Goal: Task Accomplishment & Management: Use online tool/utility

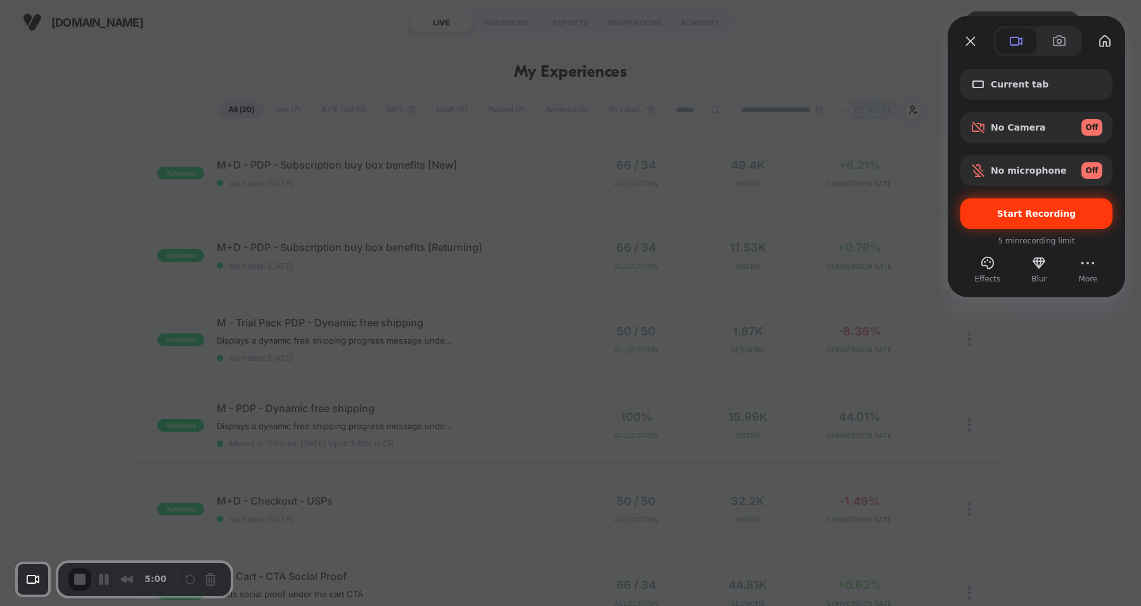
click at [1064, 205] on div "Start Recording" at bounding box center [1036, 213] width 152 height 30
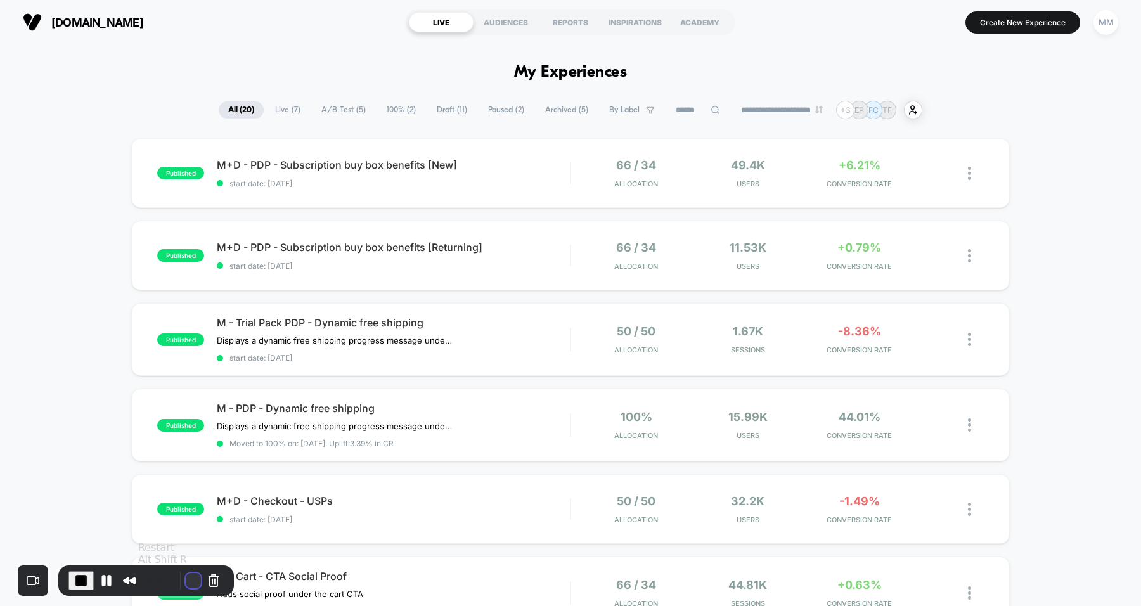
click at [192, 579] on button "Restart Recording" at bounding box center [193, 580] width 15 height 15
click at [87, 576] on span "End Recording" at bounding box center [81, 580] width 15 height 15
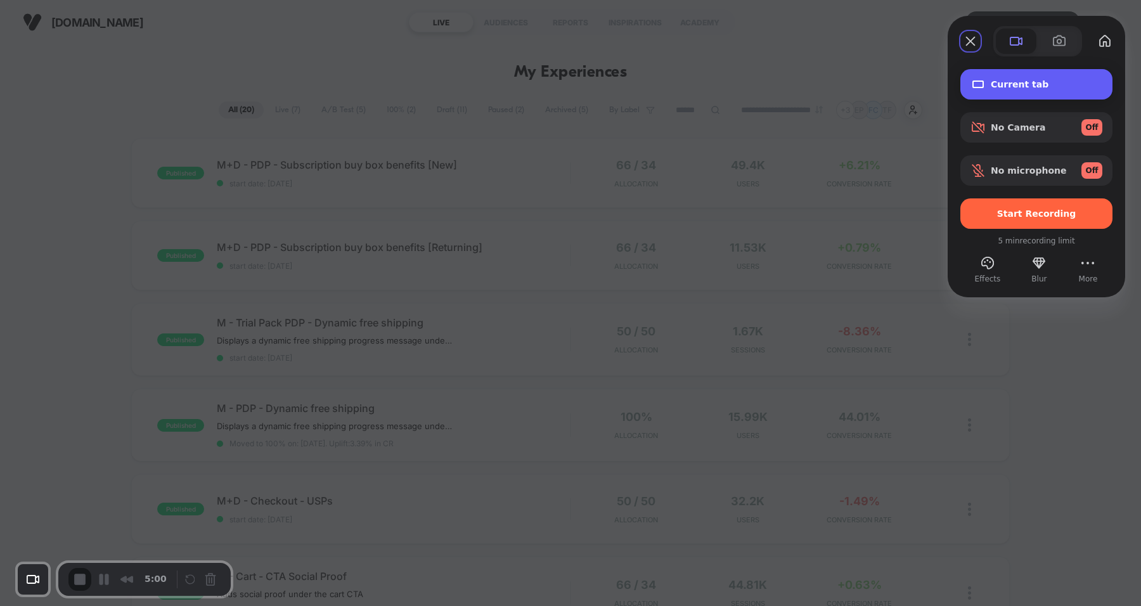
click at [1012, 82] on span "Current tab" at bounding box center [1047, 84] width 112 height 10
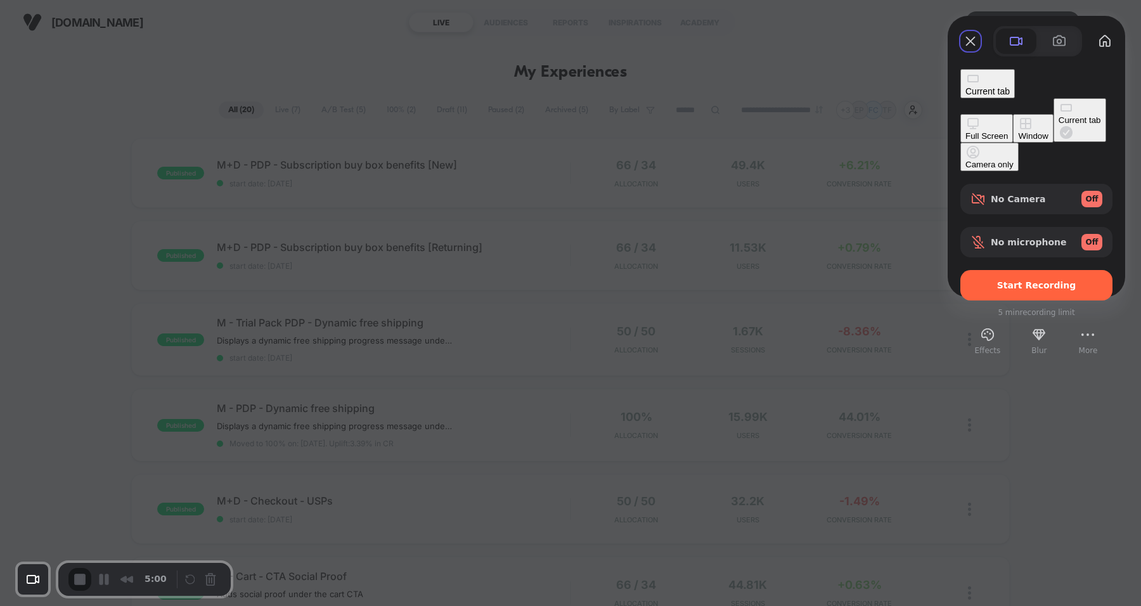
click at [1018, 131] on div "Window" at bounding box center [1033, 136] width 30 height 10
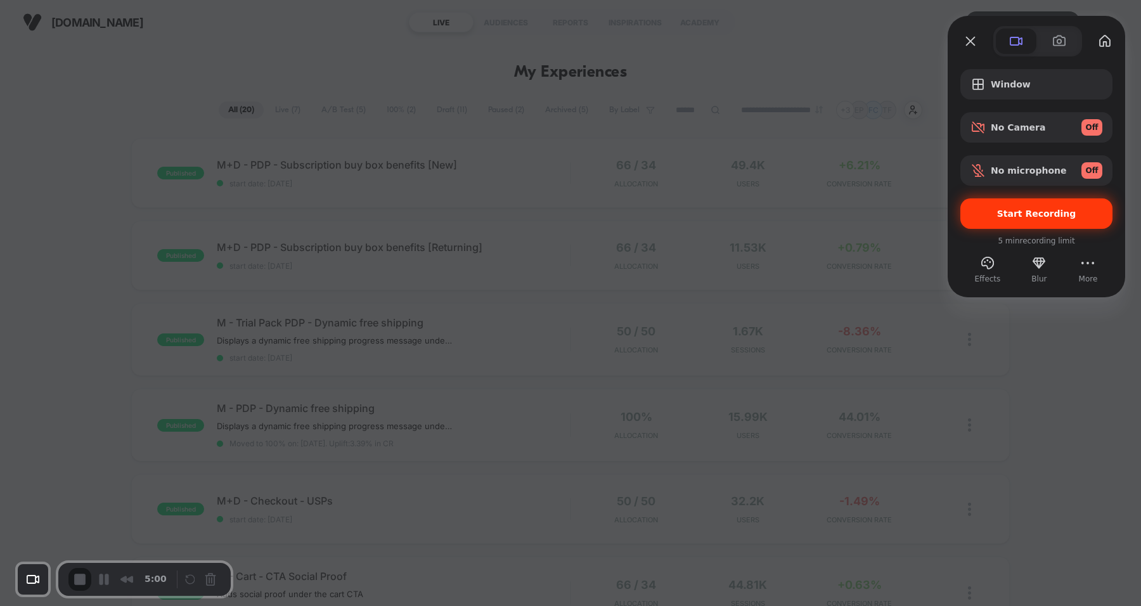
click at [1012, 220] on div "Start Recording" at bounding box center [1036, 213] width 152 height 30
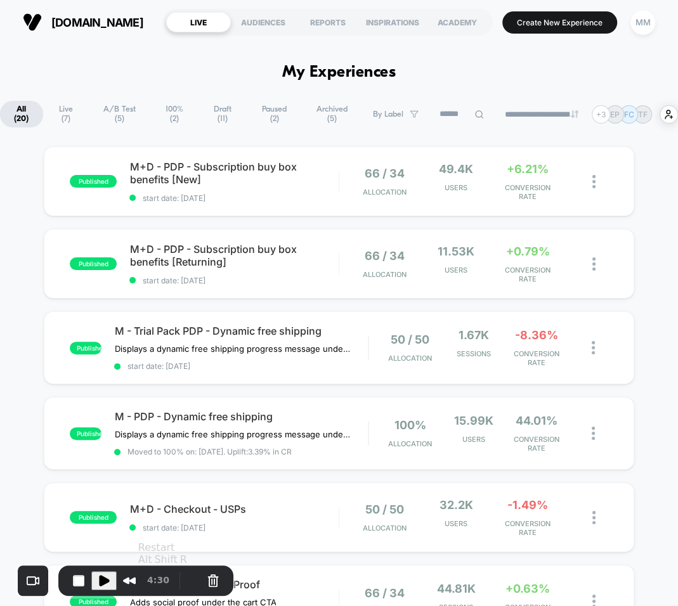
drag, startPoint x: 862, startPoint y: 434, endPoint x: 636, endPoint y: 75, distance: 424.2
click at [583, 24] on button "Create New Experience" at bounding box center [559, 22] width 115 height 22
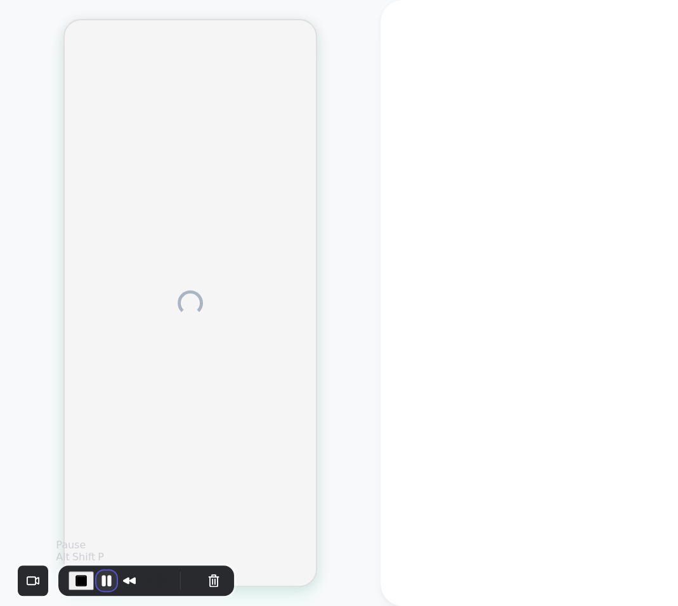
click at [102, 579] on button "Pause Recording" at bounding box center [106, 580] width 20 height 20
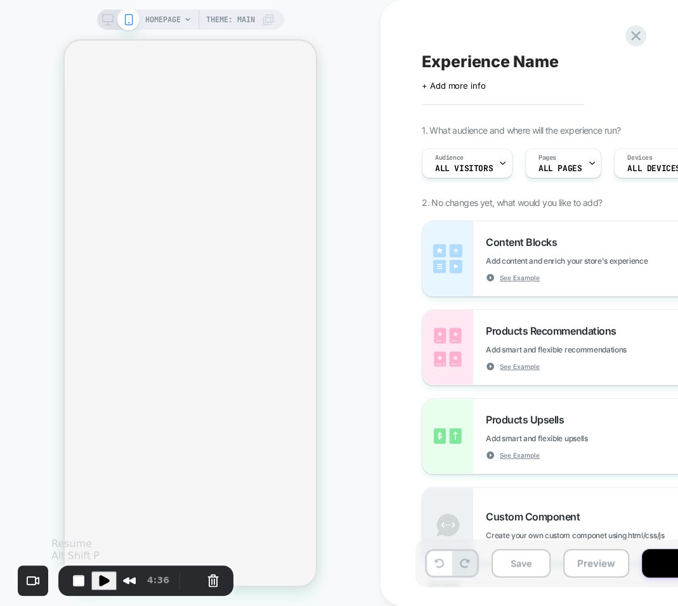
click at [102, 579] on span "Play Recording" at bounding box center [103, 580] width 15 height 15
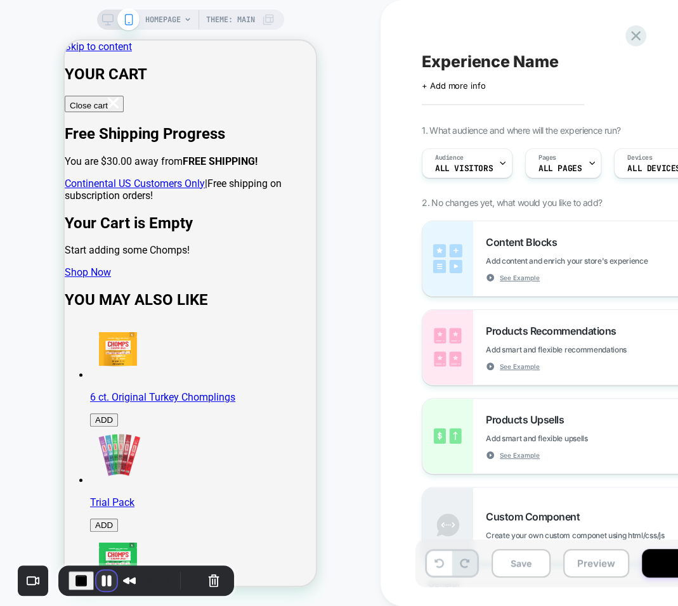
drag, startPoint x: 674, startPoint y: 333, endPoint x: 105, endPoint y: 579, distance: 620.6
click at [105, 579] on button "Pause Recording" at bounding box center [106, 580] width 20 height 20
click at [78, 576] on button "End Recording" at bounding box center [78, 580] width 20 height 20
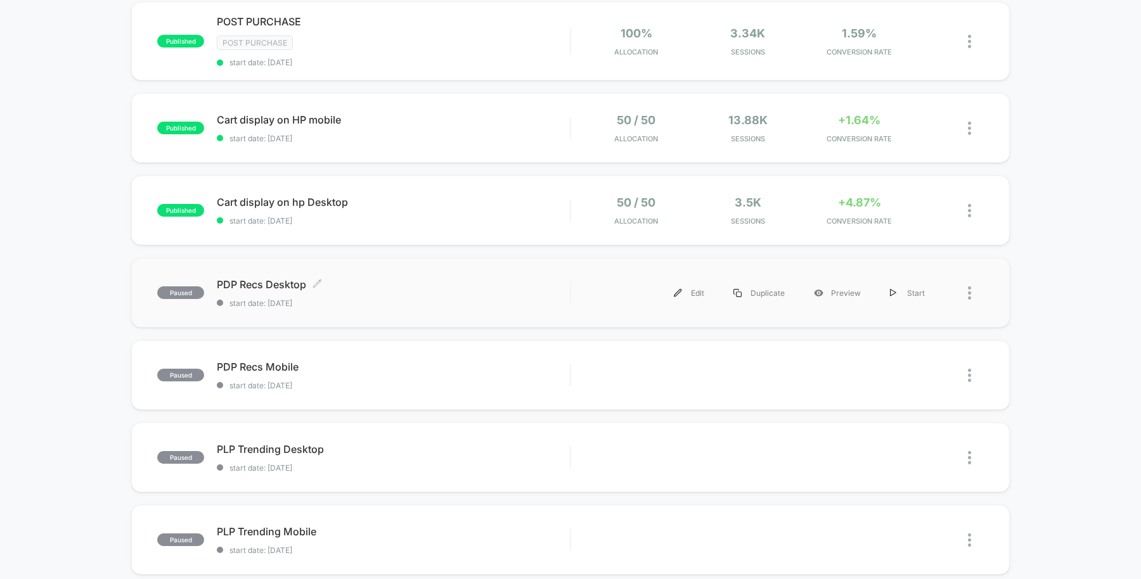
scroll to position [192, 0]
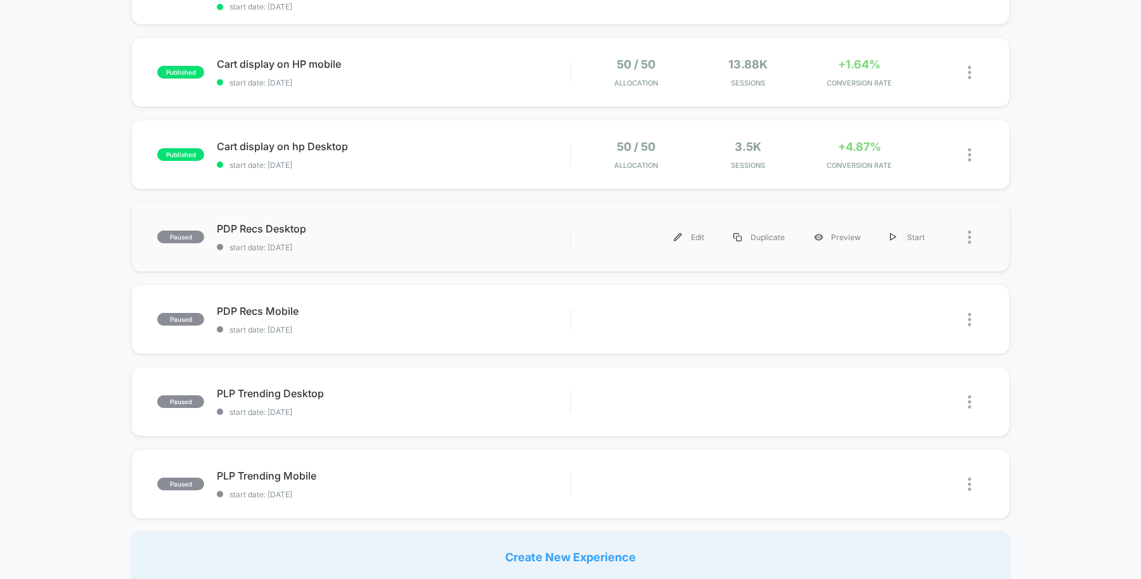
click at [463, 215] on div "paused PDP Recs Desktop start date: 6/20/2025 Edit Duplicate Preview Start" at bounding box center [570, 237] width 879 height 70
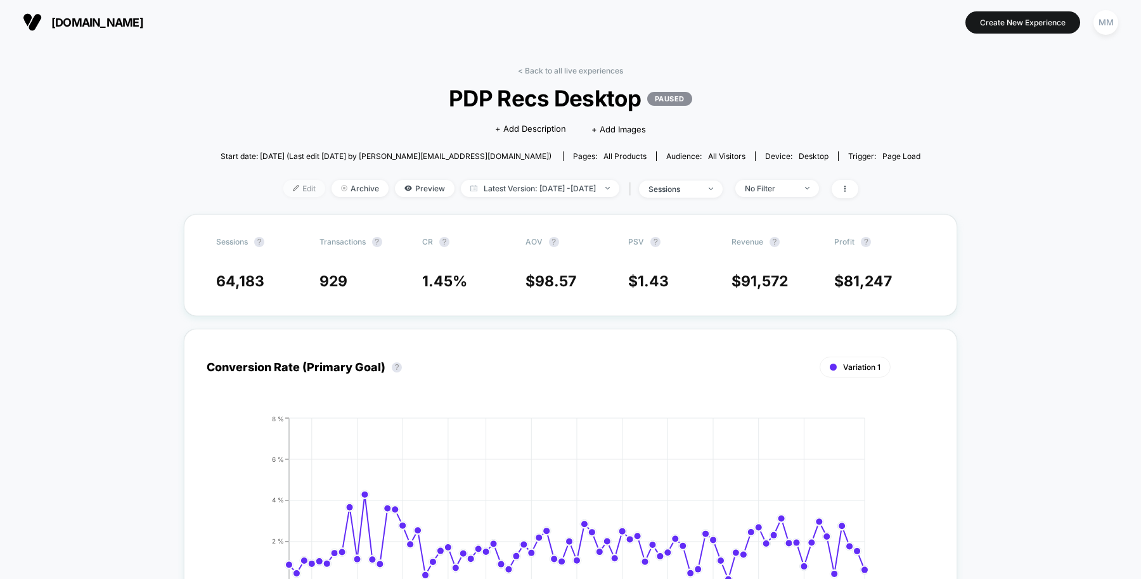
click at [290, 190] on span "Edit" at bounding box center [304, 188] width 42 height 17
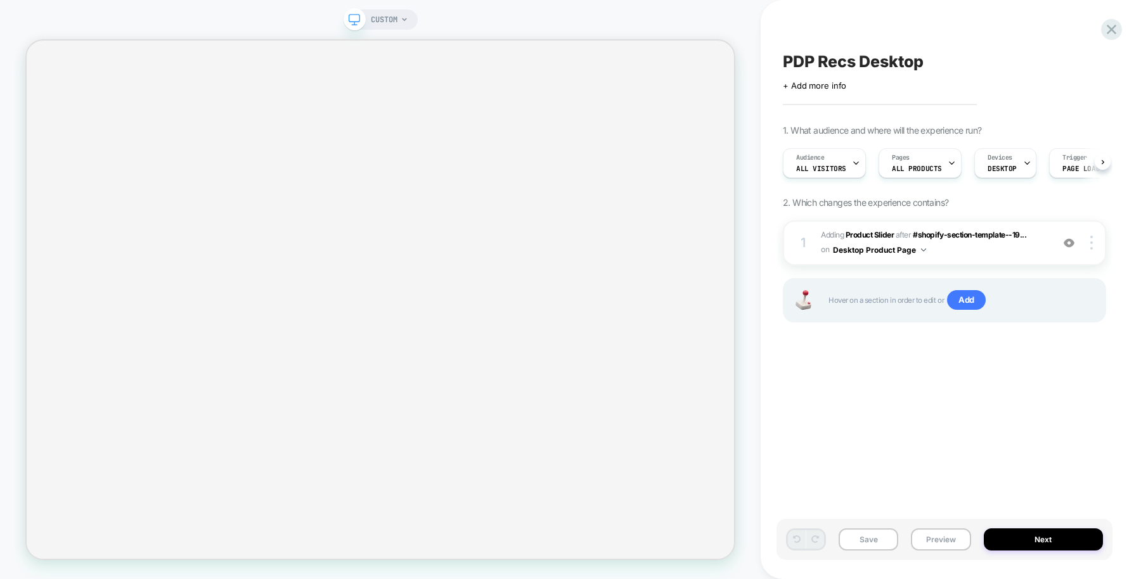
scroll to position [0, 1]
click at [872, 233] on b "Product Slider" at bounding box center [870, 235] width 48 height 10
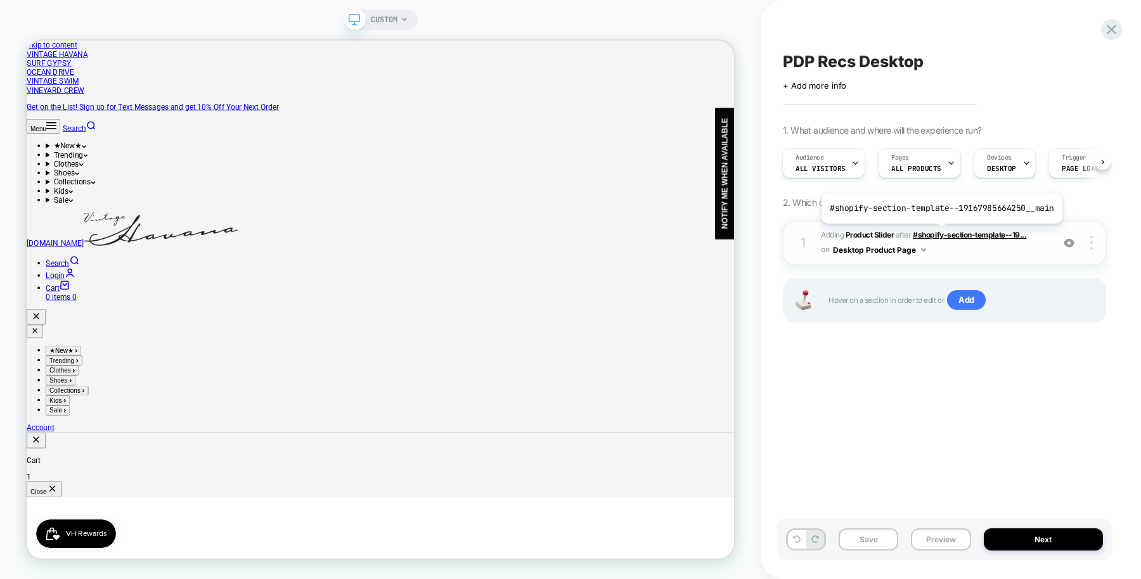
scroll to position [0, 0]
click at [886, 232] on b "Product Slider" at bounding box center [870, 235] width 48 height 10
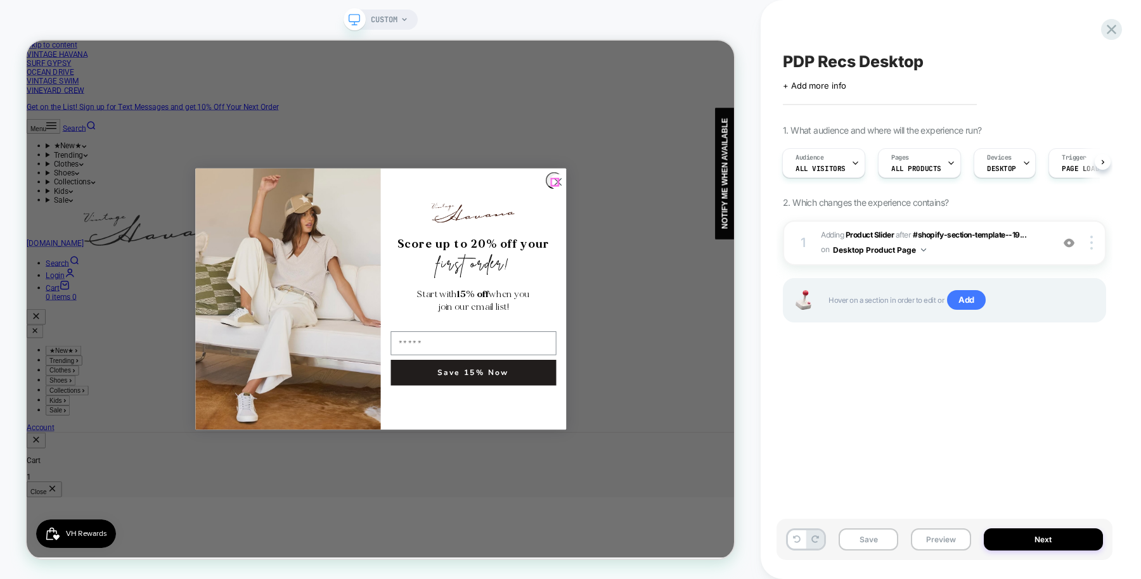
click at [732, 226] on icon "Close dialog" at bounding box center [734, 229] width 9 height 9
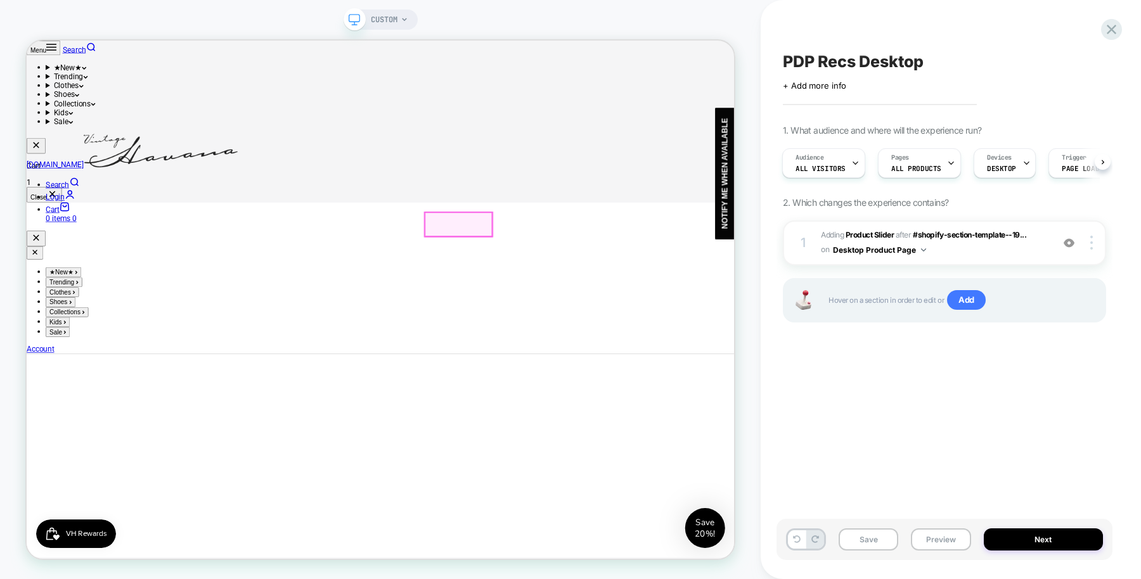
scroll to position [395, 0]
click at [0, 0] on span "#shopify-section-template--19..." at bounding box center [0, 0] width 0 height 0
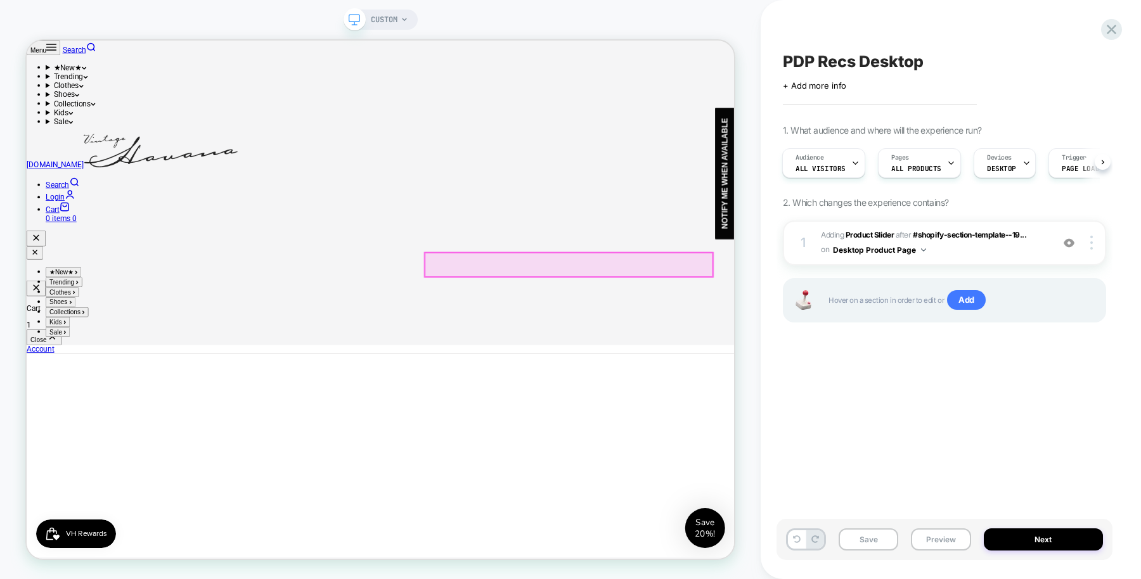
scroll to position [202, 0]
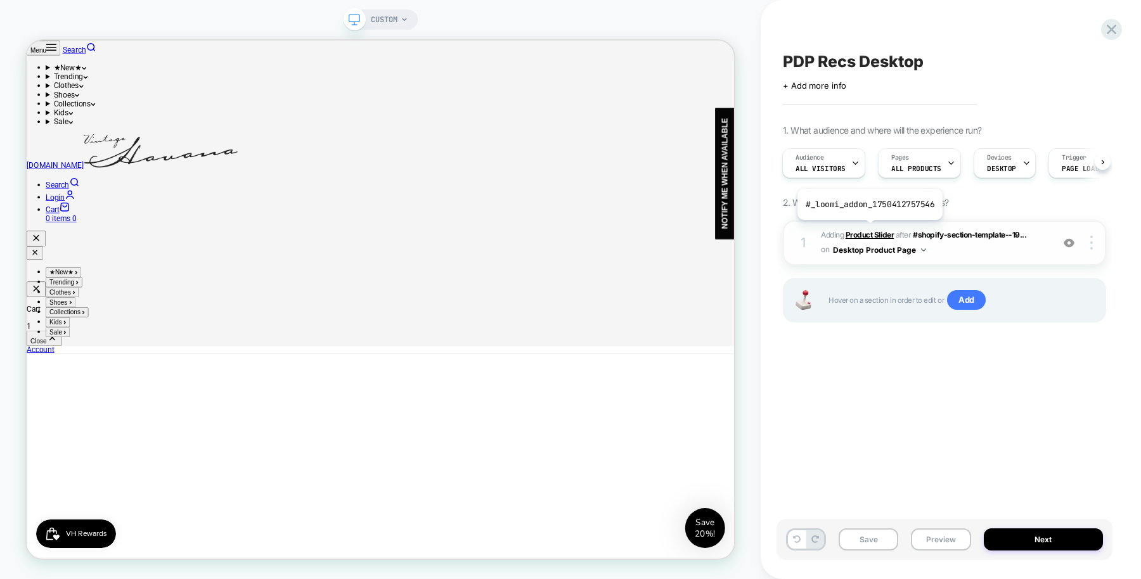
click at [868, 230] on b "Product Slider" at bounding box center [870, 235] width 48 height 10
click at [0, 0] on div at bounding box center [0, 0] width 0 height 0
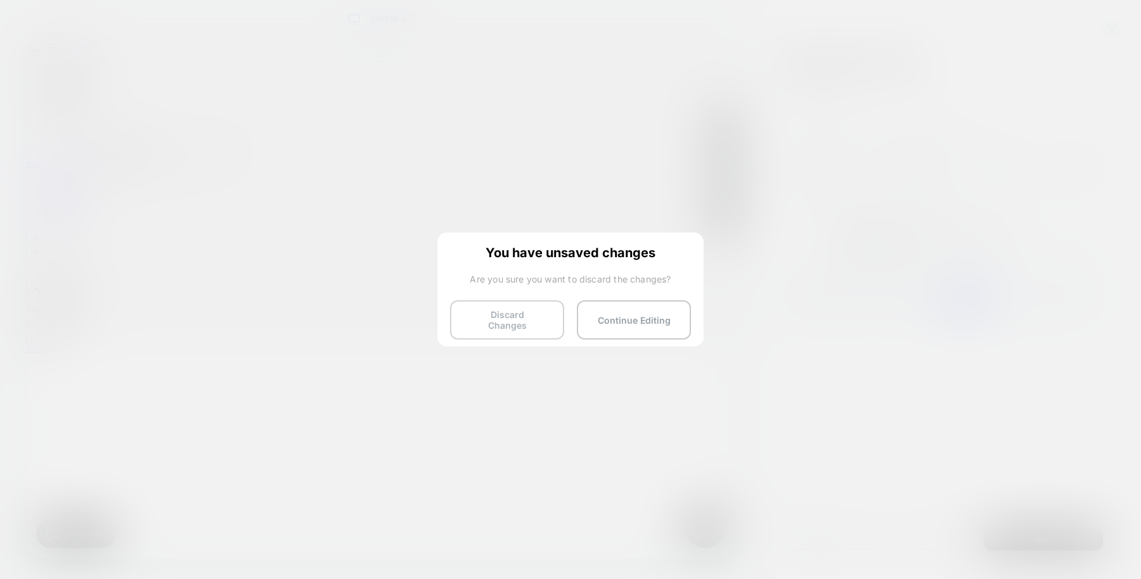
click at [480, 318] on button "Discard Changes" at bounding box center [507, 319] width 114 height 39
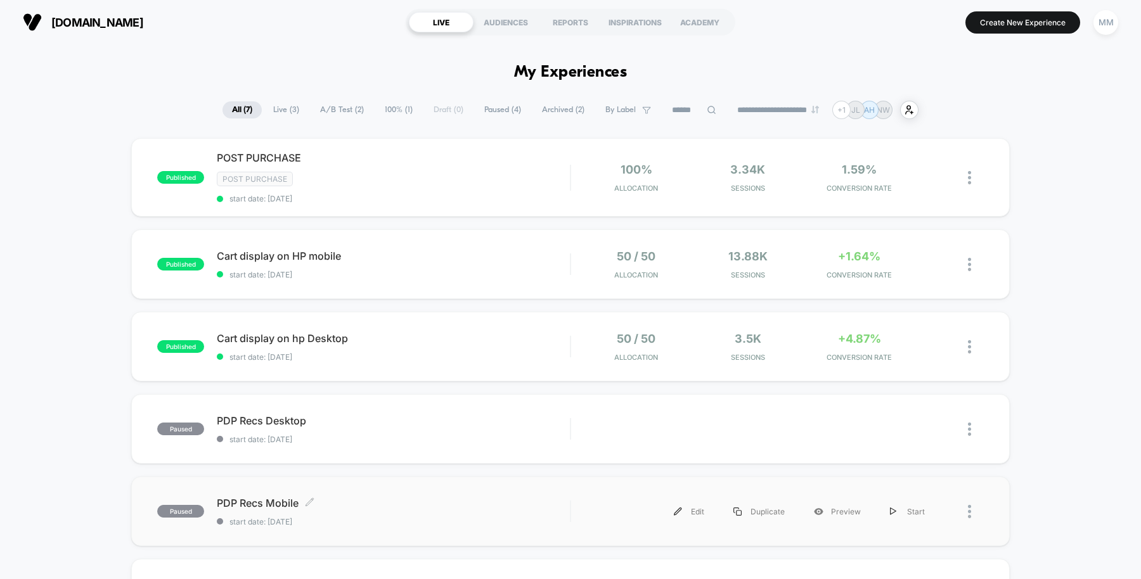
click at [402, 498] on span "PDP Recs Mobile Click to edit experience details" at bounding box center [393, 503] width 353 height 13
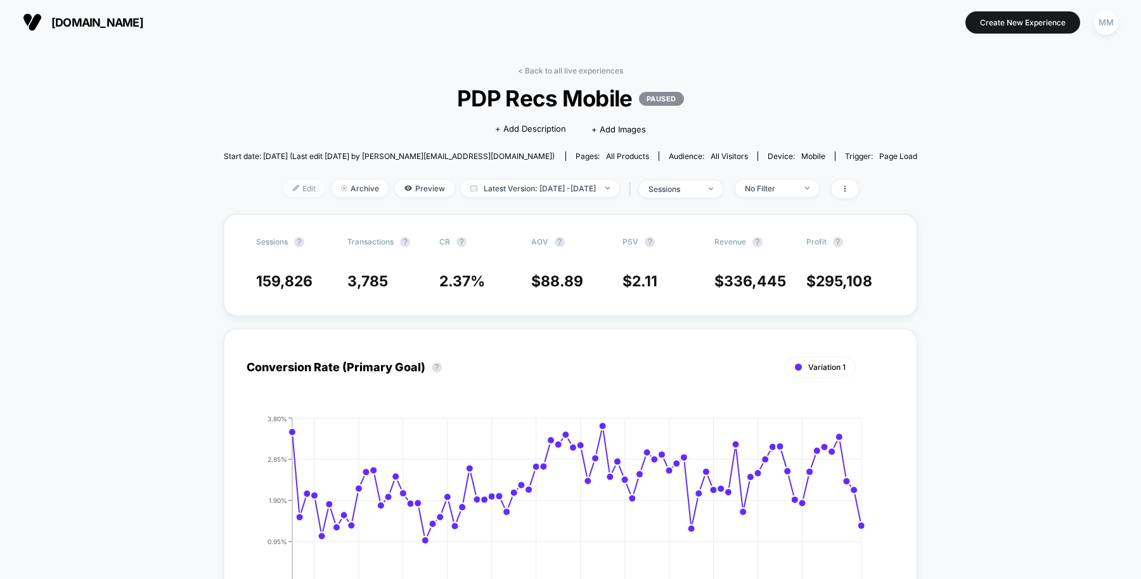
click at [285, 190] on span "Edit" at bounding box center [304, 188] width 42 height 17
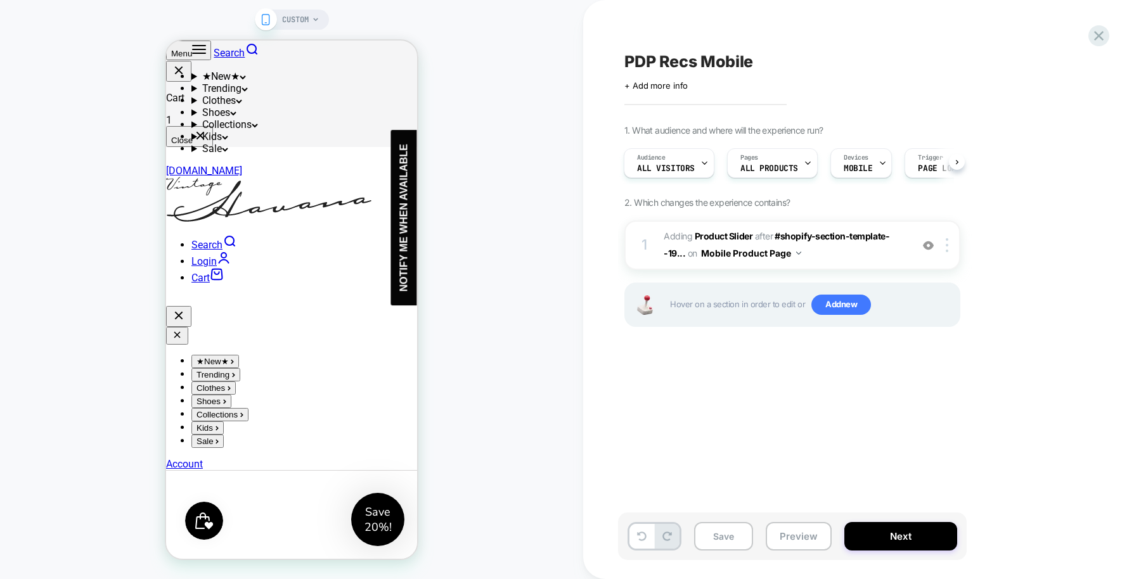
scroll to position [525, 0]
click at [677, 272] on div "1 #_loomi_addon_1750359599323 Adding Product Slider AFTER #shopify-section-temp…" at bounding box center [792, 290] width 336 height 138
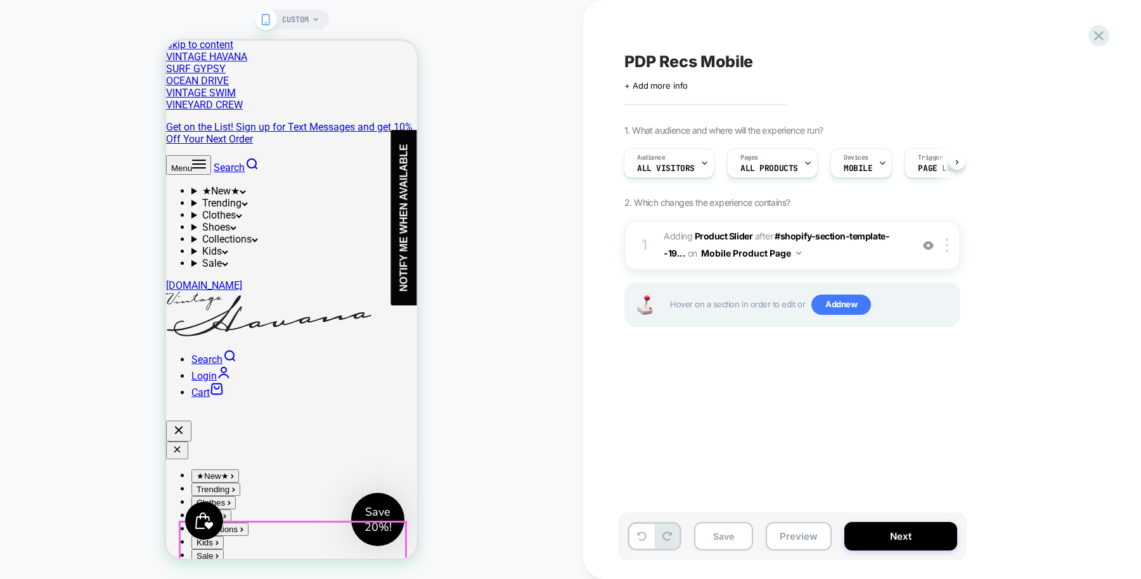
scroll to position [0, 0]
click at [302, 19] on span "CUSTOM" at bounding box center [295, 20] width 27 height 20
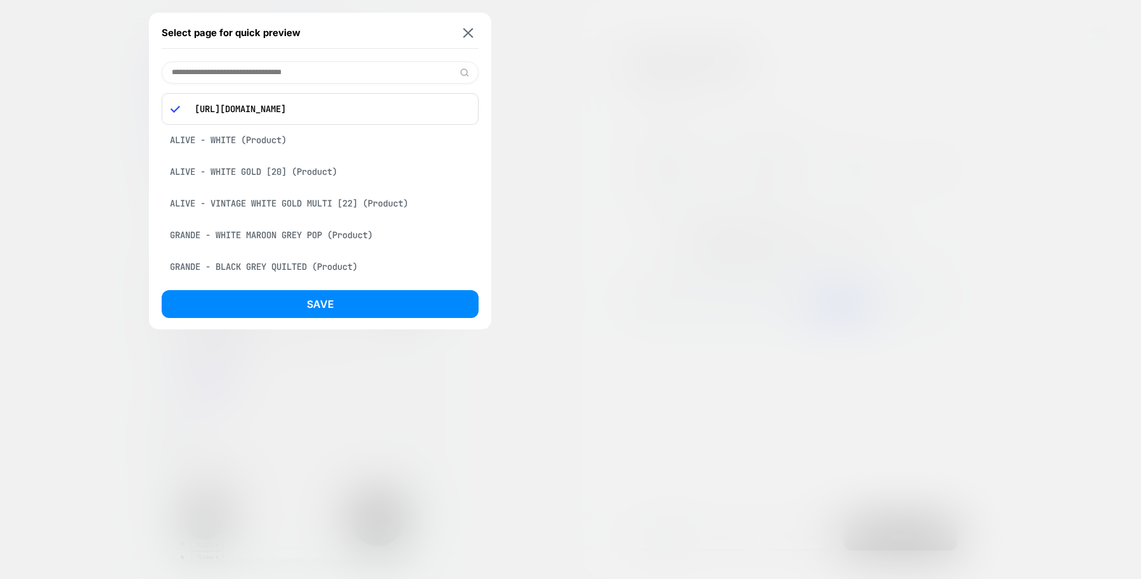
scroll to position [0, 49]
click at [356, 110] on p "https://vintagehavana.com/products/abstract-floral-maxi-dress" at bounding box center [328, 108] width 281 height 11
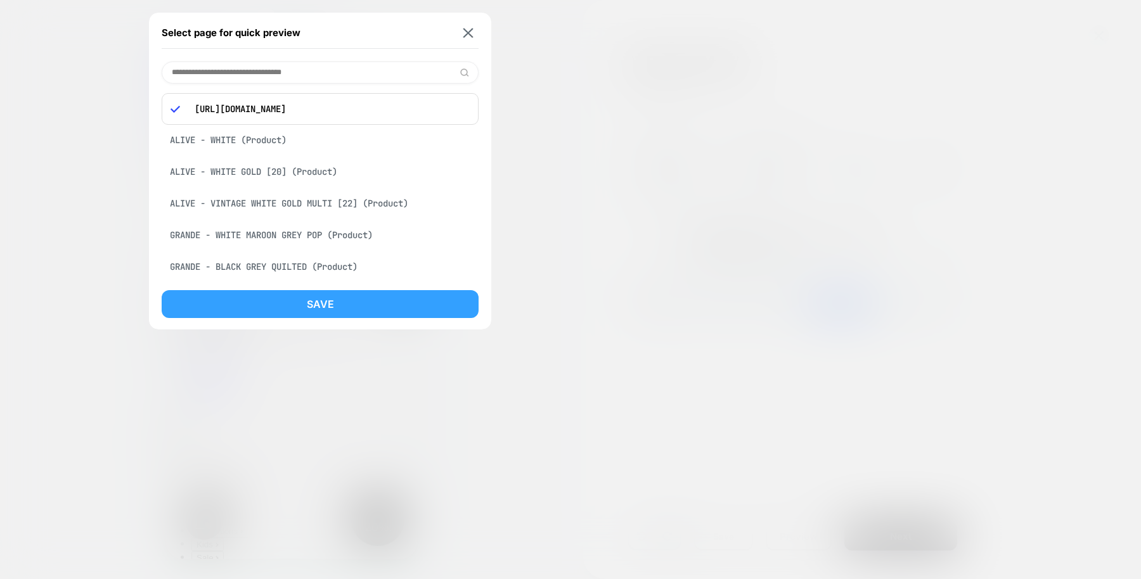
click at [352, 295] on button "Save" at bounding box center [320, 304] width 317 height 28
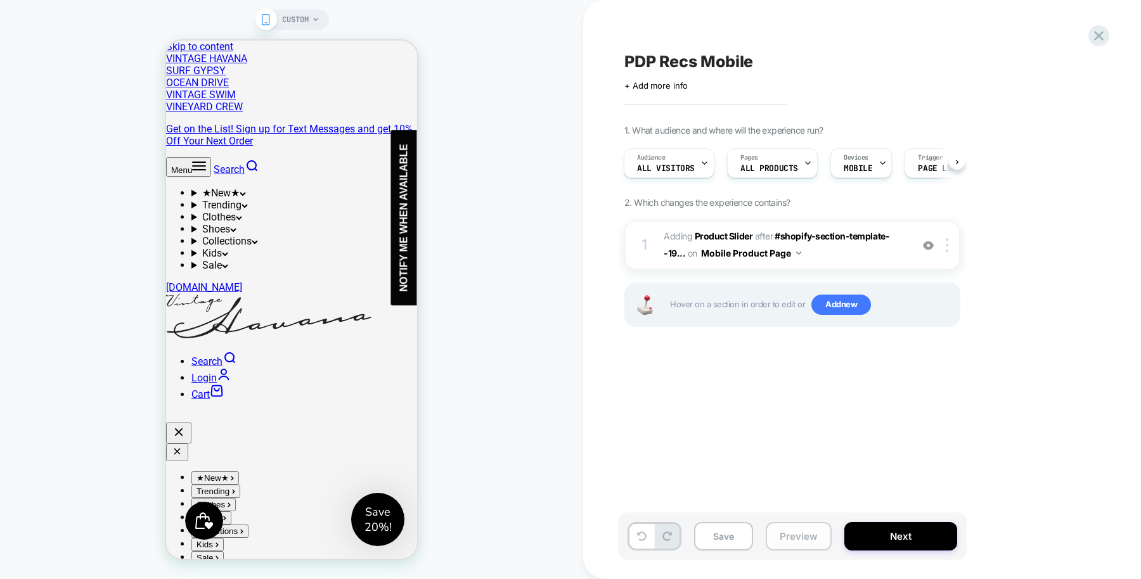
click at [791, 543] on button "Preview" at bounding box center [799, 536] width 66 height 29
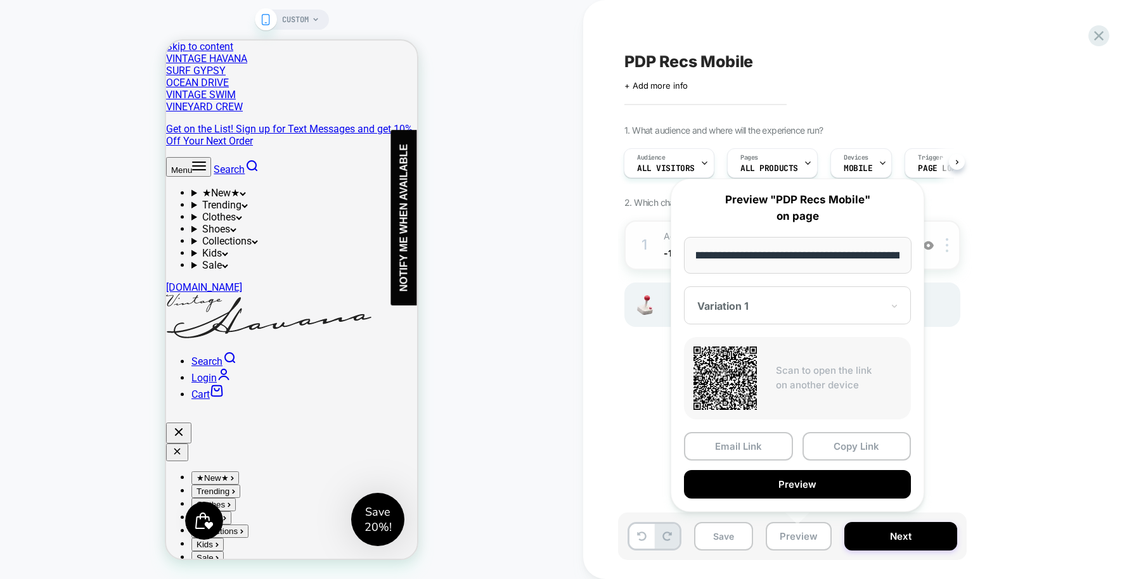
scroll to position [0, 0]
drag, startPoint x: 794, startPoint y: 257, endPoint x: 675, endPoint y: 257, distance: 118.5
click at [675, 257] on div "**********" at bounding box center [798, 345] width 254 height 333
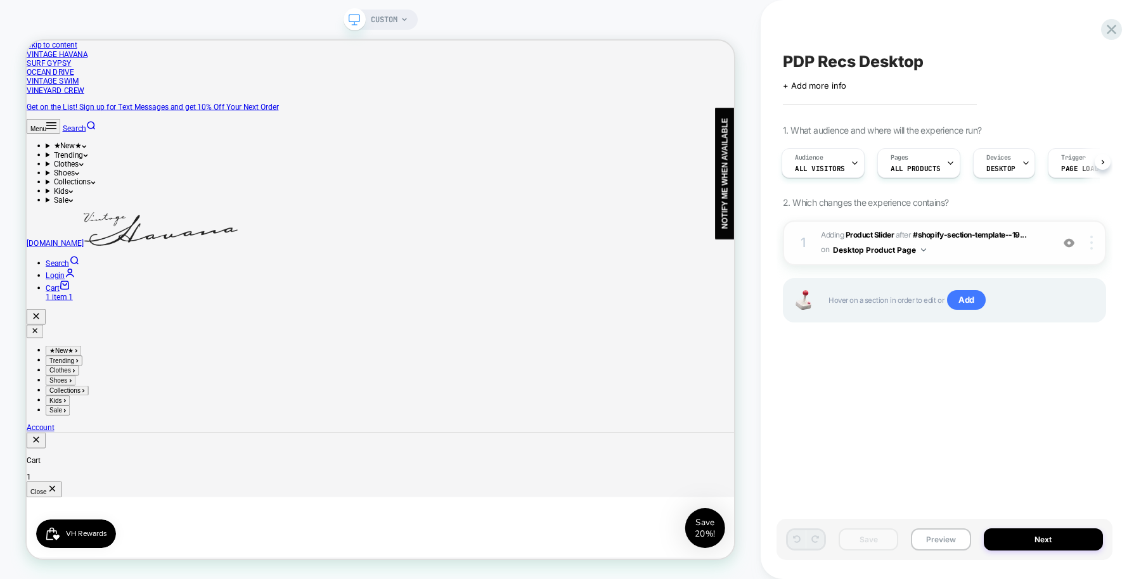
click at [1086, 243] on div at bounding box center [1093, 243] width 24 height 14
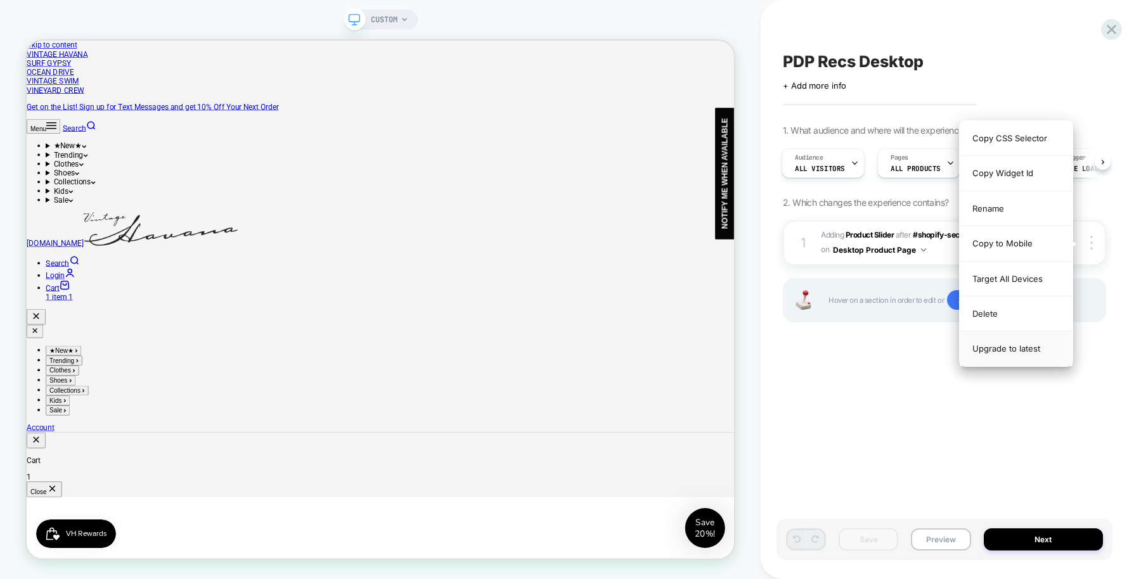
click at [0, 0] on div "Upgrade to latest" at bounding box center [0, 0] width 0 height 0
drag, startPoint x: 1029, startPoint y: 354, endPoint x: 971, endPoint y: 345, distance: 58.9
click at [0, 0] on div "Upgrade to latest" at bounding box center [0, 0] width 0 height 0
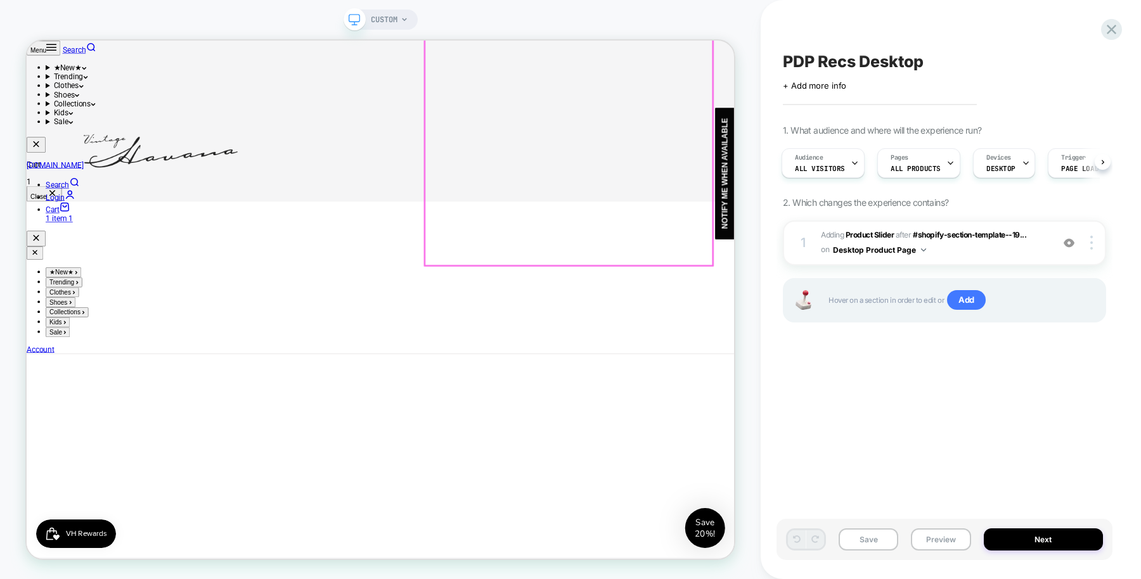
scroll to position [585, 0]
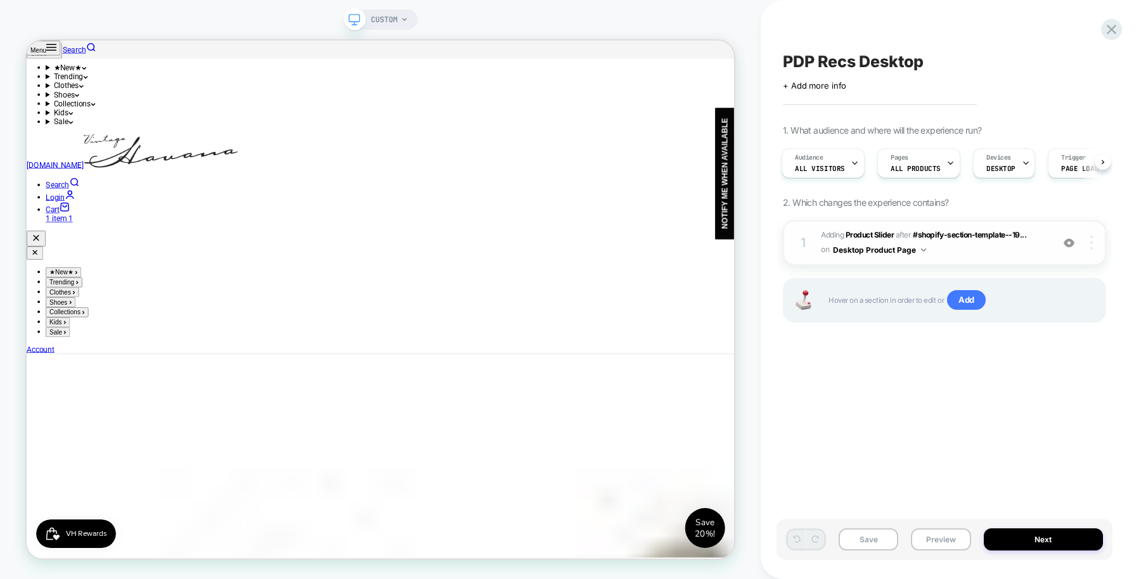
click at [0, 0] on img at bounding box center [0, 0] width 0 height 0
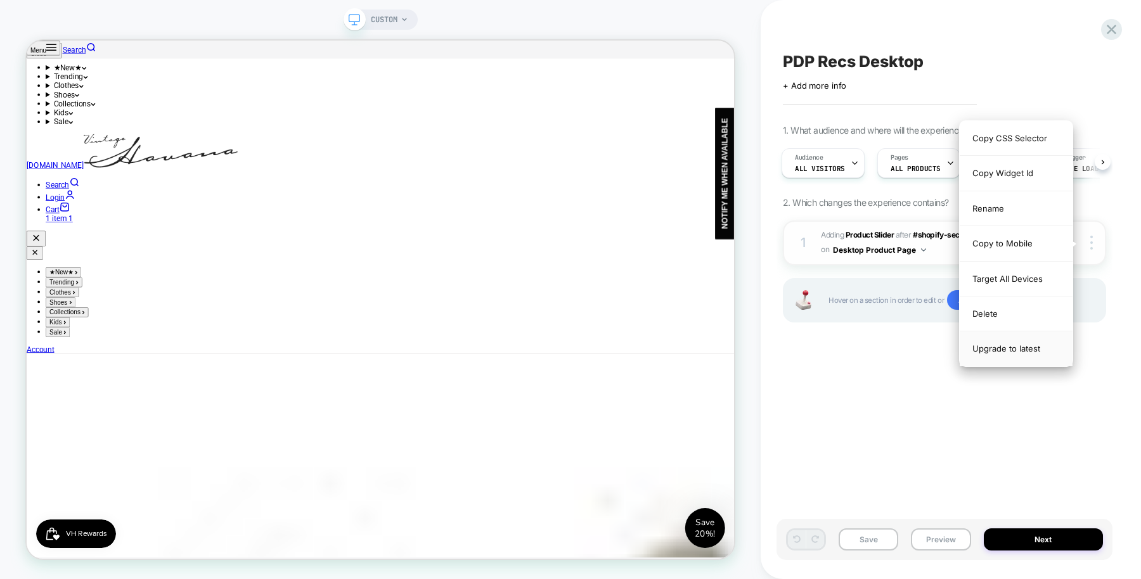
click at [0, 0] on div "Upgrade to latest" at bounding box center [0, 0] width 0 height 0
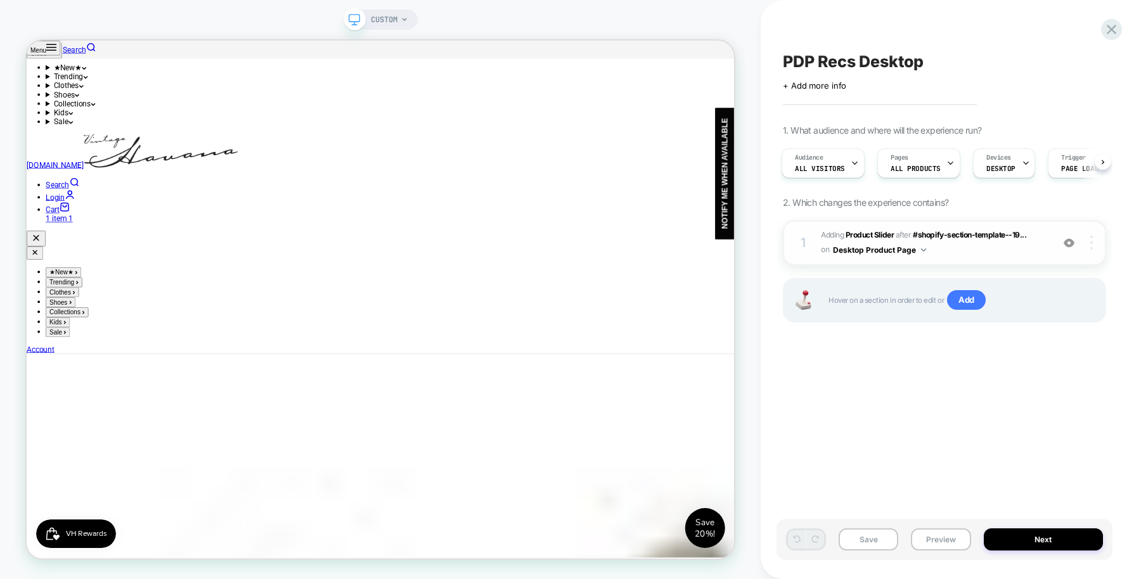
click at [0, 0] on img at bounding box center [0, 0] width 0 height 0
click at [892, 388] on div "PDP Recs Desktop Click to edit experience details + Add more info 1. What audie…" at bounding box center [944, 290] width 336 height 554
click at [392, 19] on span "CUSTOM" at bounding box center [384, 20] width 27 height 20
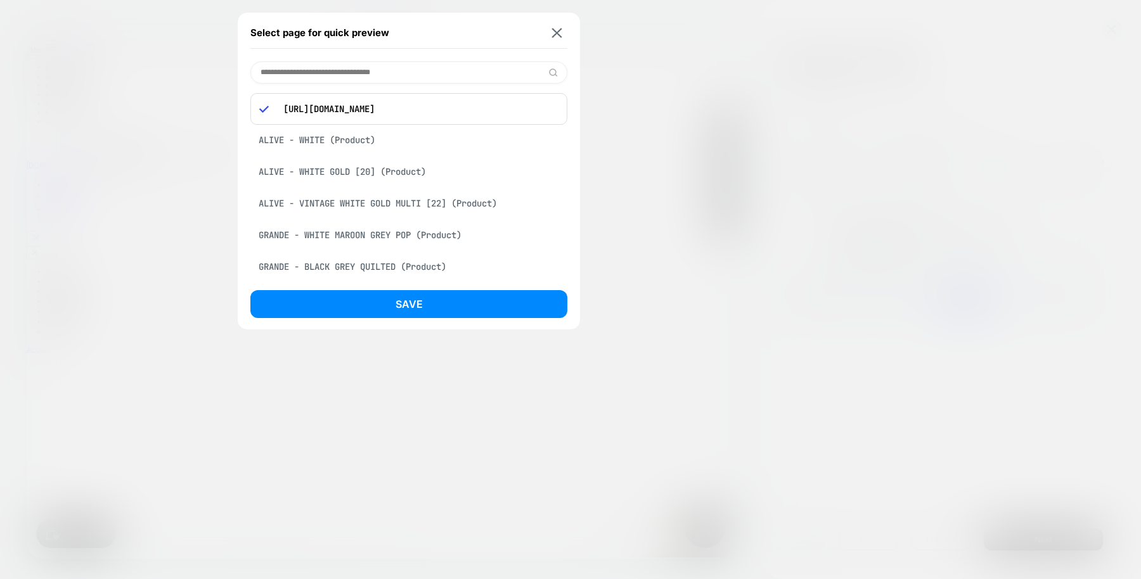
click at [393, 145] on div "ALIVE - WHITE (Product)" at bounding box center [408, 140] width 317 height 24
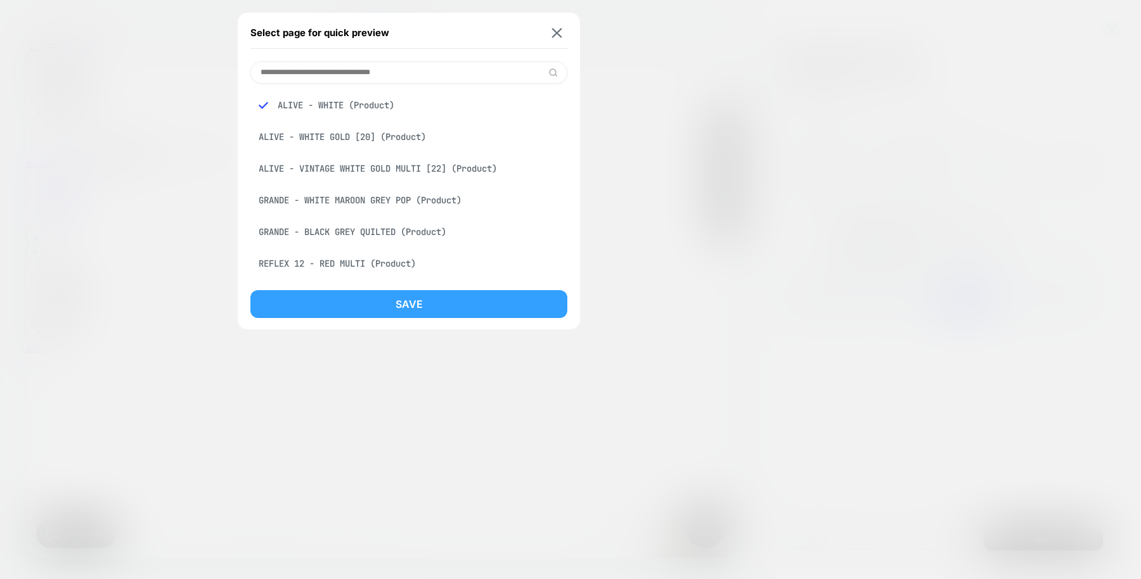
click at [491, 297] on button "Save" at bounding box center [408, 304] width 317 height 28
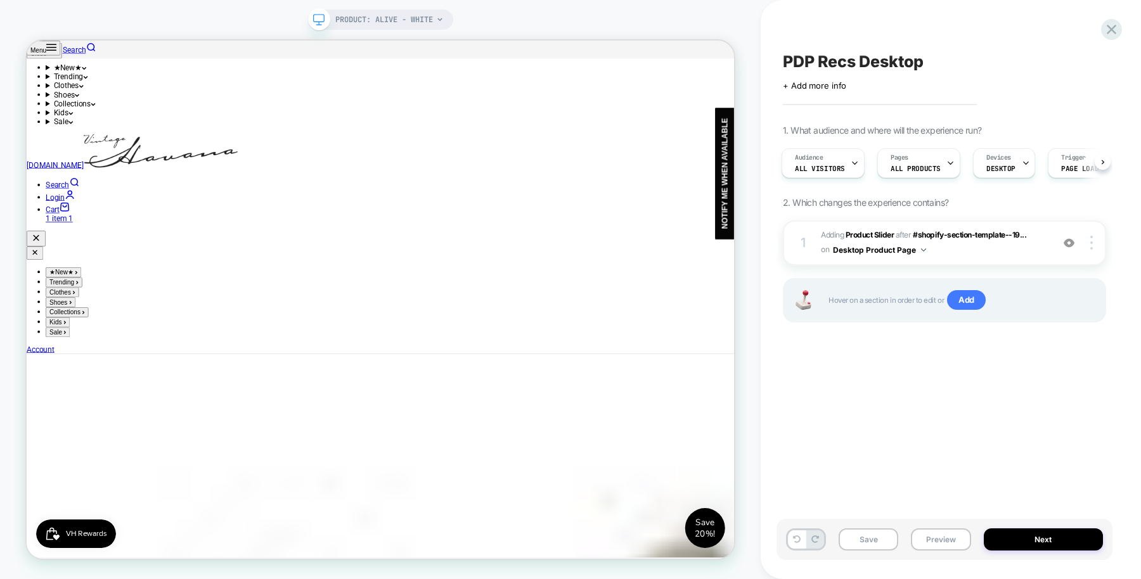
scroll to position [0, 2]
click at [0, 0] on div at bounding box center [0, 0] width 0 height 0
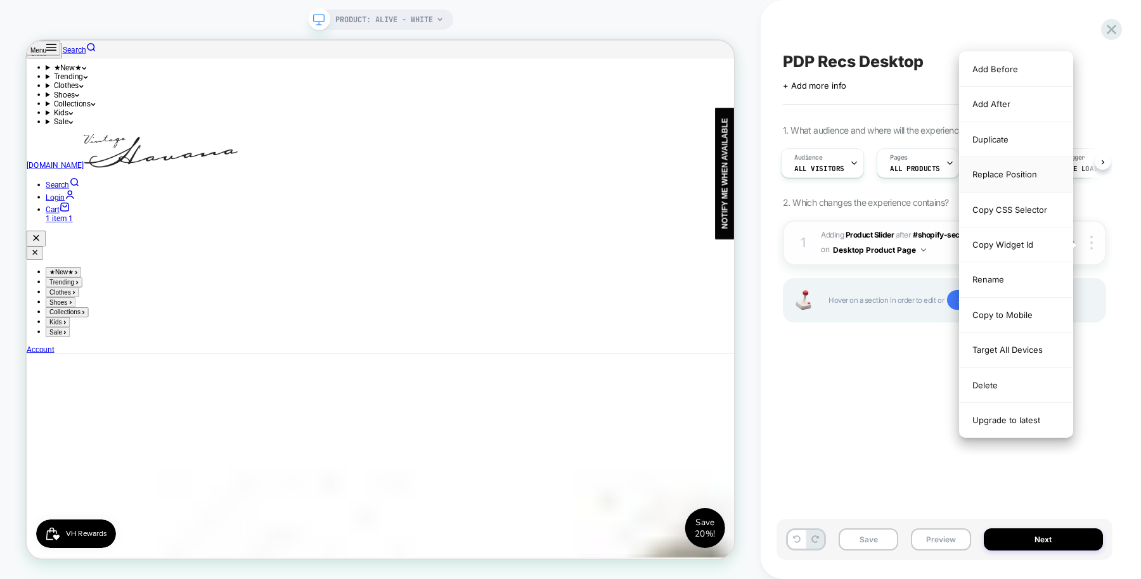
click at [1027, 166] on div "Replace Position" at bounding box center [1016, 174] width 113 height 35
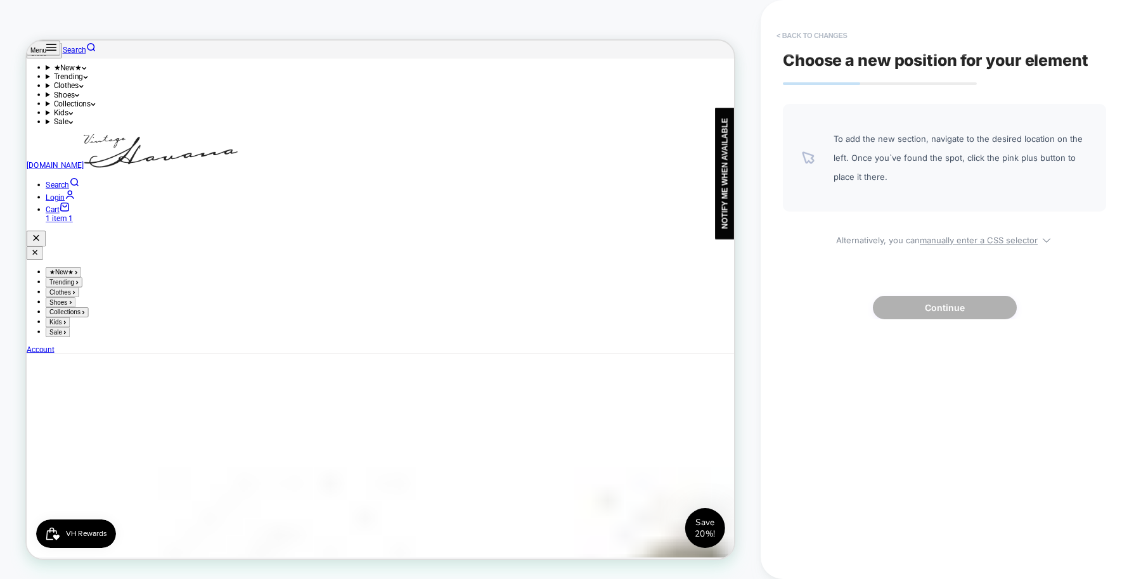
click at [816, 32] on button "< Back to changes" at bounding box center [812, 35] width 84 height 20
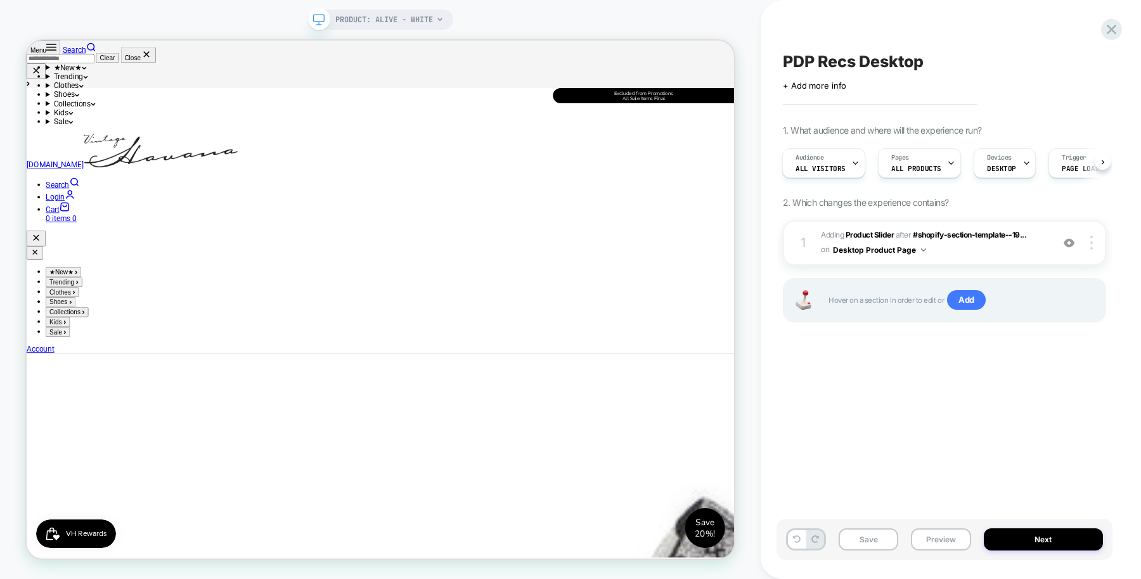
scroll to position [643, 0]
click at [0, 0] on b "Product Slider" at bounding box center [0, 0] width 0 height 0
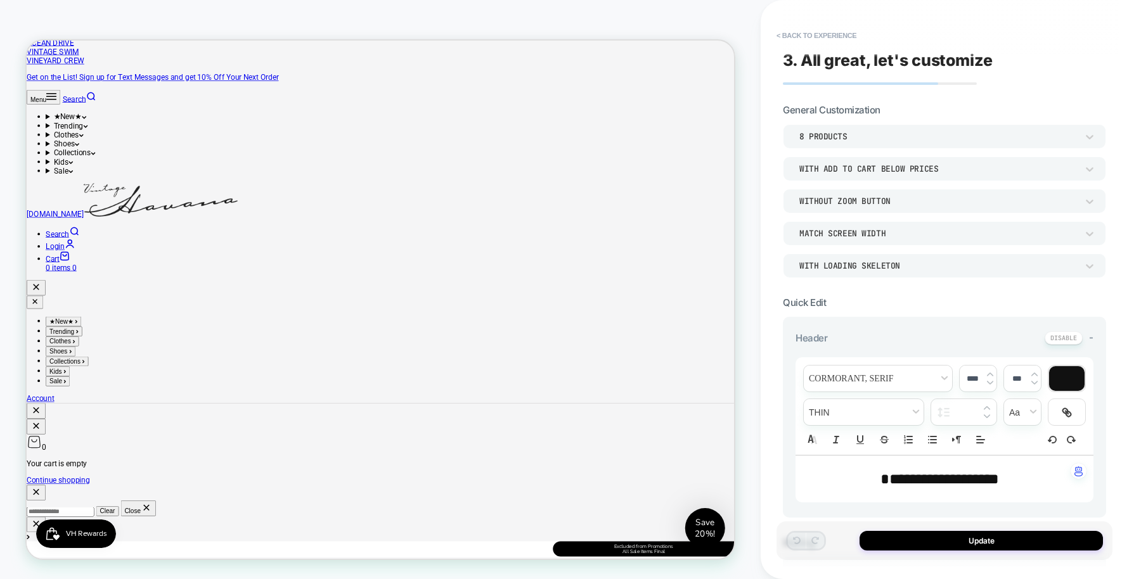
scroll to position [0, 0]
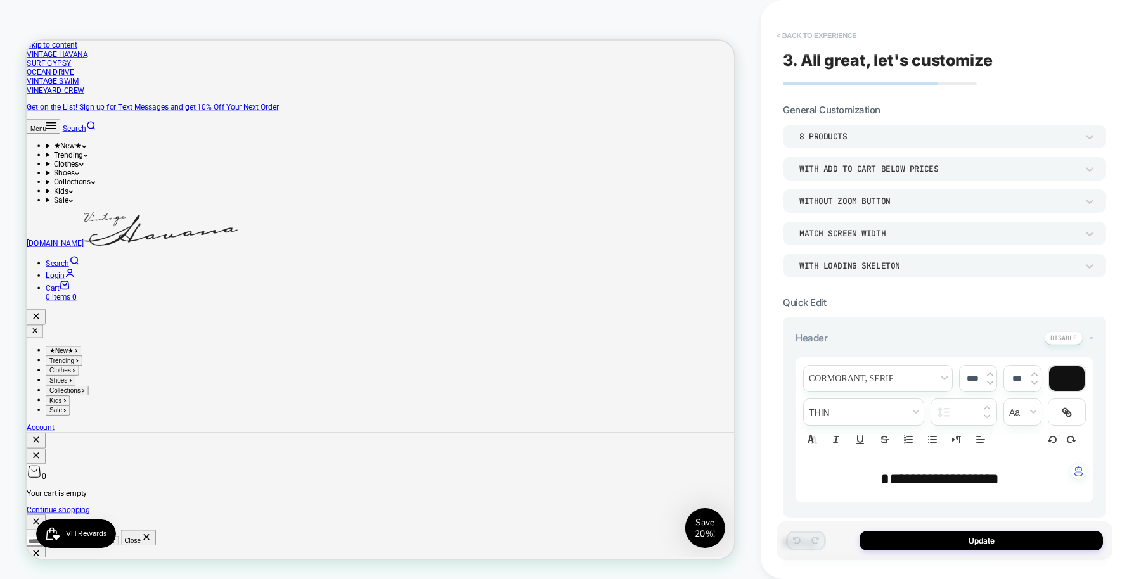
click at [794, 32] on button "< Back to experience" at bounding box center [816, 35] width 93 height 20
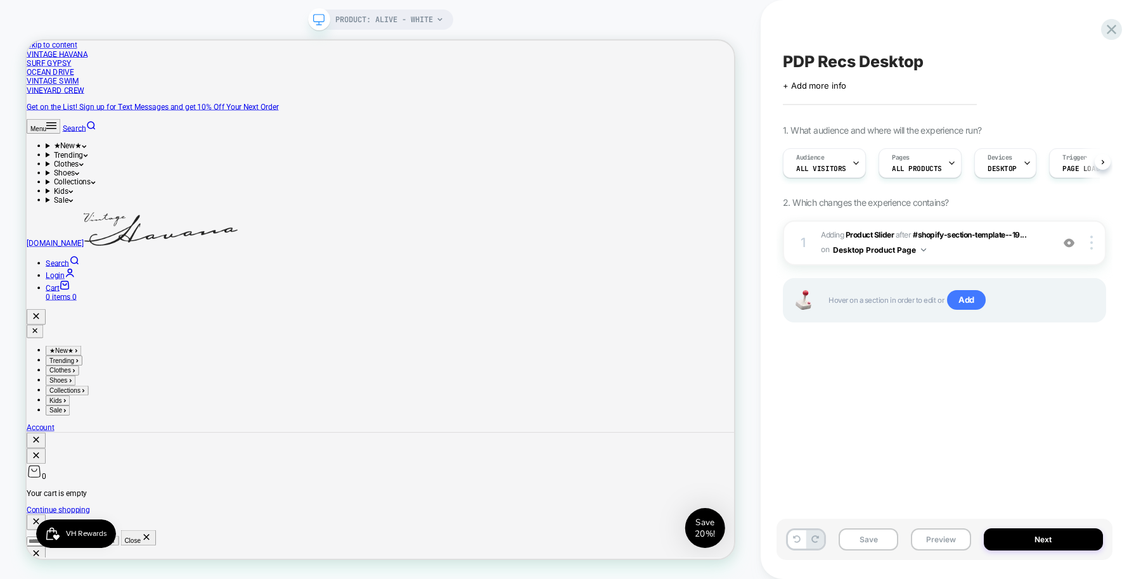
scroll to position [0, 1]
click at [397, 26] on span "PRODUCT: ALIVE - WHITE" at bounding box center [384, 20] width 98 height 20
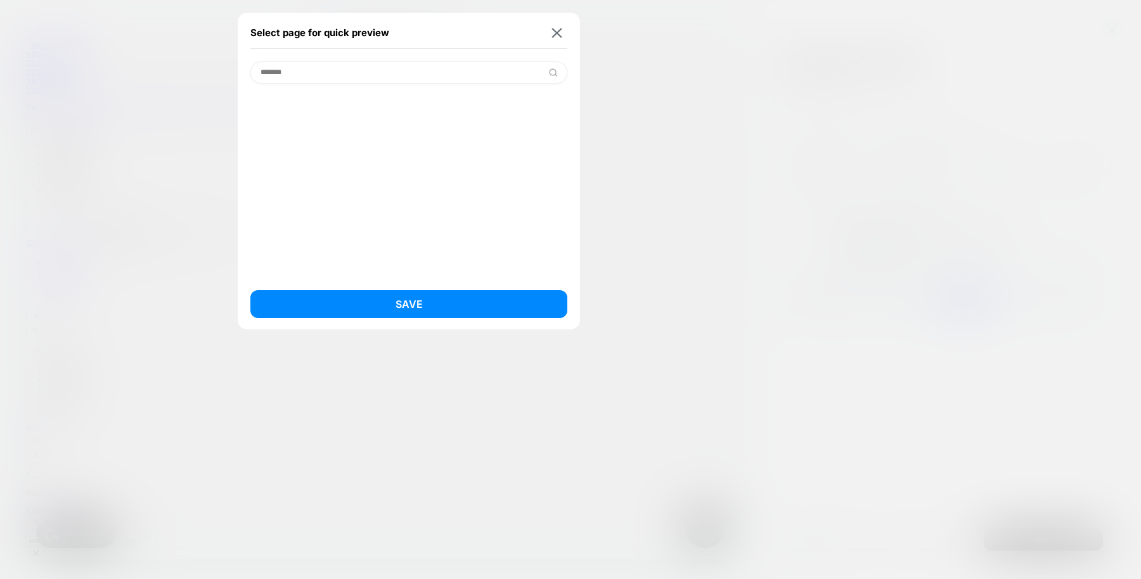
scroll to position [0, 0]
click at [439, 74] on input "********" at bounding box center [408, 72] width 317 height 22
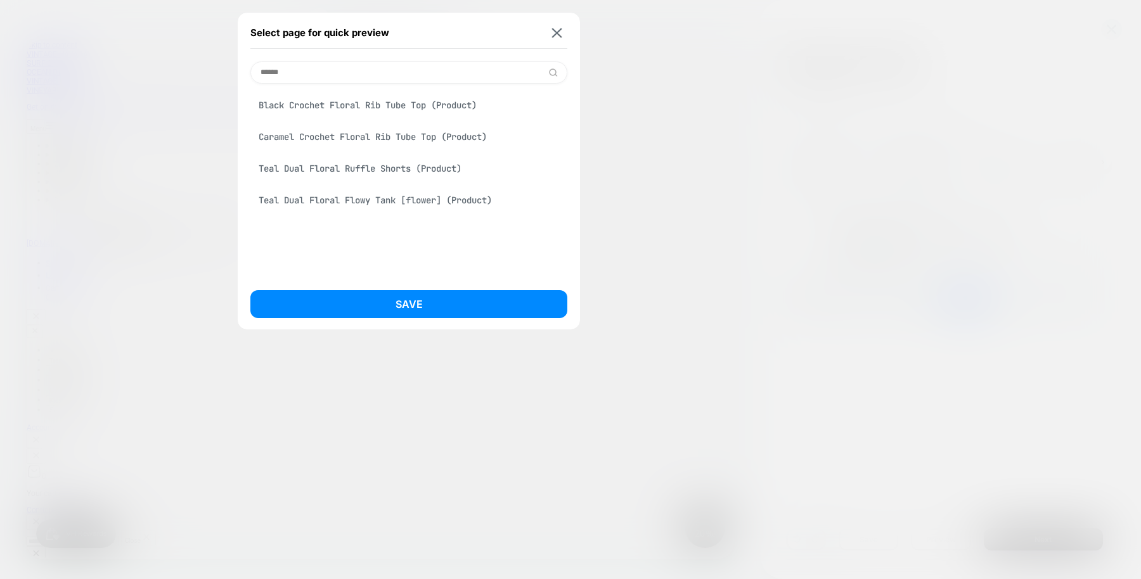
paste input "**********"
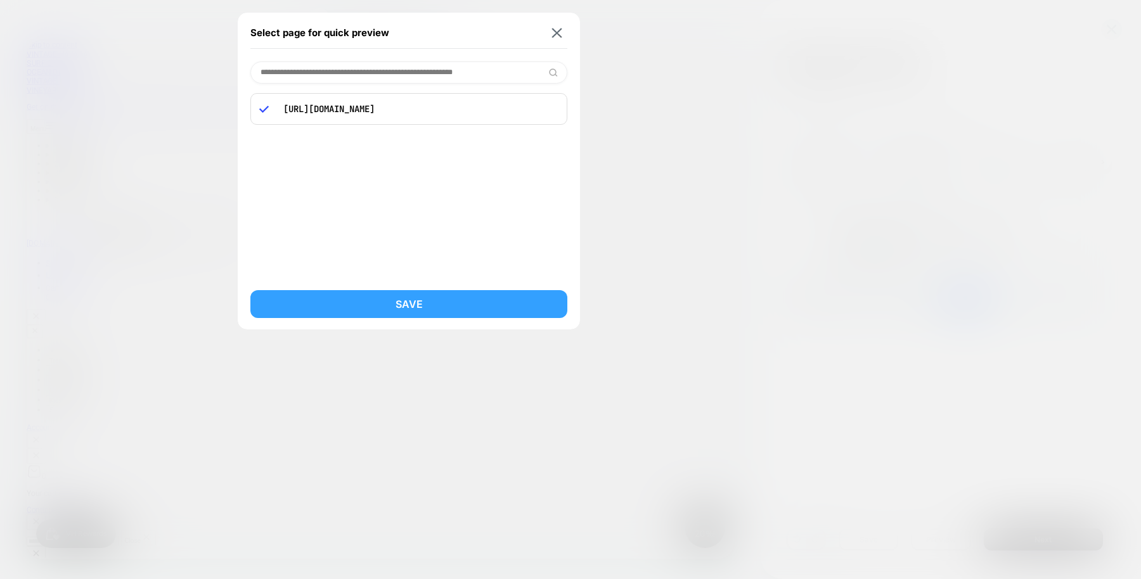
type input "**********"
click at [453, 304] on button "Save" at bounding box center [408, 304] width 317 height 28
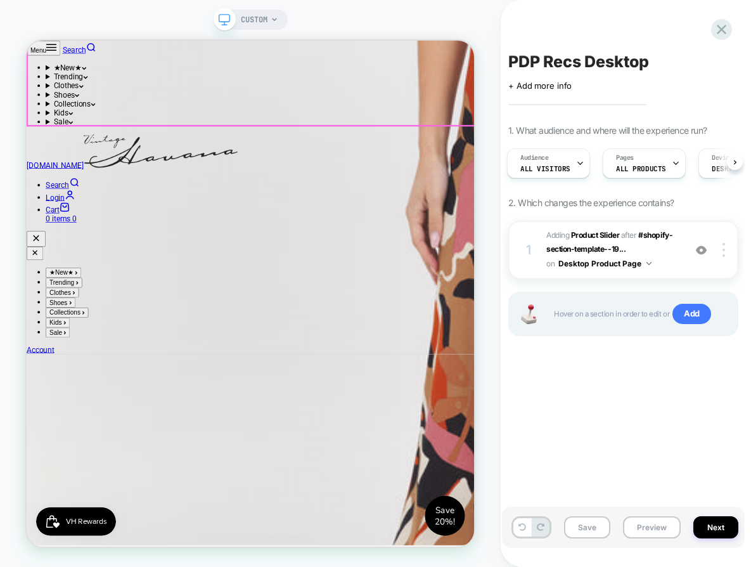
scroll to position [1322, 0]
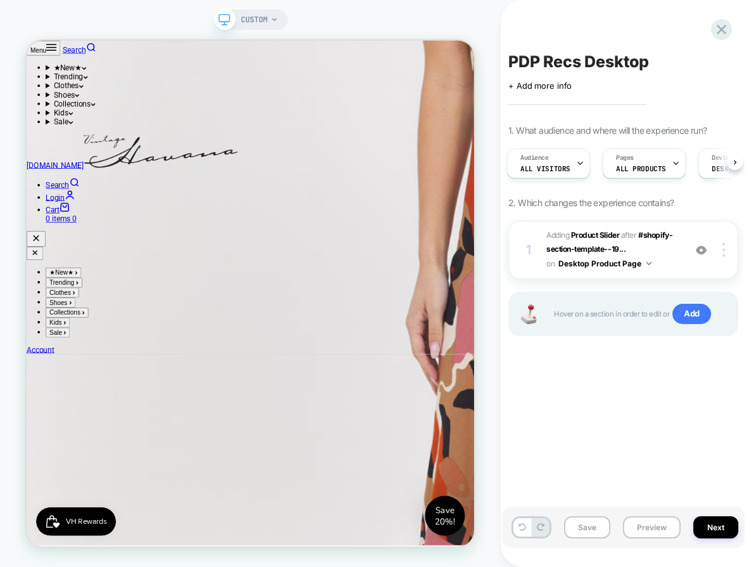
click at [266, 19] on span "CUSTOM" at bounding box center [254, 20] width 27 height 20
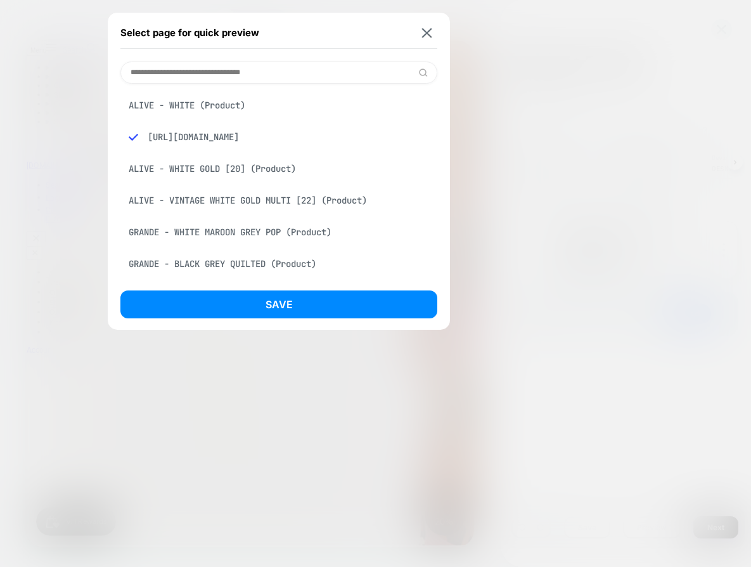
click at [207, 108] on div "ALIVE - WHITE (Product)" at bounding box center [278, 105] width 317 height 24
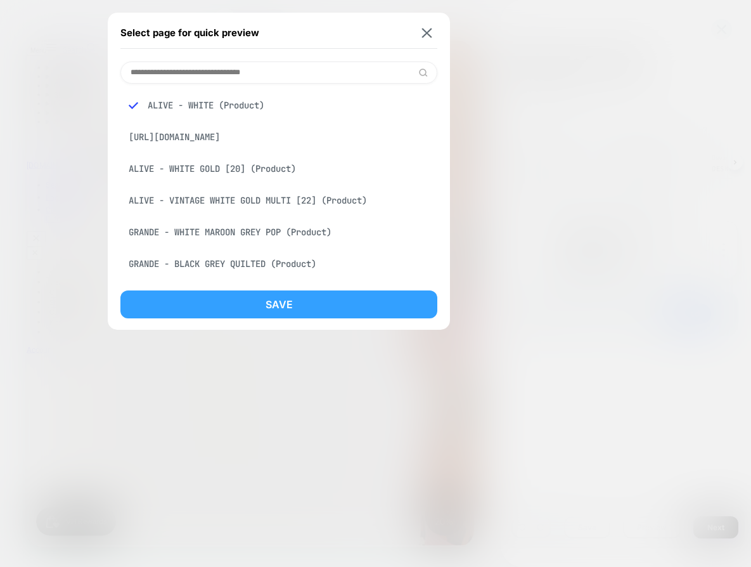
click at [268, 293] on button "Save" at bounding box center [278, 304] width 317 height 28
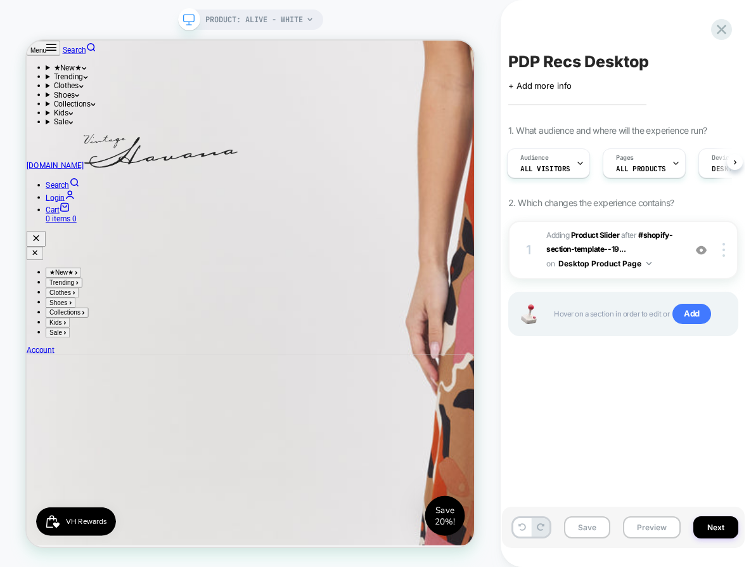
scroll to position [0, 2]
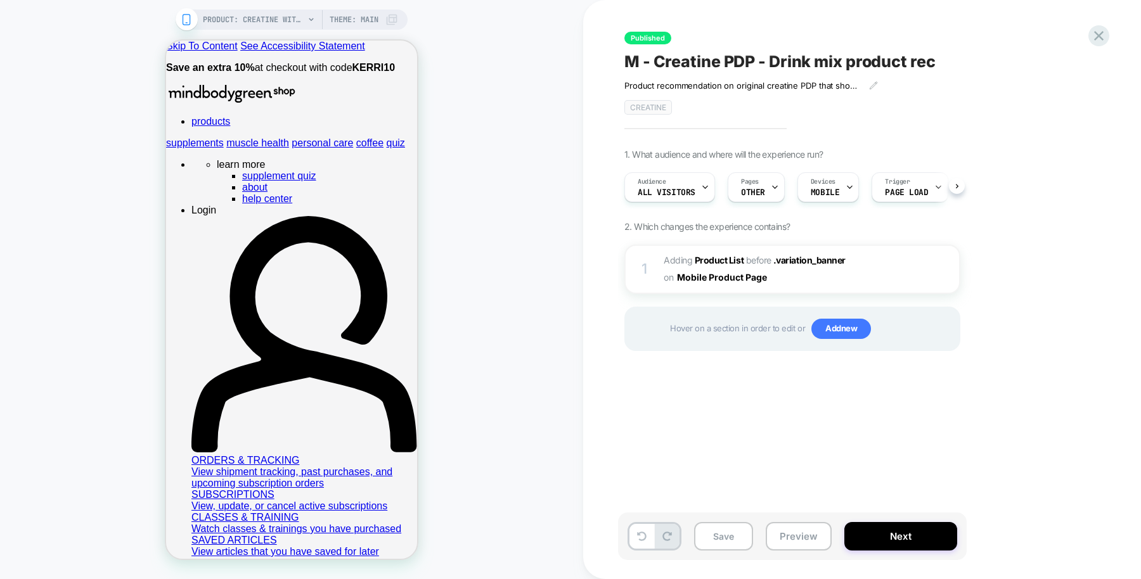
scroll to position [0, 1]
click at [0, 43] on span ".variation_banner" at bounding box center [0, 43] width 0 height 0
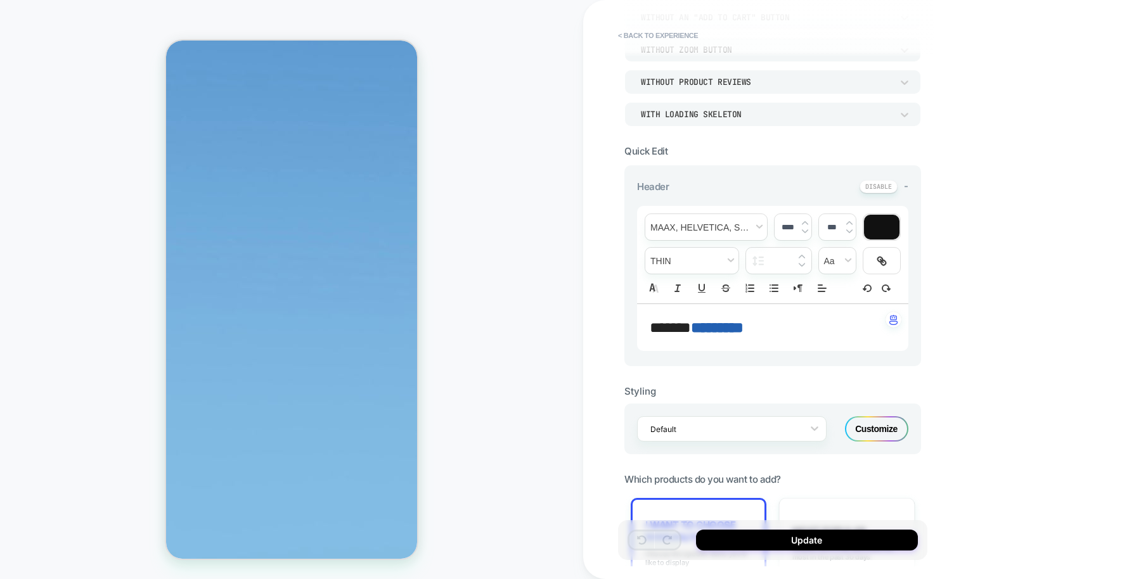
scroll to position [4007, 0]
click at [650, 32] on button "< Back to experience" at bounding box center [658, 35] width 93 height 20
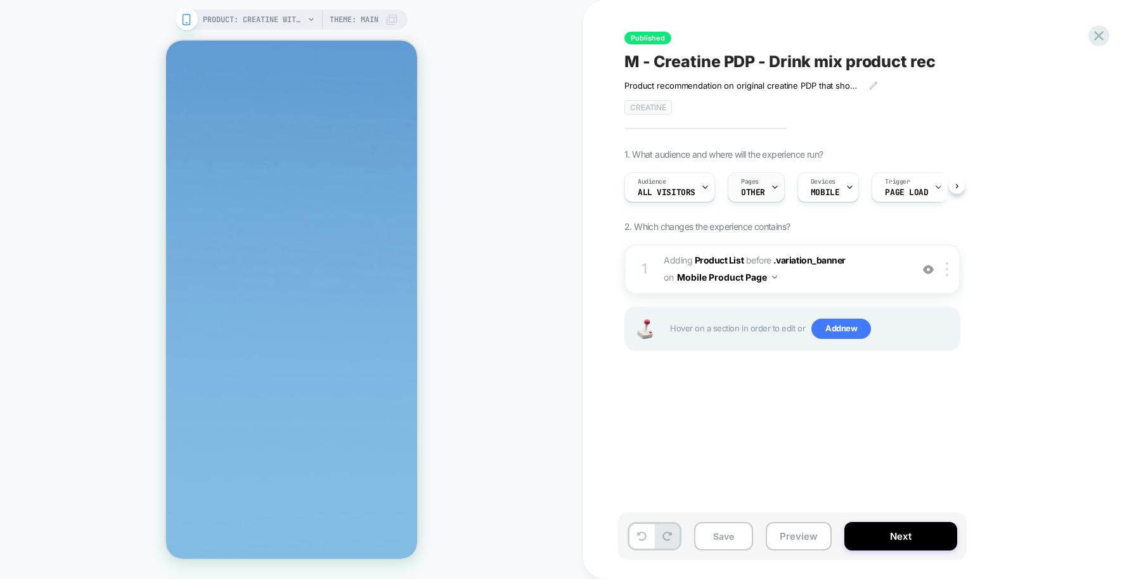
scroll to position [0, 1]
click at [927, 269] on img at bounding box center [928, 269] width 11 height 11
click at [721, 259] on b "Product List" at bounding box center [719, 260] width 49 height 11
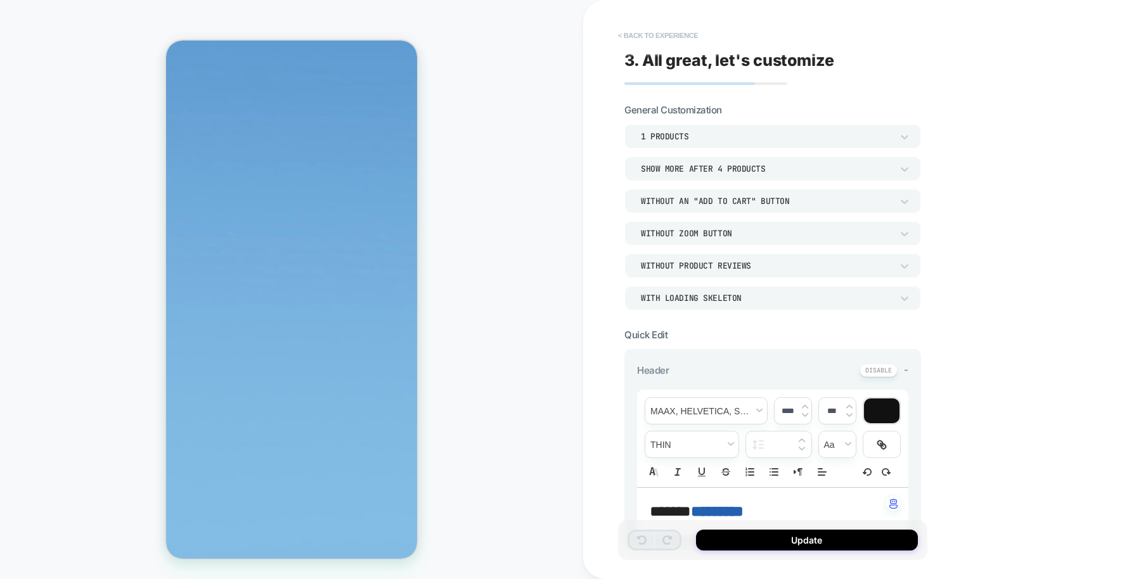
click at [655, 29] on button "< Back to experience" at bounding box center [658, 35] width 93 height 20
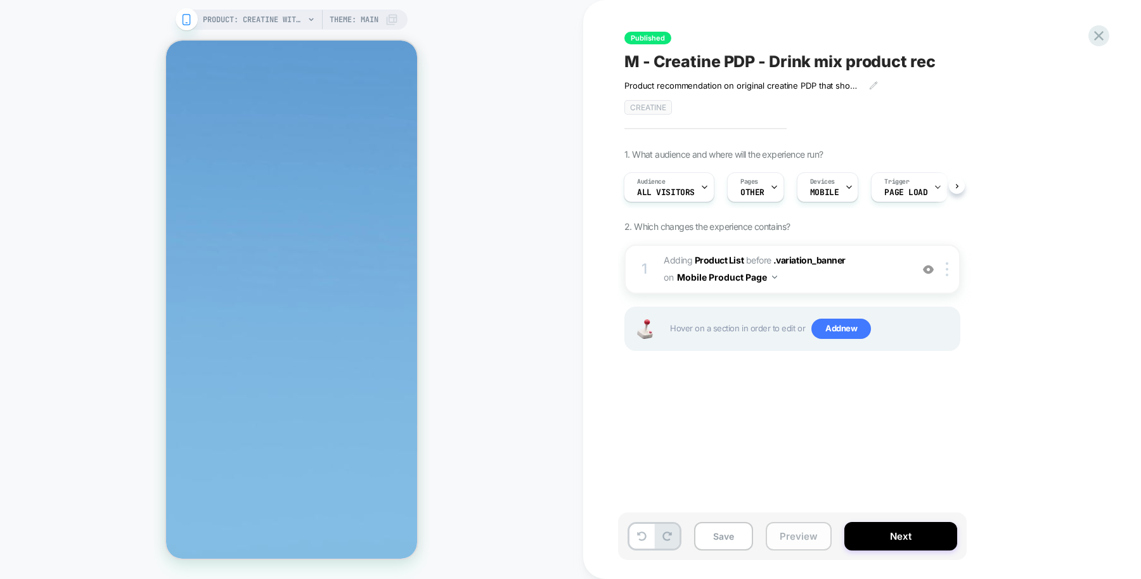
click at [814, 541] on button "Preview" at bounding box center [799, 536] width 66 height 29
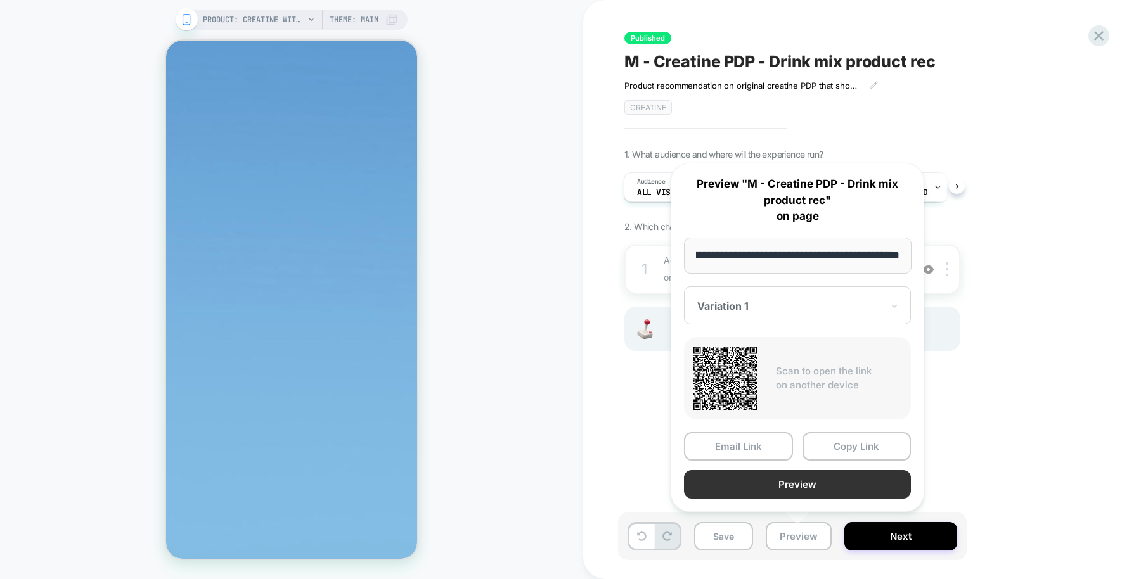
scroll to position [0, 0]
click at [785, 483] on button "Preview" at bounding box center [797, 484] width 227 height 29
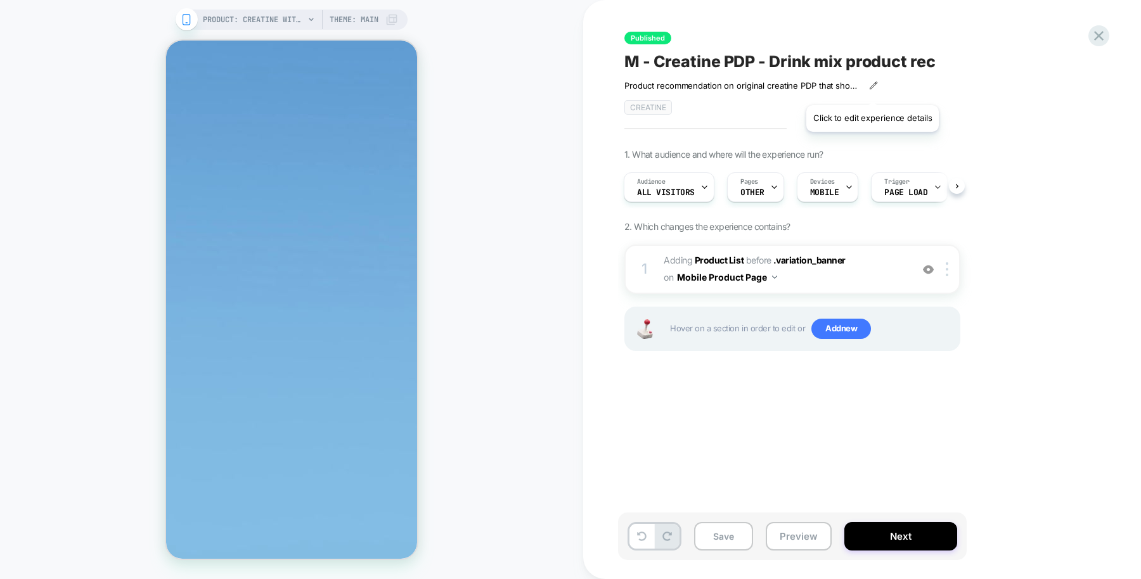
click at [872, 89] on icon at bounding box center [873, 85] width 9 height 9
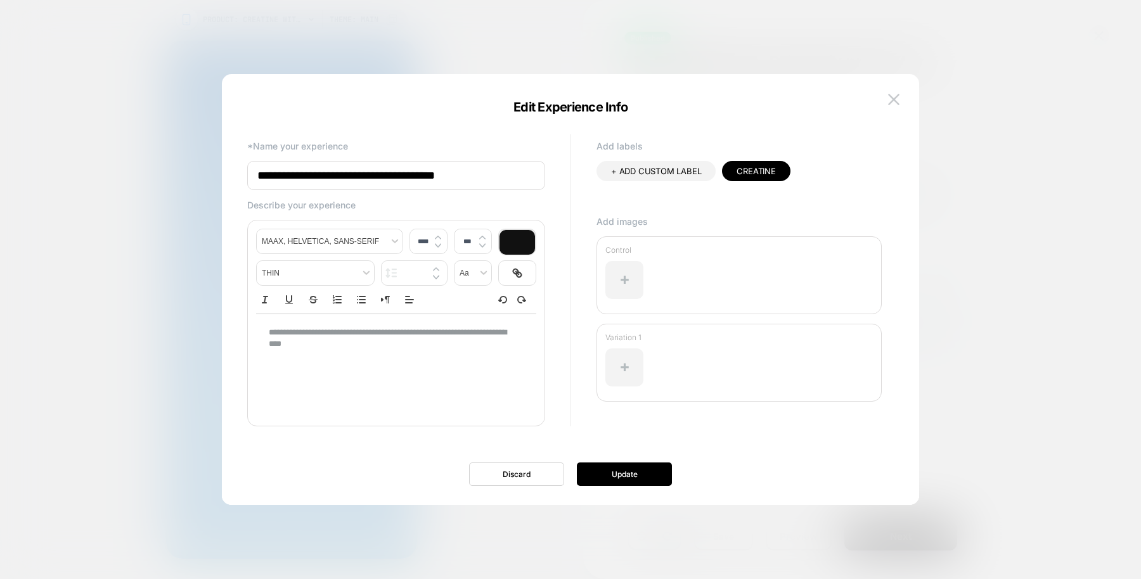
click at [0, 0] on div at bounding box center [0, 0] width 0 height 0
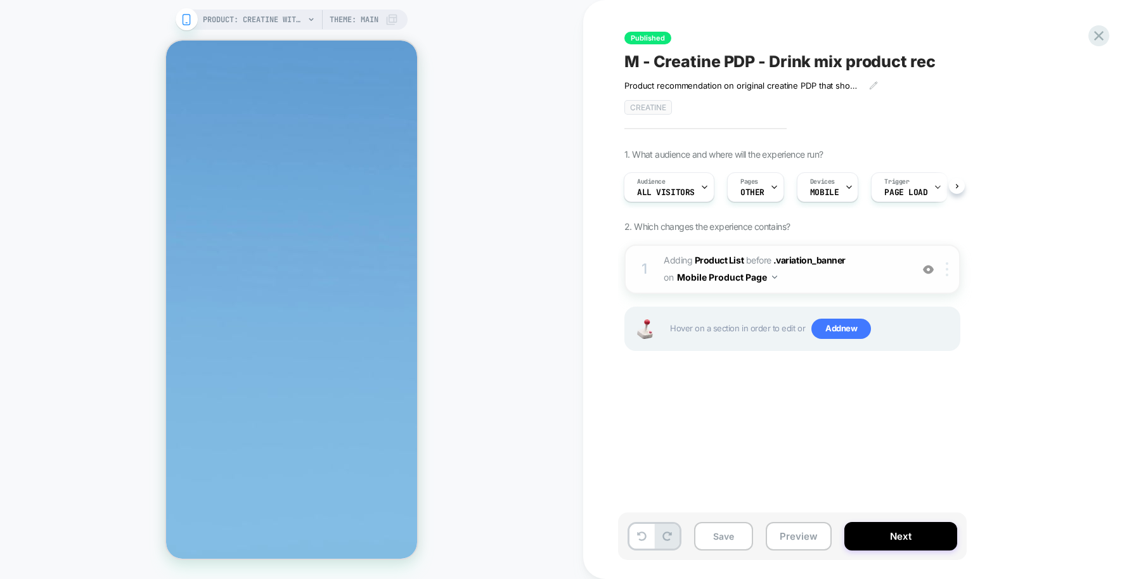
click at [949, 271] on div at bounding box center [949, 269] width 21 height 14
click at [676, 418] on div "Published M - Creatine PDP - Drink mix product rec Product recommendation on or…" at bounding box center [855, 290] width 475 height 554
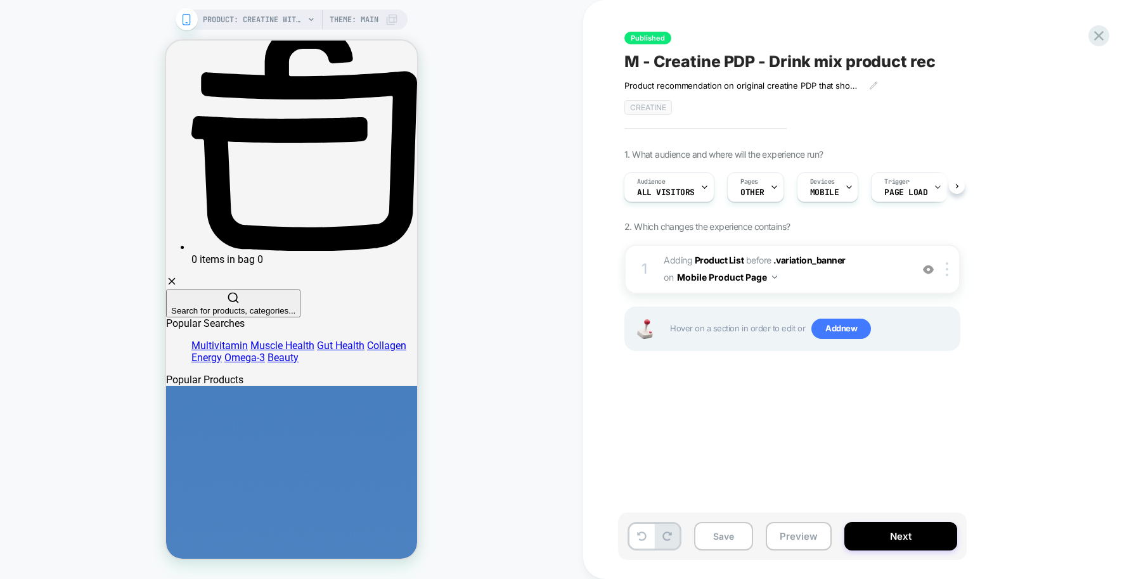
scroll to position [585, 0]
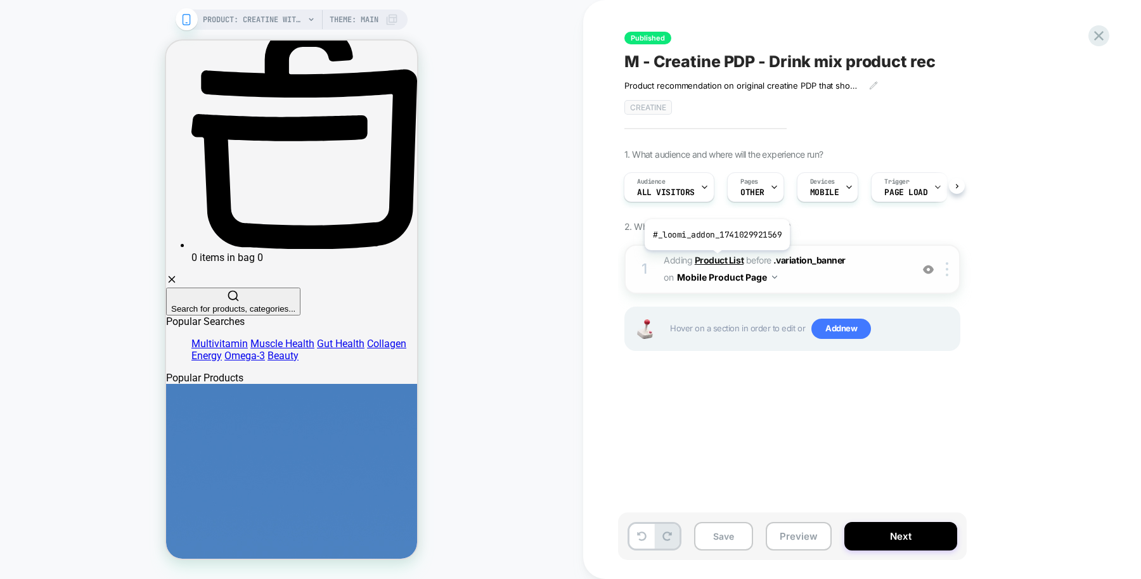
click at [715, 259] on b "Product List" at bounding box center [719, 260] width 49 height 11
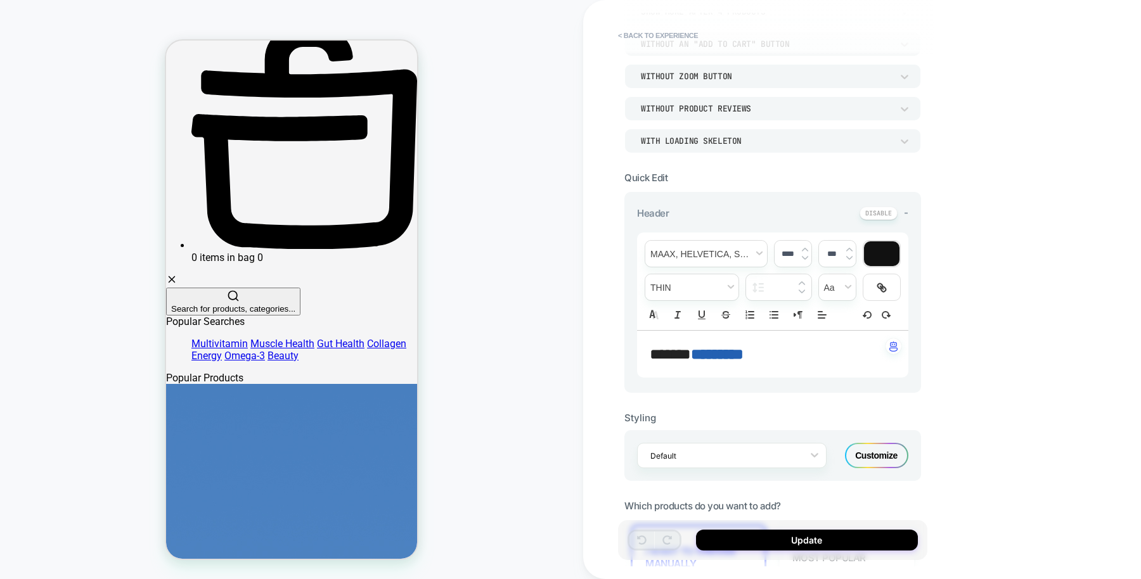
scroll to position [0, 0]
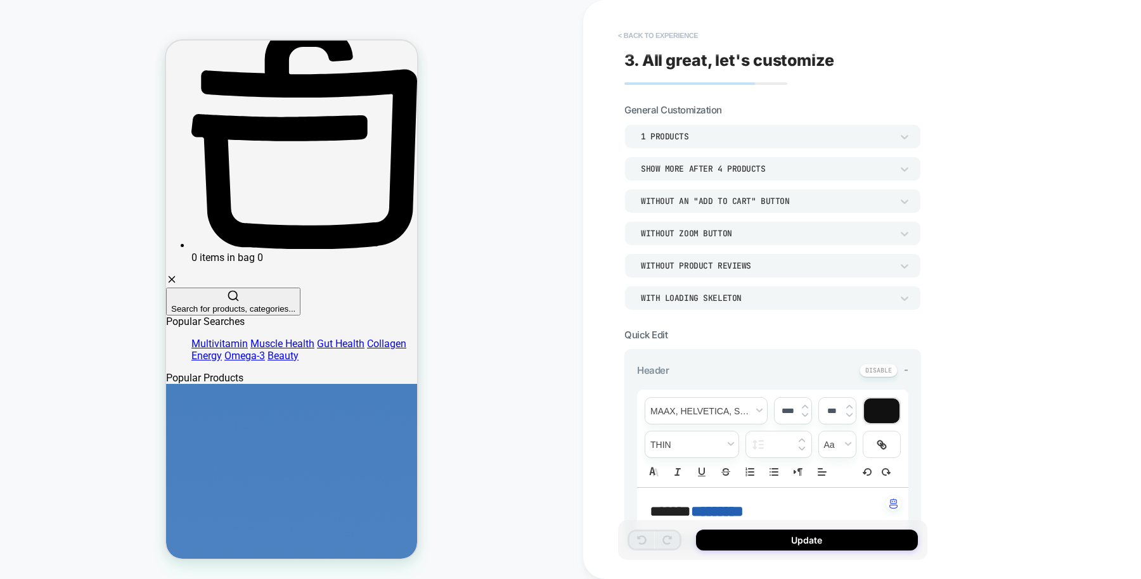
click at [664, 37] on button "< Back to experience" at bounding box center [658, 35] width 93 height 20
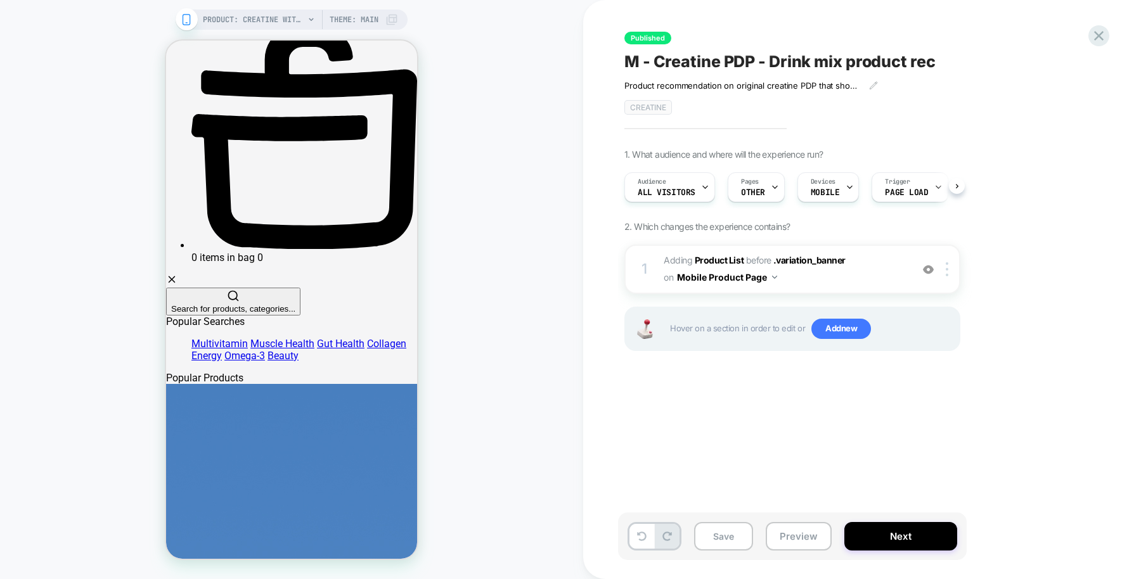
scroll to position [0, 1]
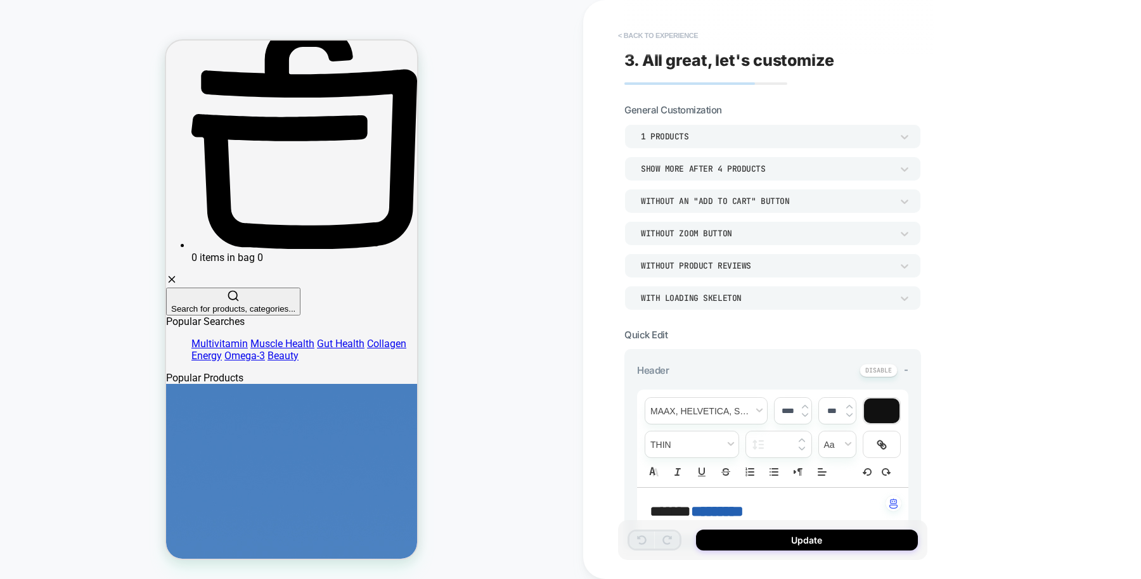
click at [652, 37] on button "< Back to experience" at bounding box center [658, 35] width 93 height 20
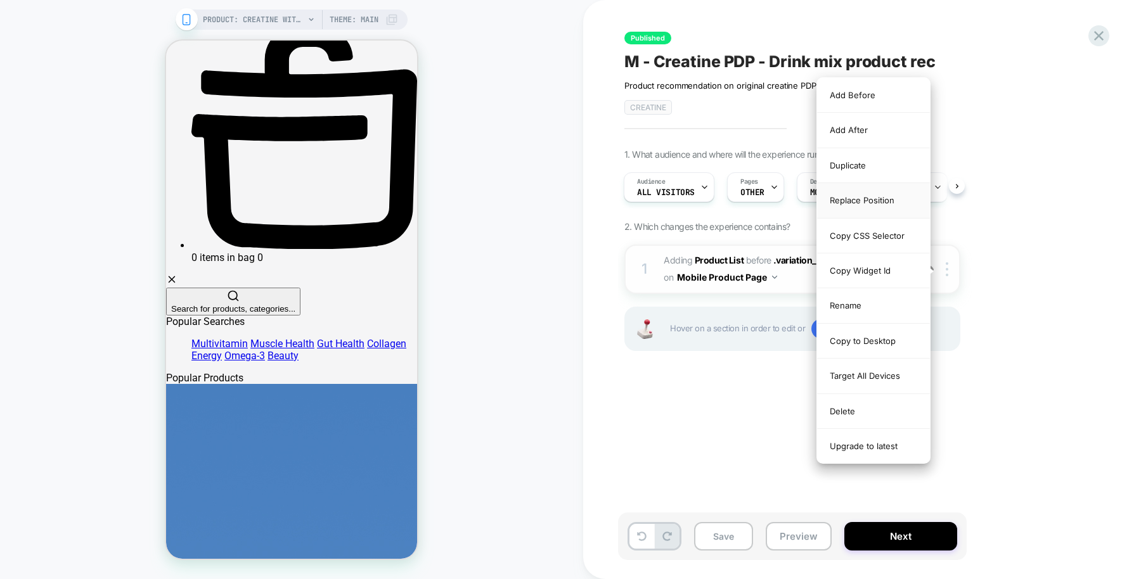
click at [868, 190] on div "Replace Position" at bounding box center [873, 200] width 113 height 35
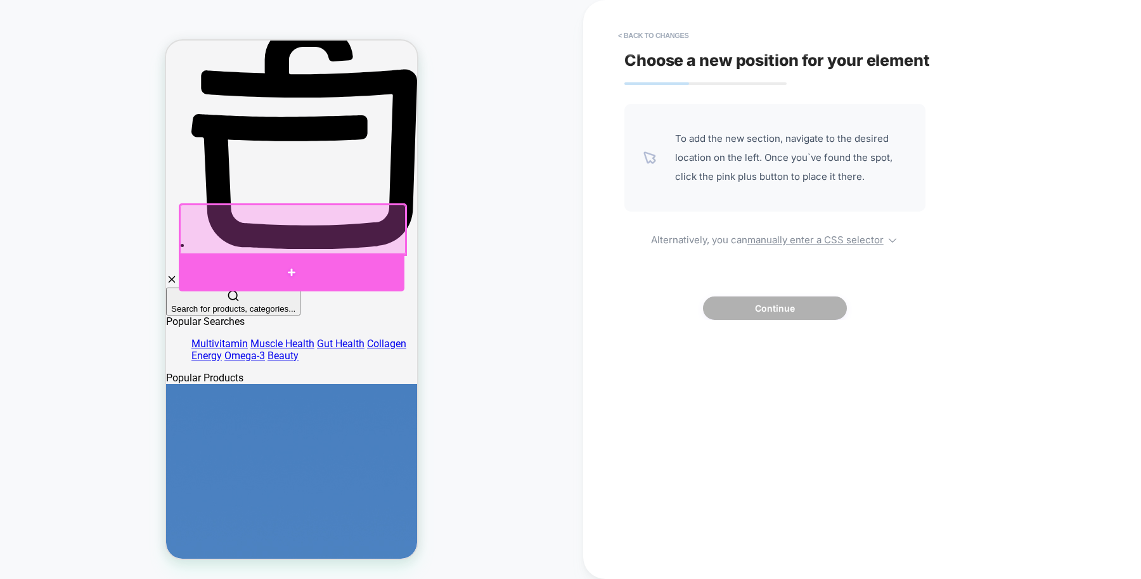
click at [358, 273] on div at bounding box center [292, 273] width 226 height 38
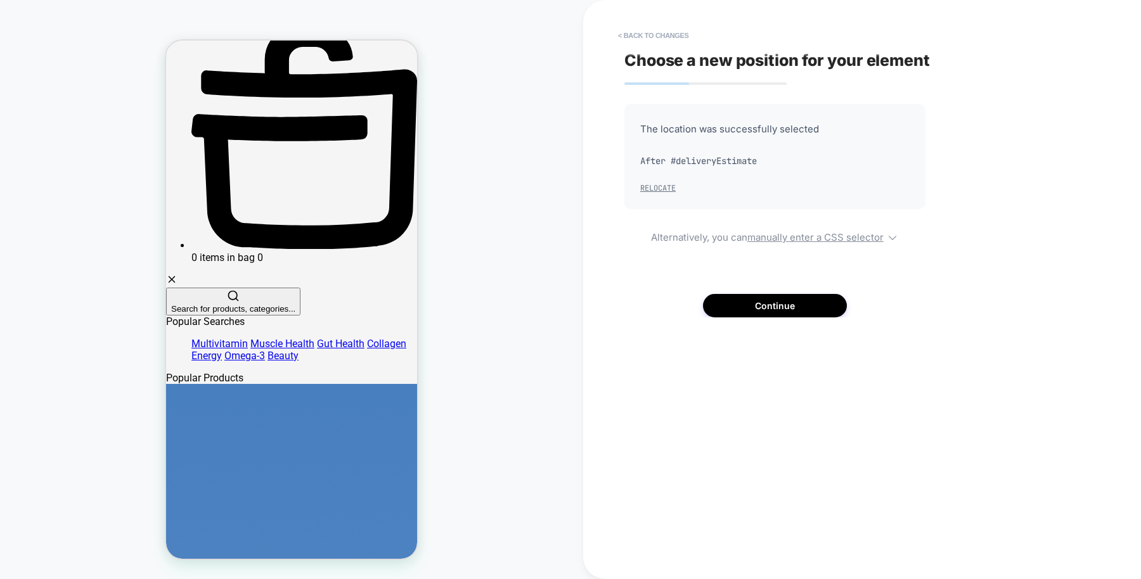
click at [664, 188] on button "Relocate" at bounding box center [657, 188] width 35 height 10
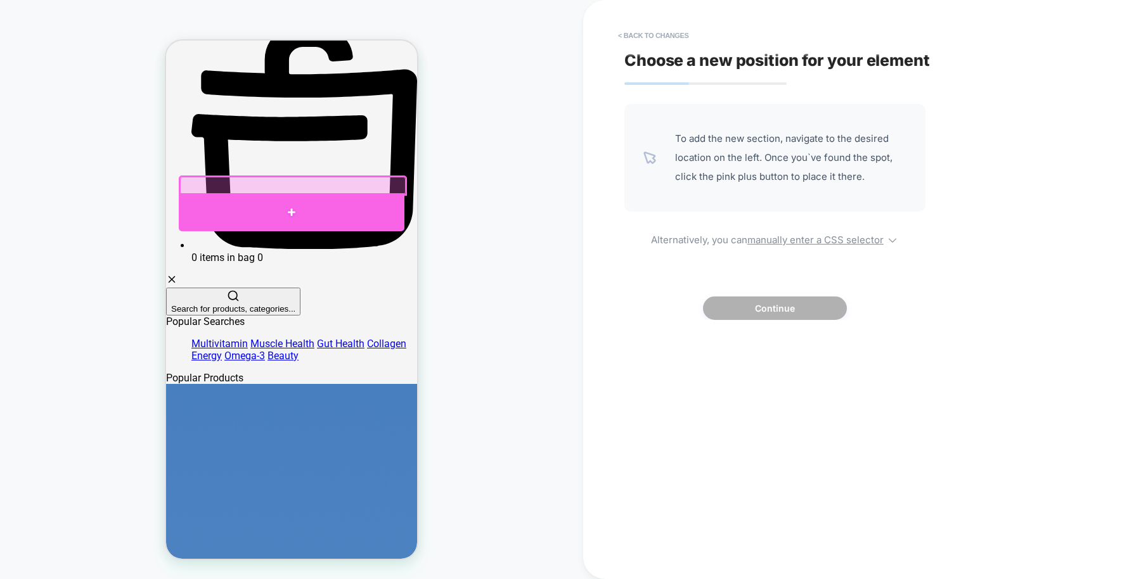
click at [399, 205] on div at bounding box center [292, 212] width 226 height 38
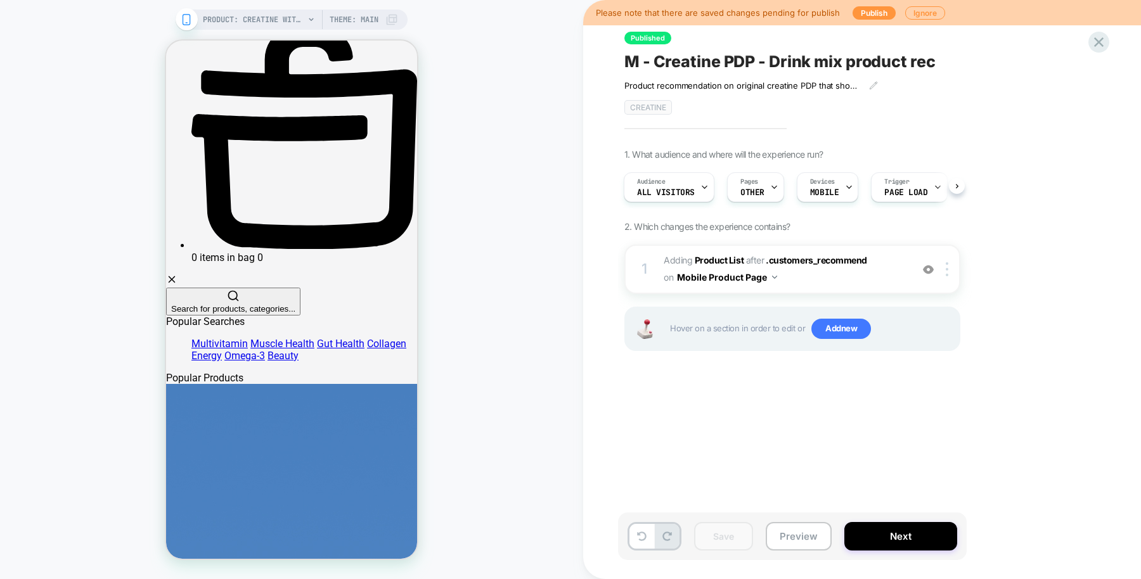
click at [971, 0] on div "Please note that there are saved changes pending for publish Publish Ignore" at bounding box center [862, 12] width 558 height 25
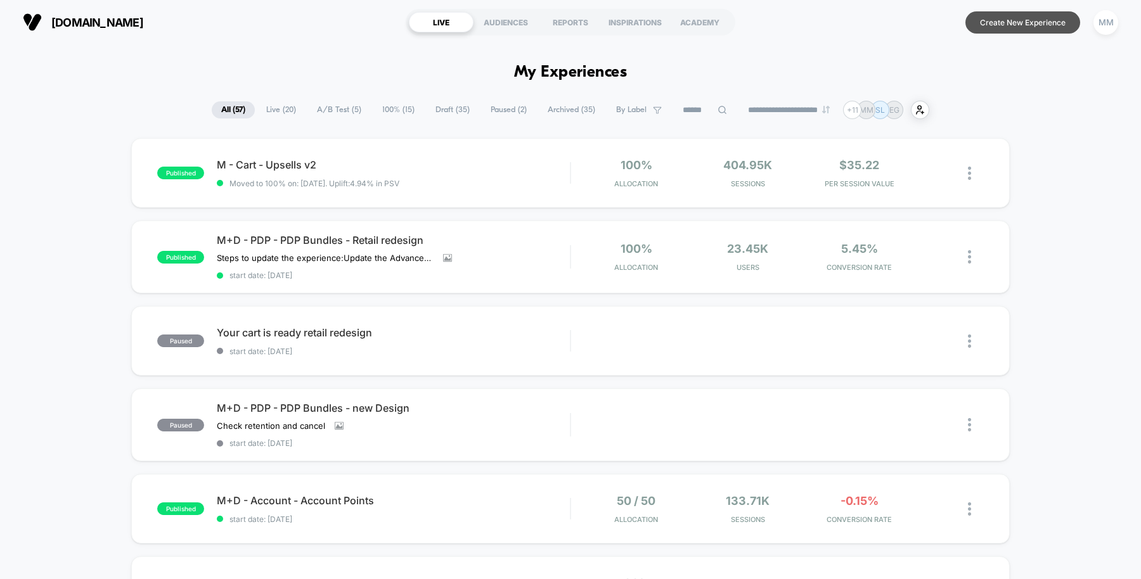
click at [1019, 25] on button "Create New Experience" at bounding box center [1022, 22] width 115 height 22
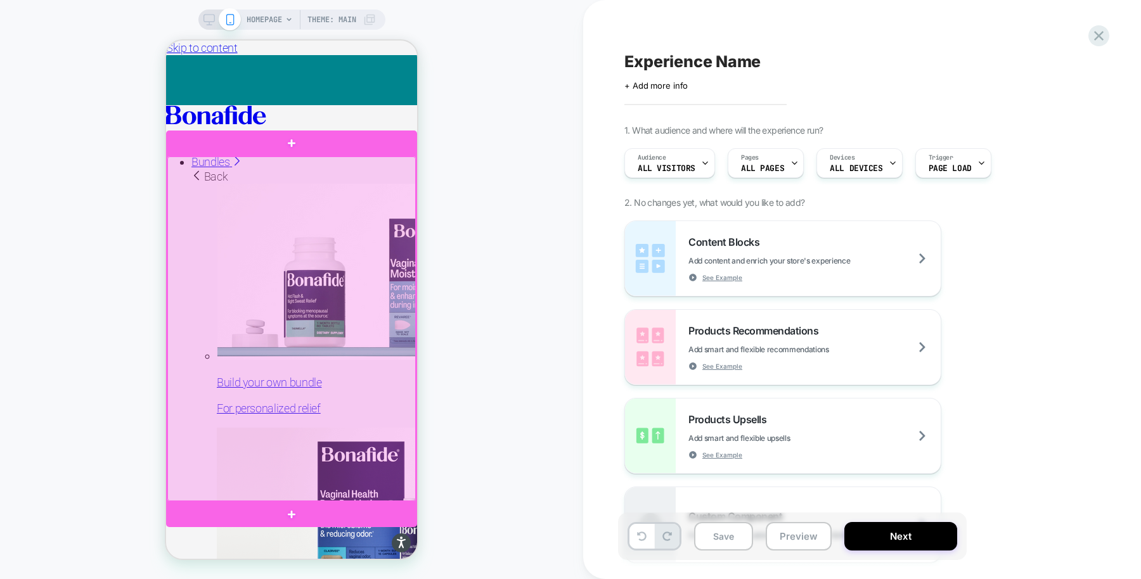
click at [363, 460] on div at bounding box center [291, 329] width 248 height 345
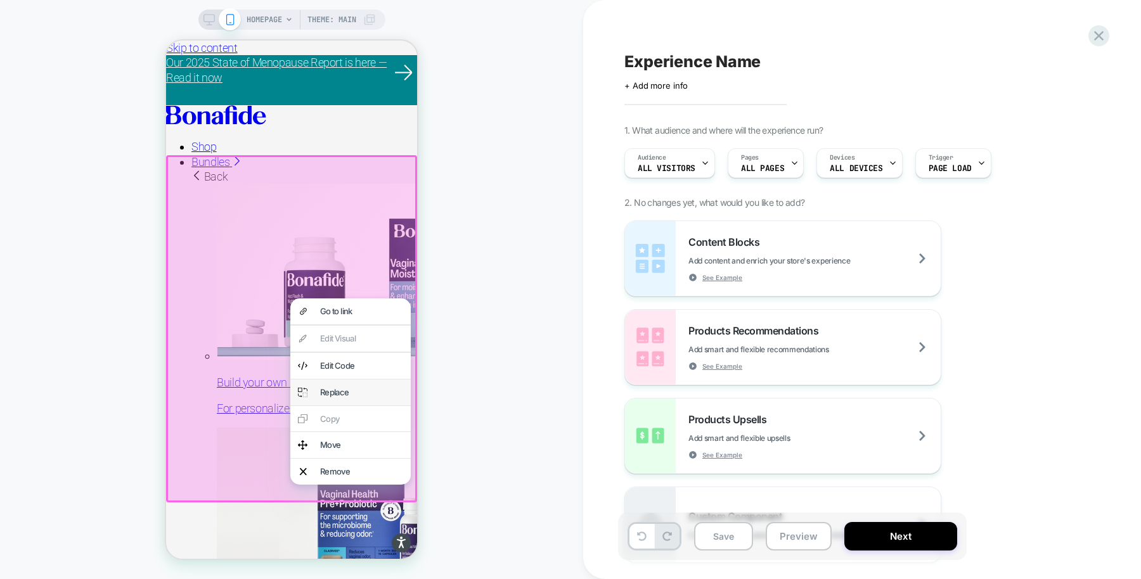
click at [339, 390] on div "Replace" at bounding box center [361, 392] width 83 height 11
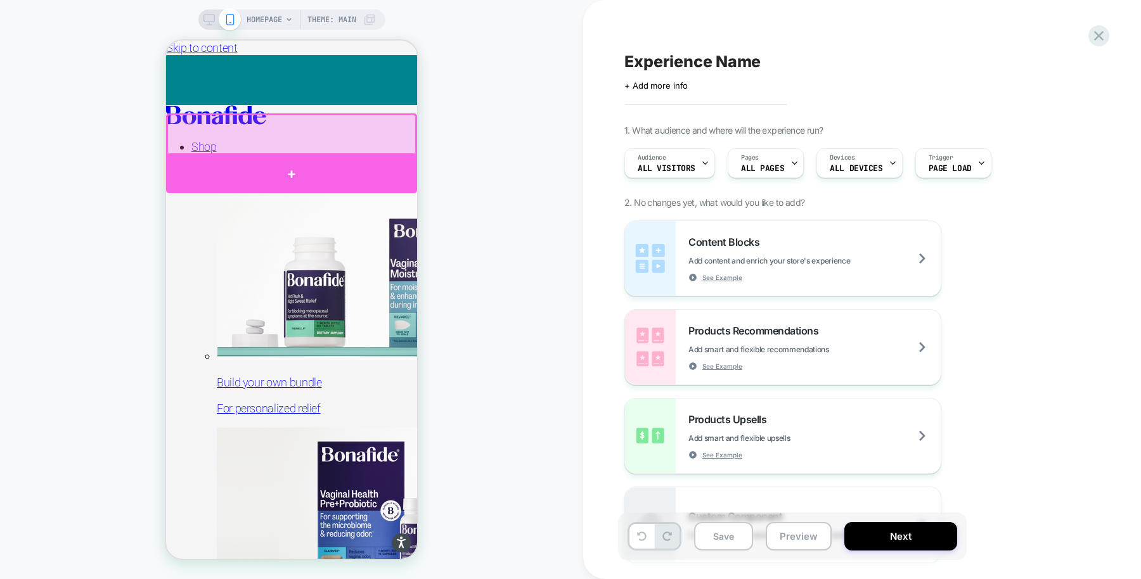
click at [410, 161] on div at bounding box center [291, 174] width 251 height 38
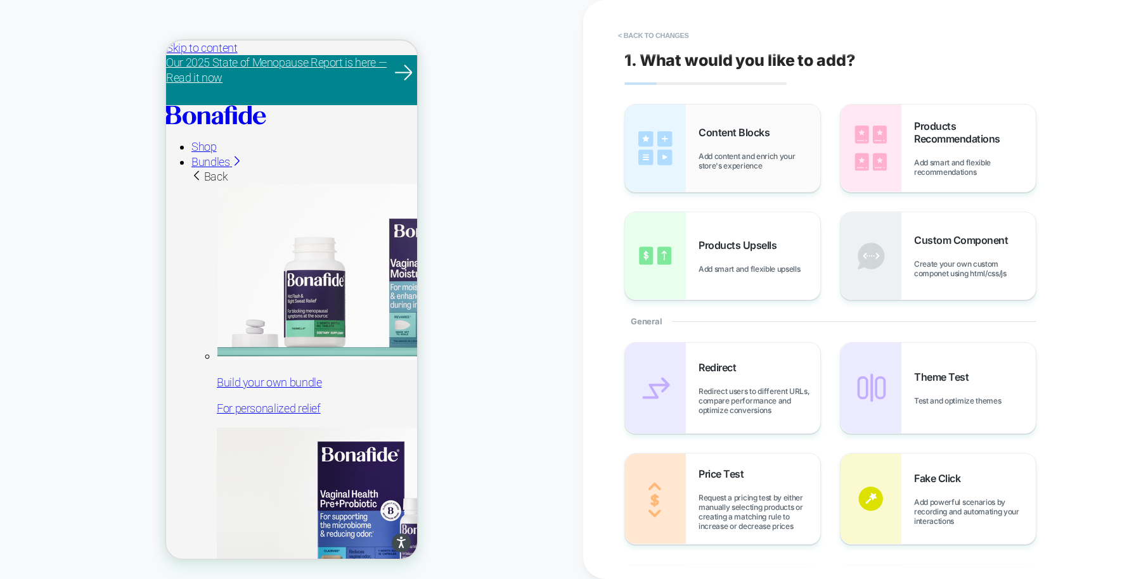
click at [732, 168] on span "Add content and enrich your store's experience" at bounding box center [759, 160] width 122 height 19
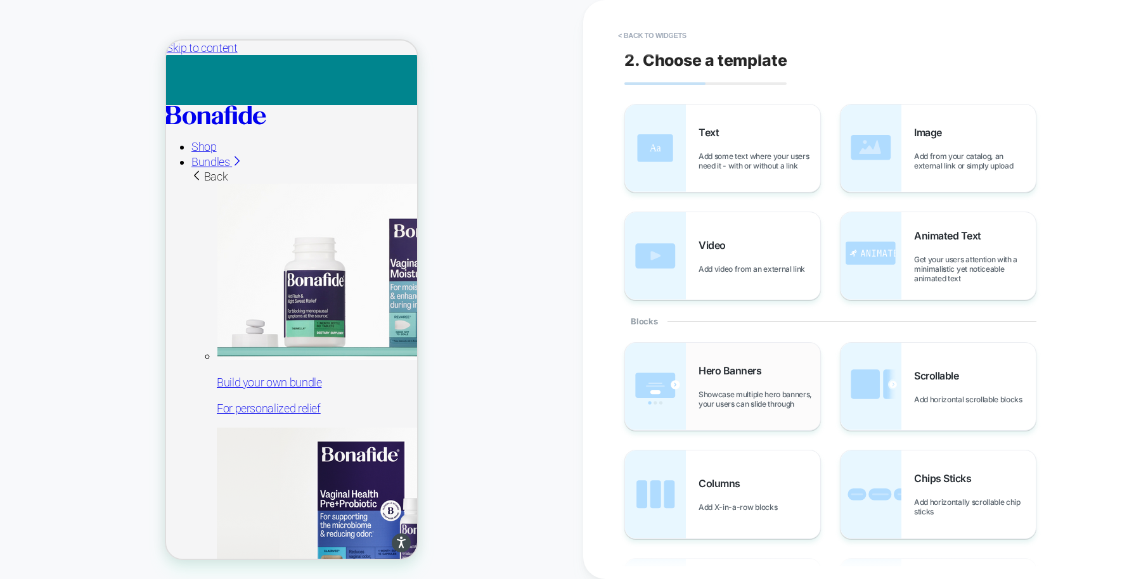
click at [728, 397] on span "Showcase multiple hero banners, your users can slide through" at bounding box center [759, 399] width 122 height 19
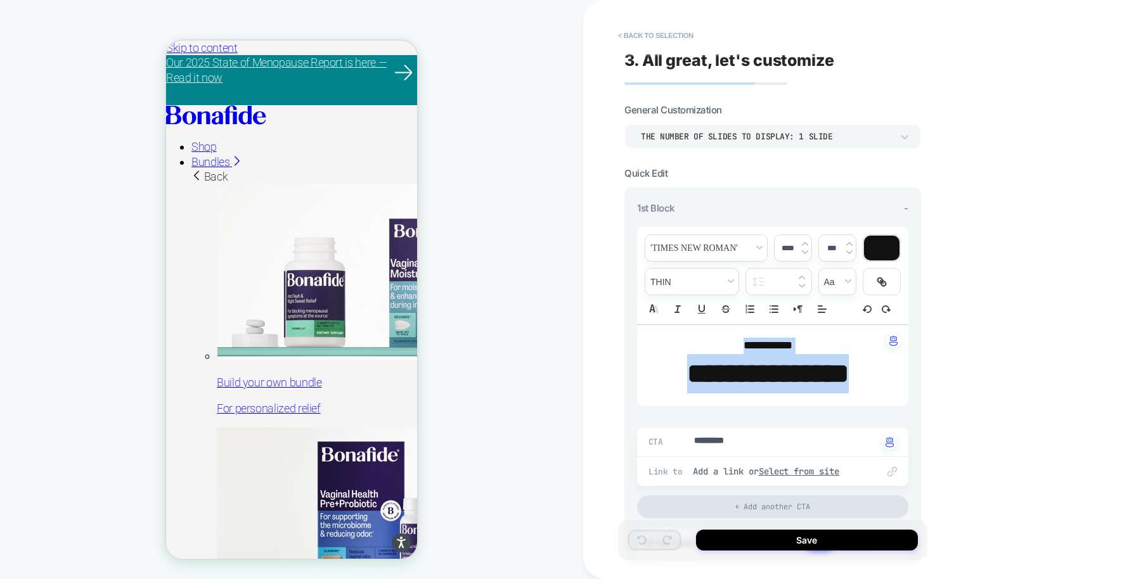
drag, startPoint x: 820, startPoint y: 423, endPoint x: 725, endPoint y: 349, distance: 120.5
click at [725, 349] on div "**********" at bounding box center [772, 365] width 271 height 81
type textarea "*"
type input "****"
type textarea "*"
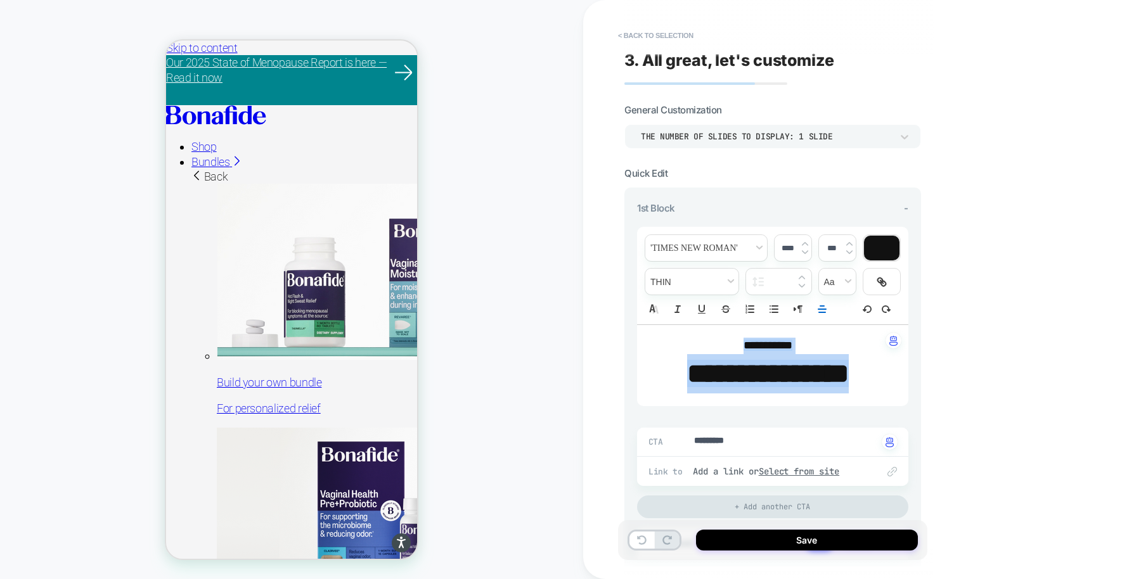
type input "****"
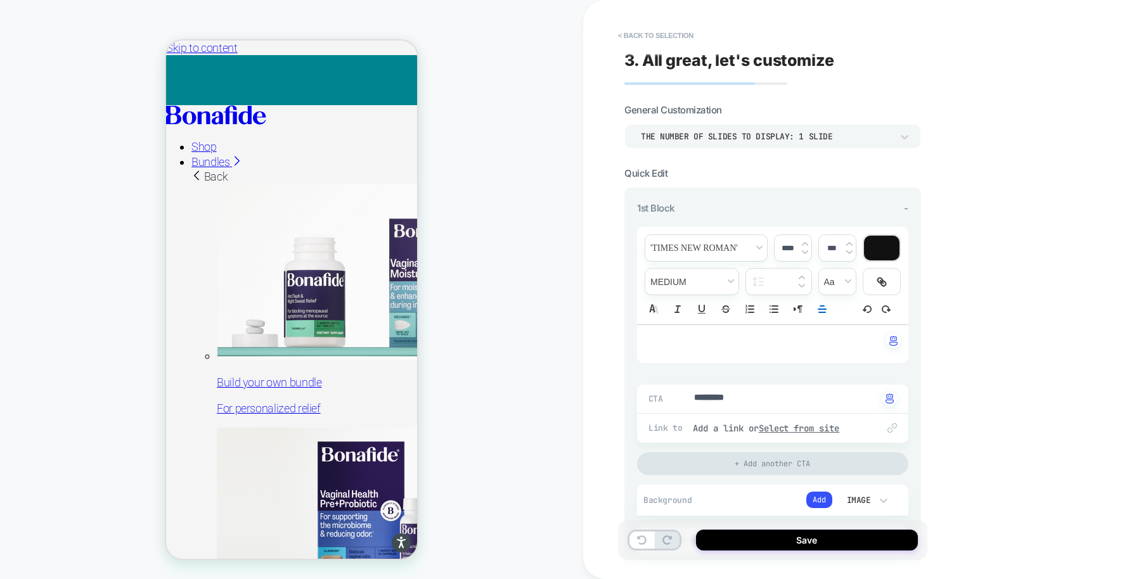
type textarea "*"
drag, startPoint x: 750, startPoint y: 399, endPoint x: 655, endPoint y: 376, distance: 97.9
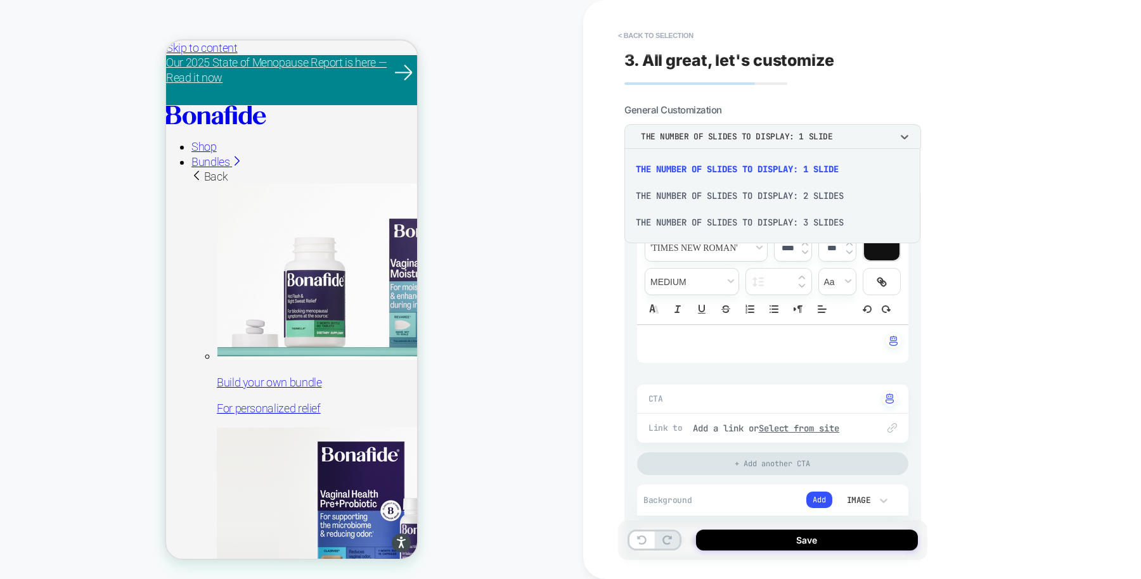
click at [788, 225] on div "THE NUMBER OF SLIDES TO DISPLAY: 3 SLIDES" at bounding box center [772, 222] width 286 height 27
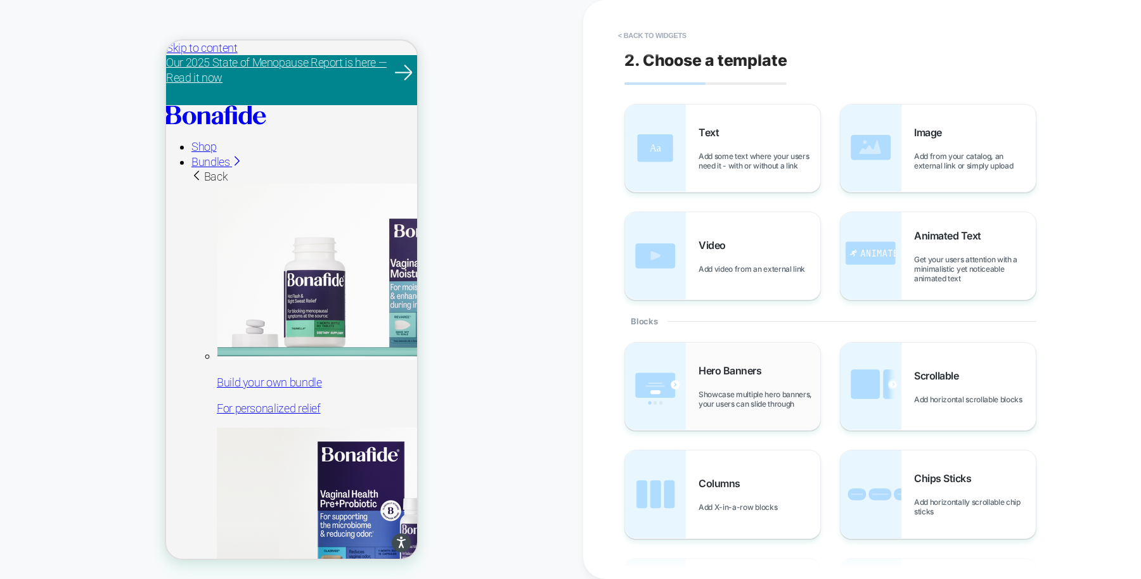
click at [786, 390] on span "Showcase multiple hero banners, your users can slide through" at bounding box center [759, 399] width 122 height 19
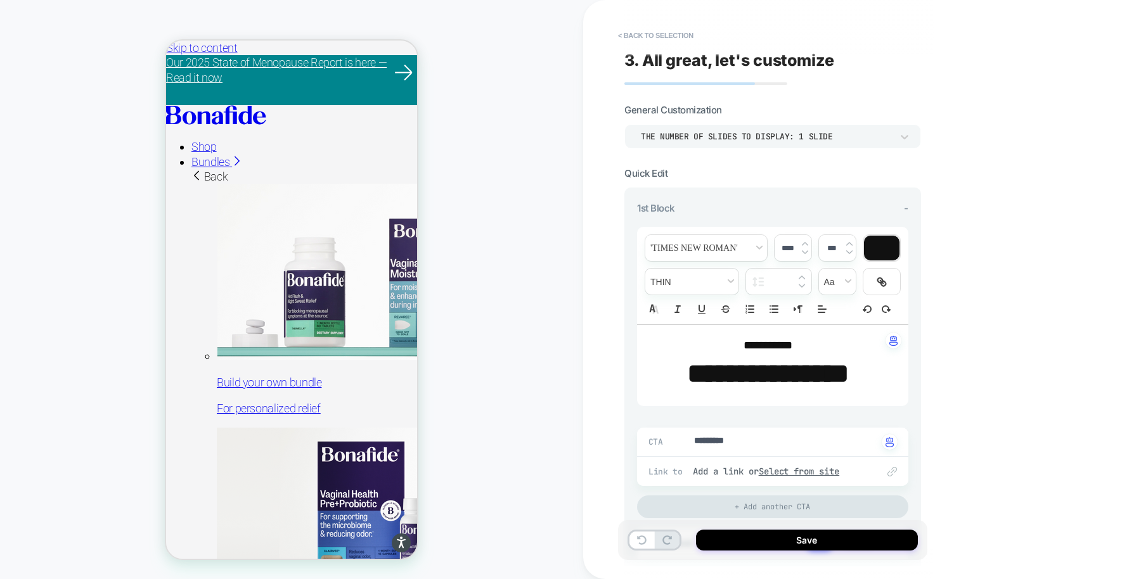
type textarea "*"
click at [786, 387] on strong "**********" at bounding box center [768, 373] width 162 height 27
type input "****"
type textarea "*"
type input "****"
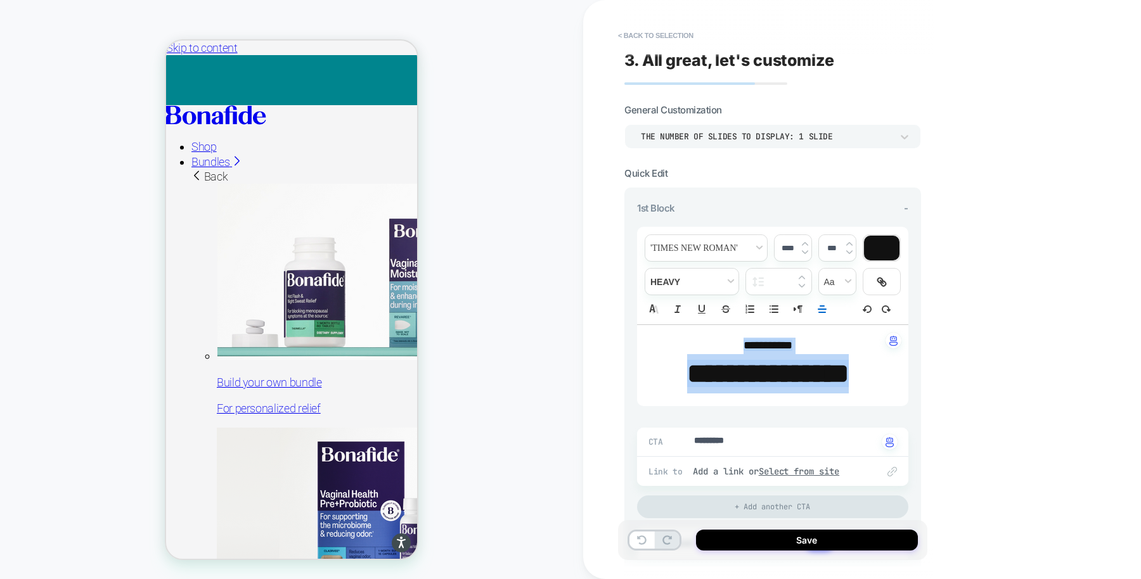
type textarea "*"
type input "****"
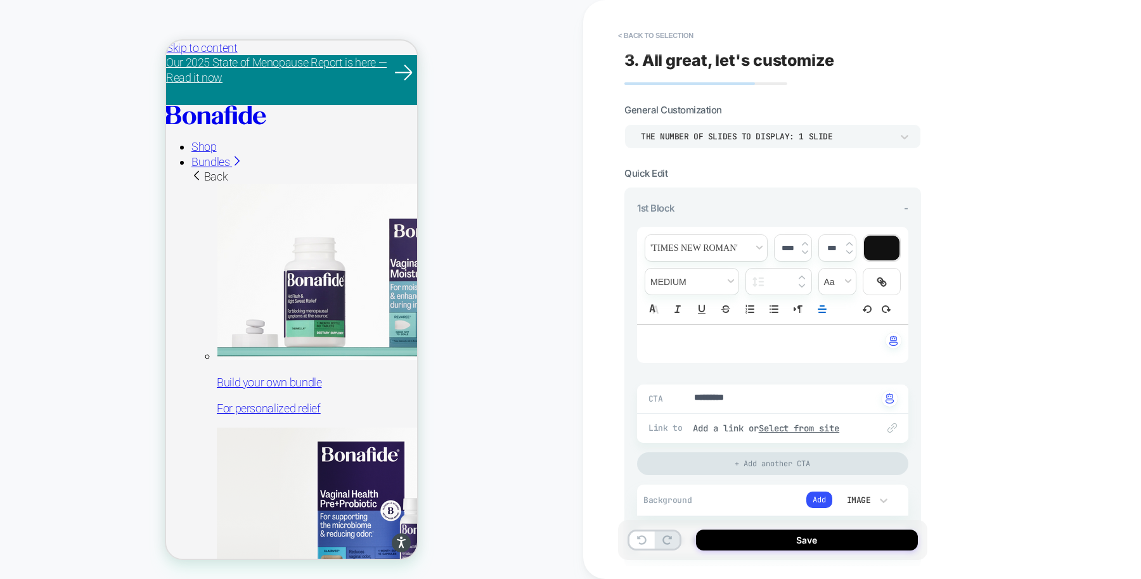
type textarea "*"
drag, startPoint x: 749, startPoint y: 400, endPoint x: 642, endPoint y: 399, distance: 106.5
click at [743, 134] on div "THE NUMBER OF SLIDES TO DISPLAY: 1 SLIDE" at bounding box center [766, 136] width 251 height 11
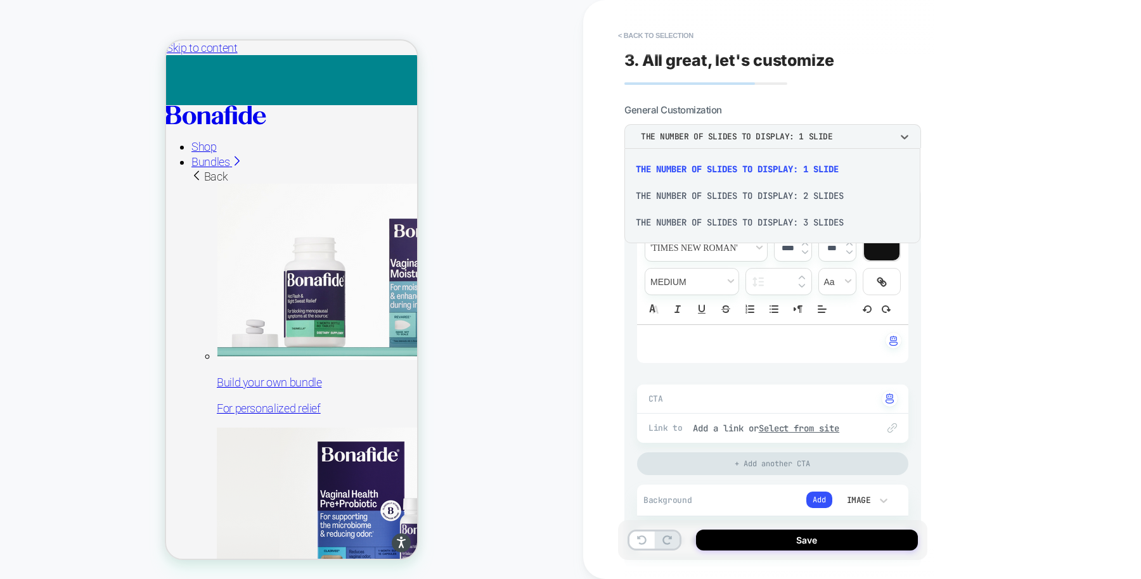
click at [766, 218] on div "THE NUMBER OF SLIDES TO DISPLAY: 3 SLIDES" at bounding box center [772, 222] width 286 height 27
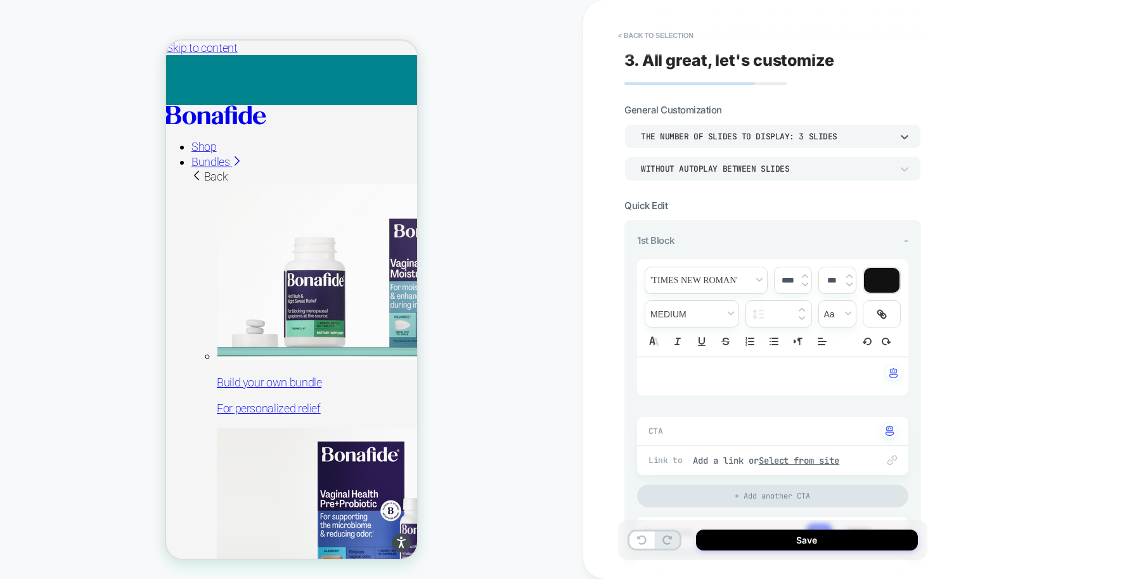
type textarea "*"
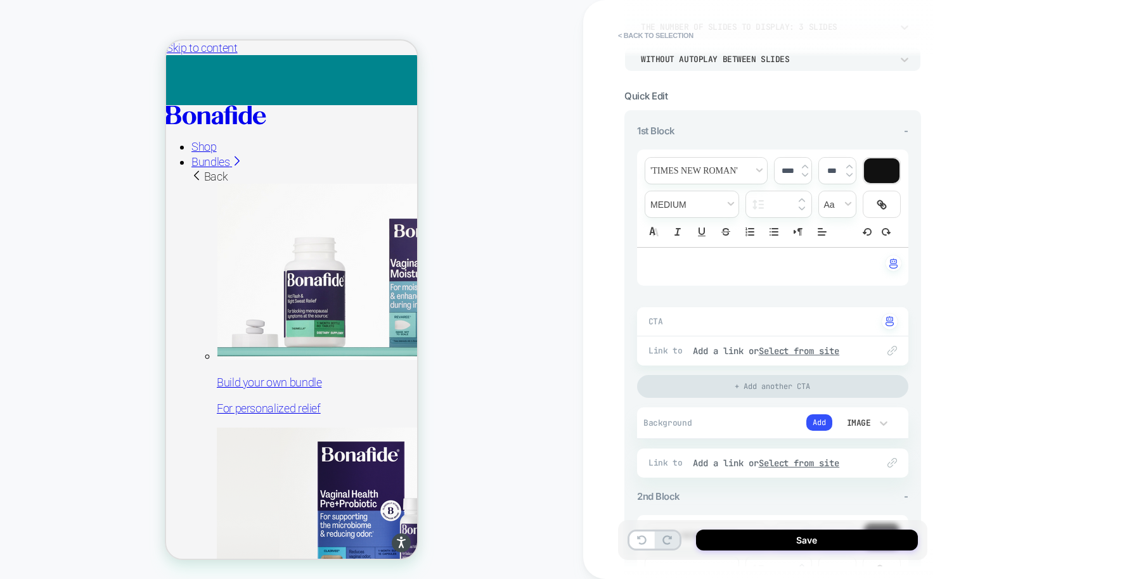
scroll to position [109, 0]
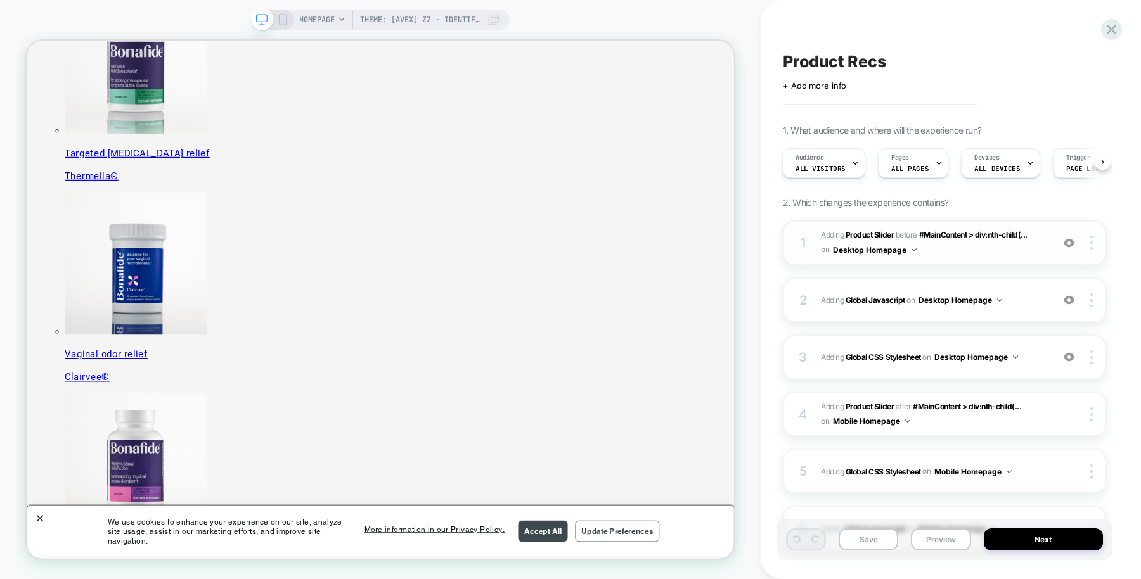
click at [948, 240] on span "#_loomi_addon_1755016232473 Adding Product Slider BEFORE #MainContent > div:nth…" at bounding box center [933, 243] width 225 height 30
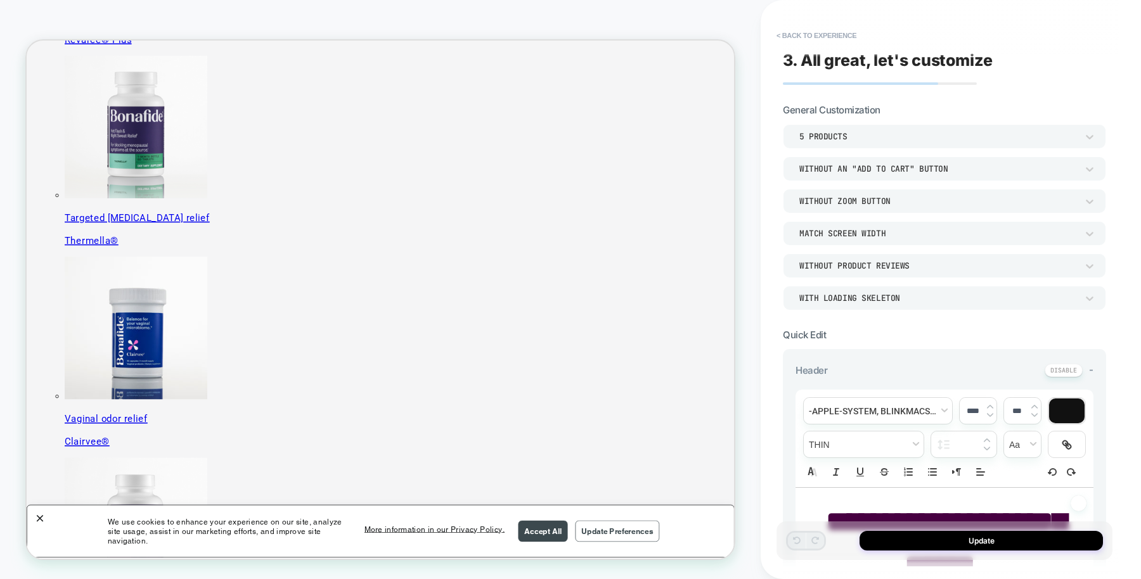
scroll to position [394, 0]
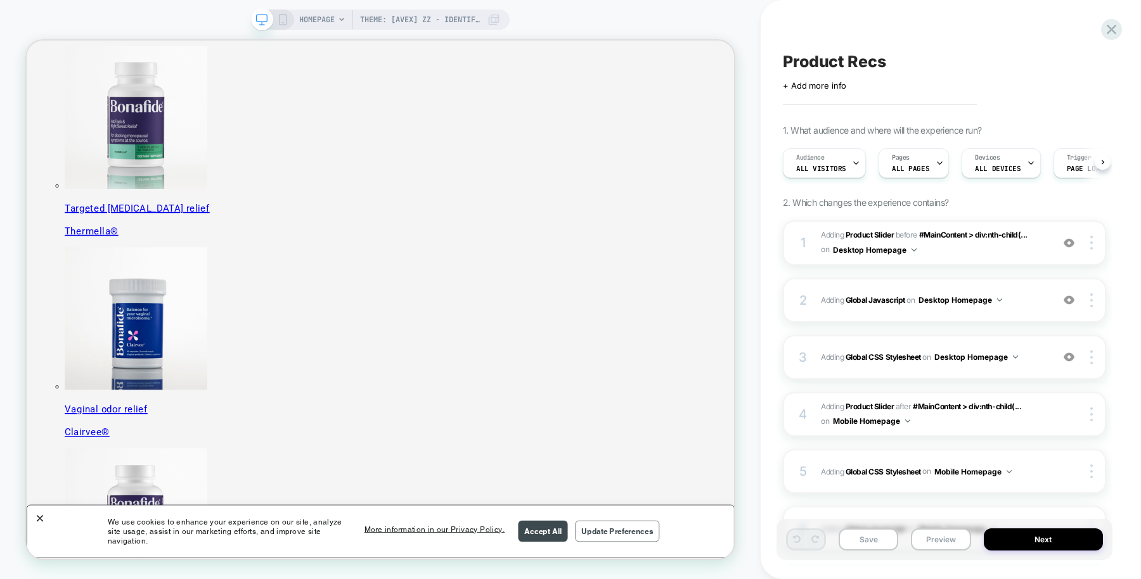
scroll to position [0, 1]
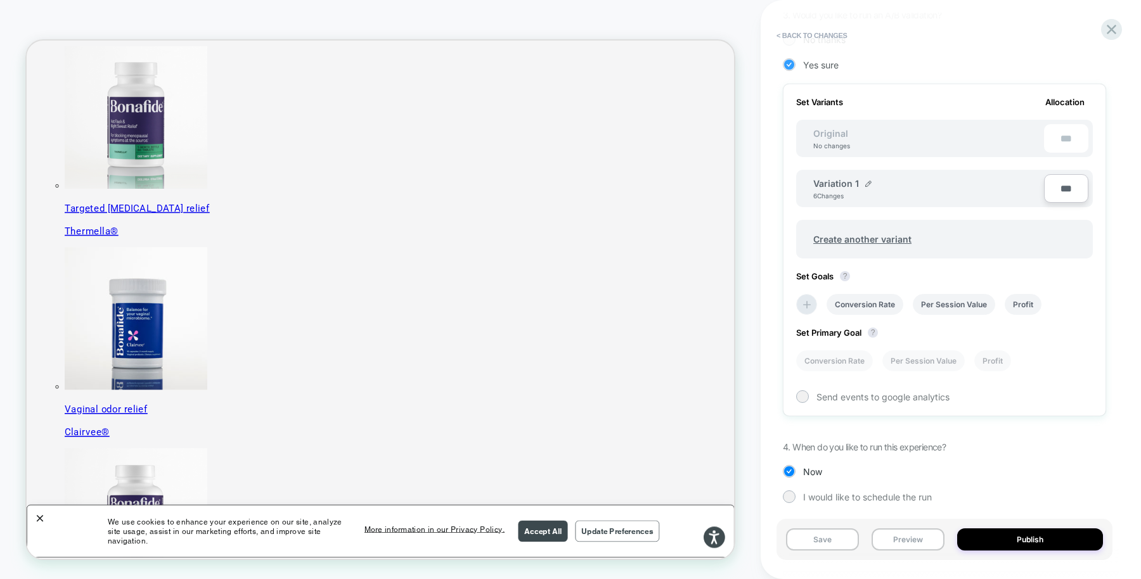
scroll to position [319, 0]
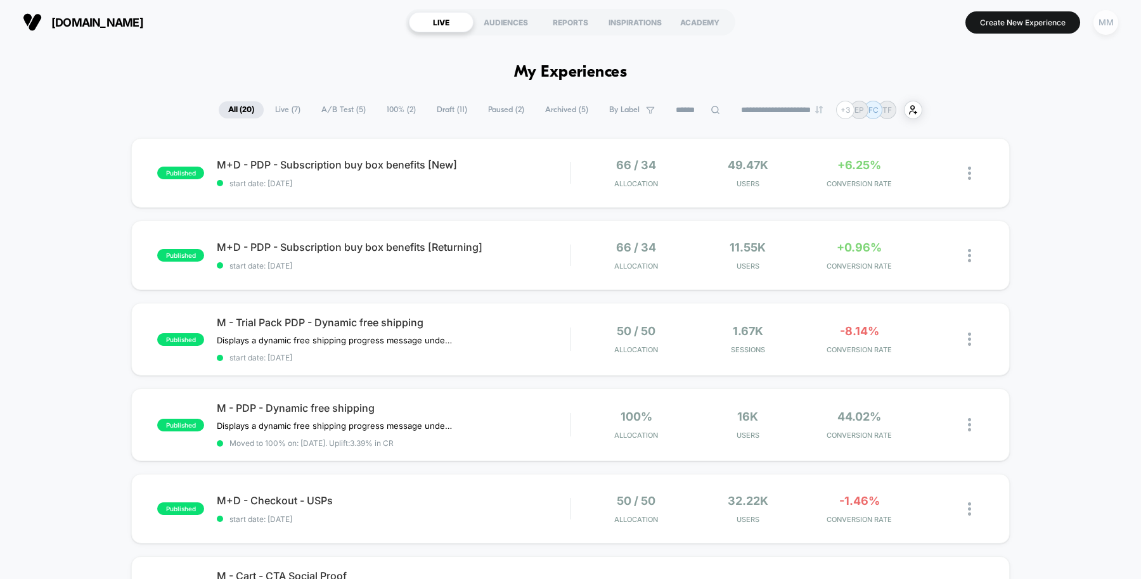
click at [1109, 24] on div "MM" at bounding box center [1105, 22] width 25 height 25
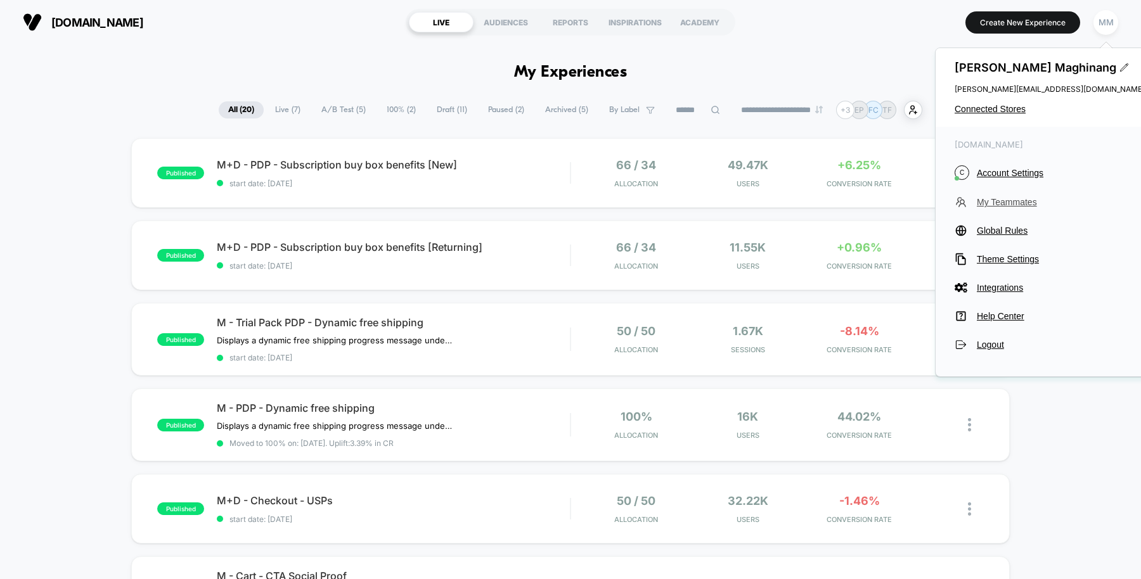
click at [1012, 203] on span "My Teammates" at bounding box center [1061, 202] width 168 height 10
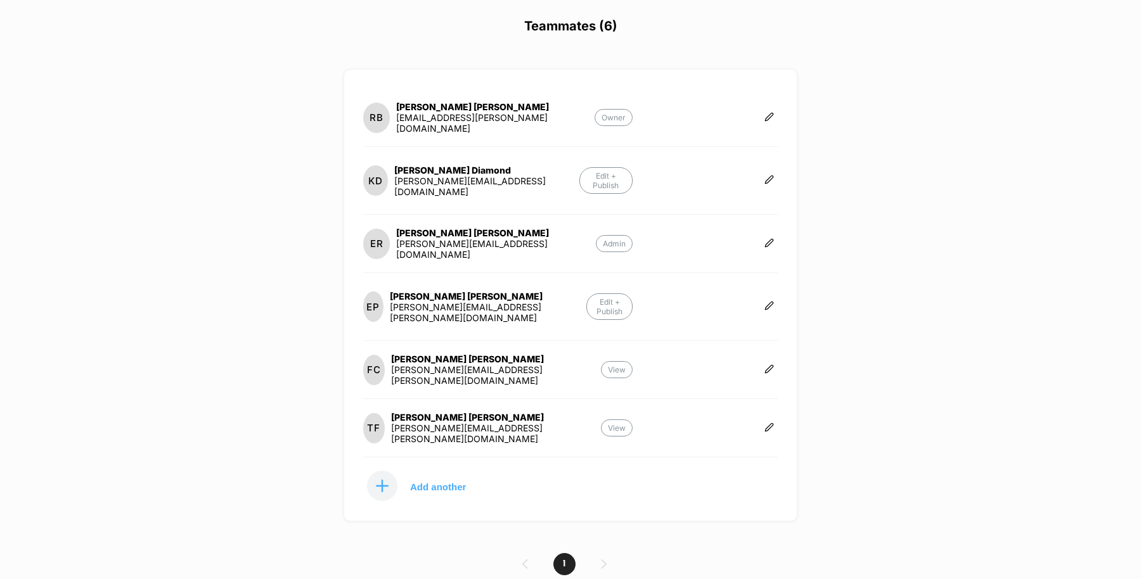
scroll to position [92, 0]
drag, startPoint x: 509, startPoint y: 408, endPoint x: 401, endPoint y: 406, distance: 108.4
click at [401, 411] on section "TF [PERSON_NAME] [PERSON_NAME][EMAIL_ADDRESS][PERSON_NAME][DOMAIN_NAME] View" at bounding box center [497, 427] width 269 height 32
copy div "[PERSON_NAME] [PERSON_NAME][EMAIL_ADDRESS][PERSON_NAME][DOMAIN_NAME]"
click at [623, 418] on p "View" at bounding box center [617, 426] width 32 height 17
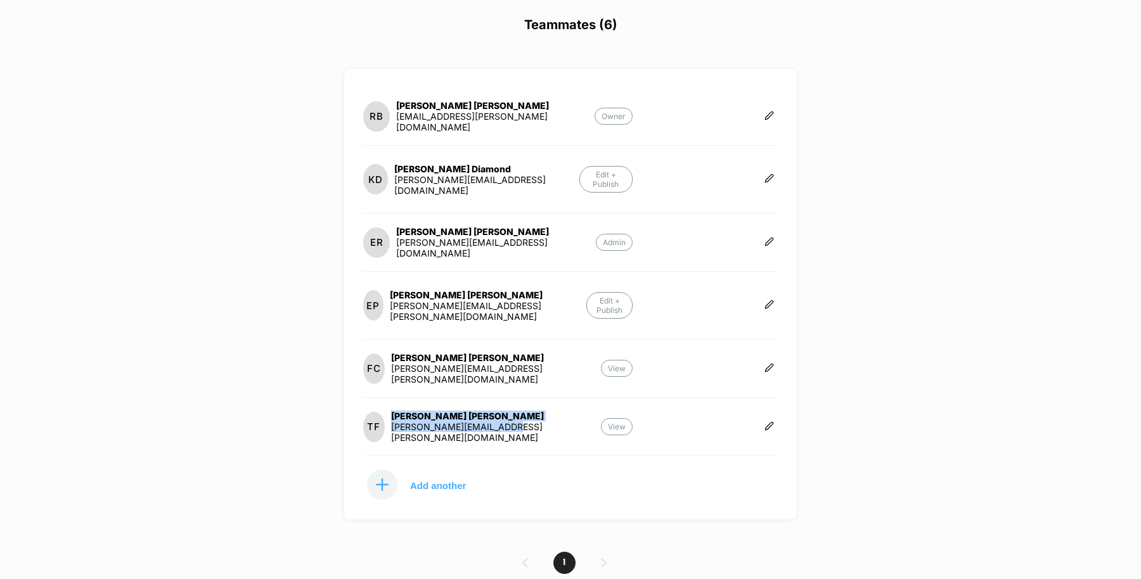
click at [605, 418] on p "View" at bounding box center [617, 426] width 32 height 17
click at [617, 418] on p "View" at bounding box center [617, 426] width 32 height 17
click at [645, 414] on div "TF [PERSON_NAME] [PERSON_NAME][EMAIL_ADDRESS][PERSON_NAME][DOMAIN_NAME] View" at bounding box center [570, 434] width 415 height 46
drag, startPoint x: 624, startPoint y: 404, endPoint x: 762, endPoint y: 403, distance: 137.5
click at [762, 411] on div "TF Theresa Farr theresa.farr@tinuiti.com View" at bounding box center [570, 434] width 415 height 46
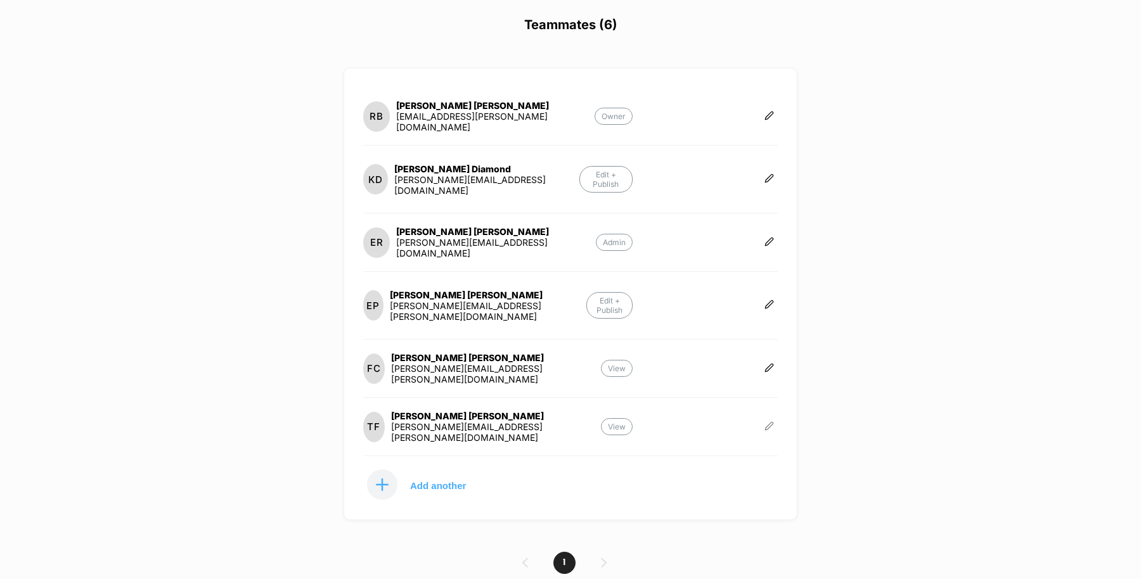
click at [765, 422] on icon at bounding box center [769, 426] width 8 height 8
click at [828, 392] on button "Edit Role" at bounding box center [827, 389] width 82 height 29
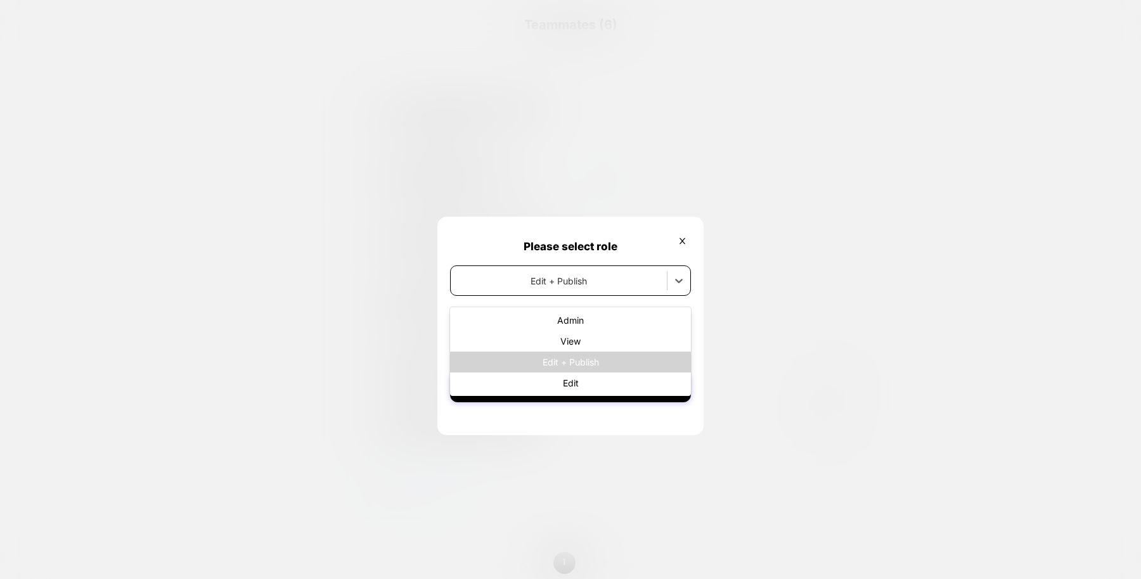
click at [606, 278] on div at bounding box center [558, 280] width 203 height 13
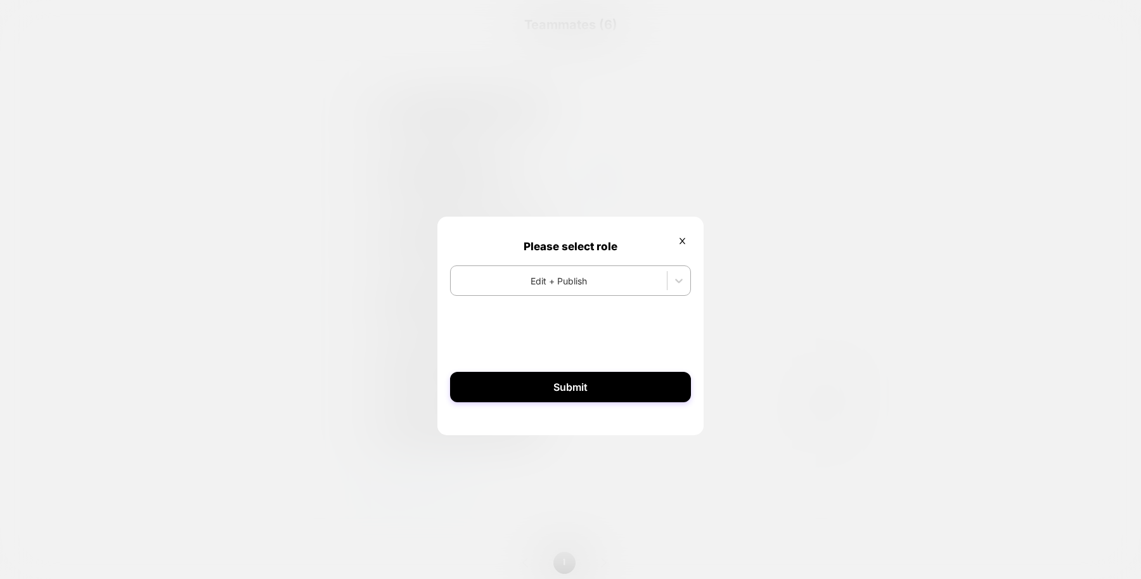
click at [724, 368] on div at bounding box center [570, 289] width 1141 height 579
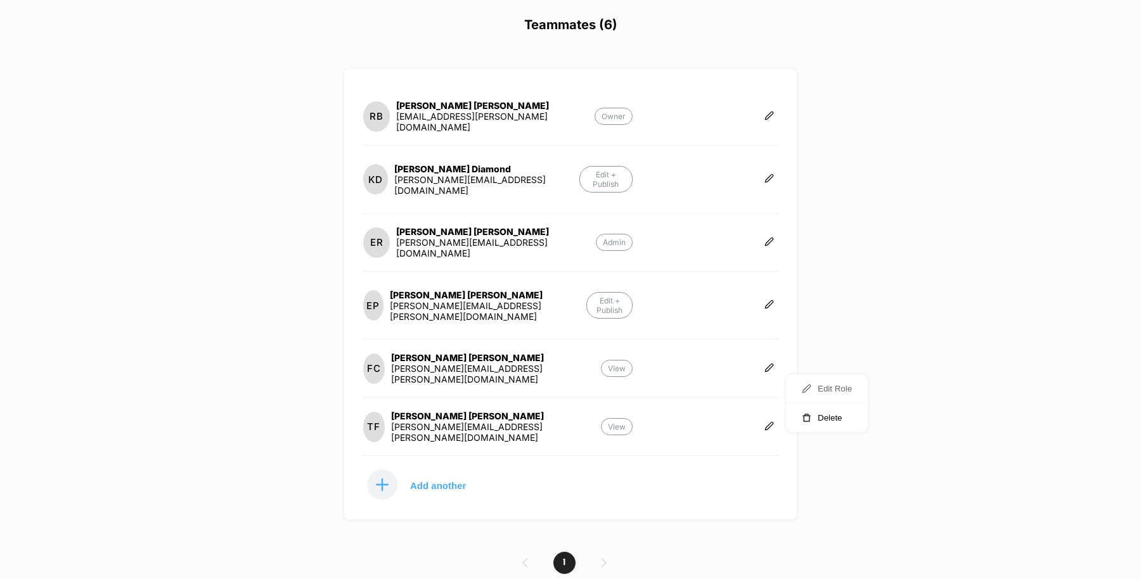
click at [818, 390] on button "Edit Role" at bounding box center [827, 389] width 82 height 29
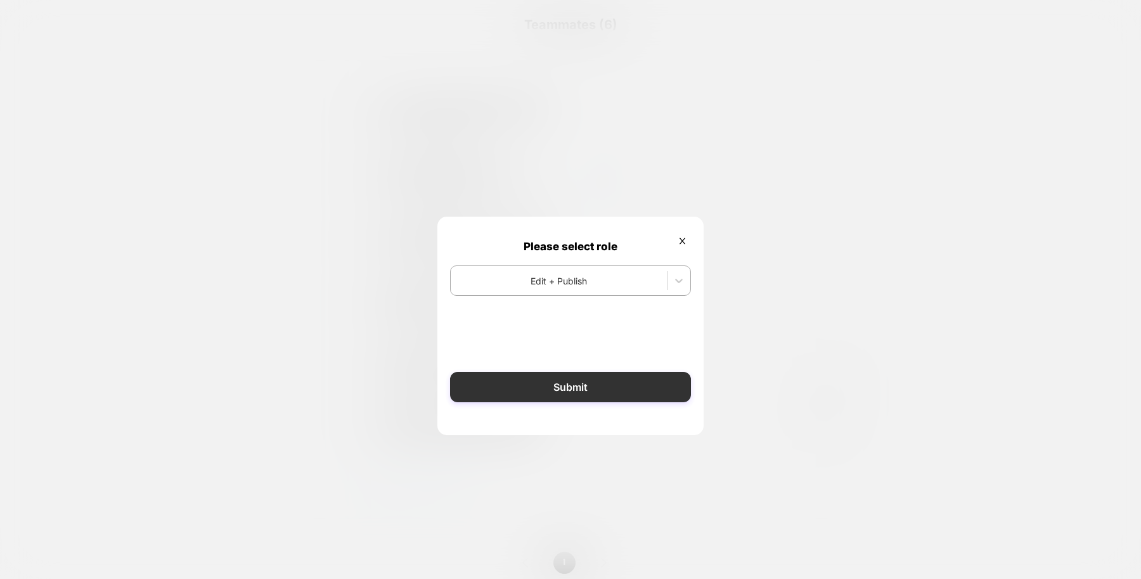
click at [669, 387] on button "Submit" at bounding box center [570, 387] width 241 height 30
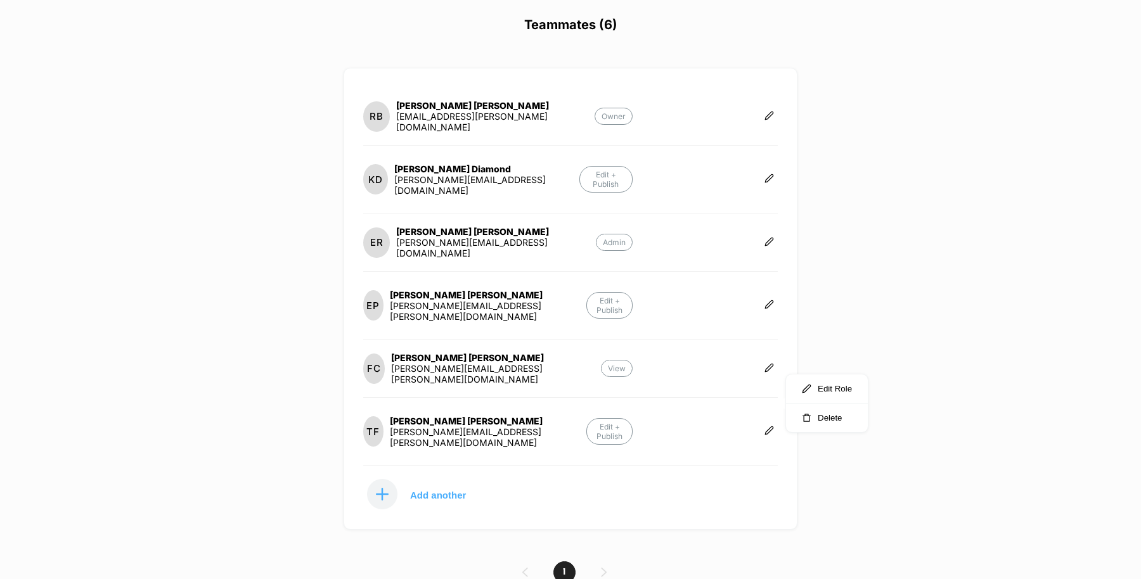
click at [481, 510] on div "chomps.com Create New Experience MM Teammates (6) RB Rob Biddiscombe rob.biddis…" at bounding box center [570, 289] width 1141 height 579
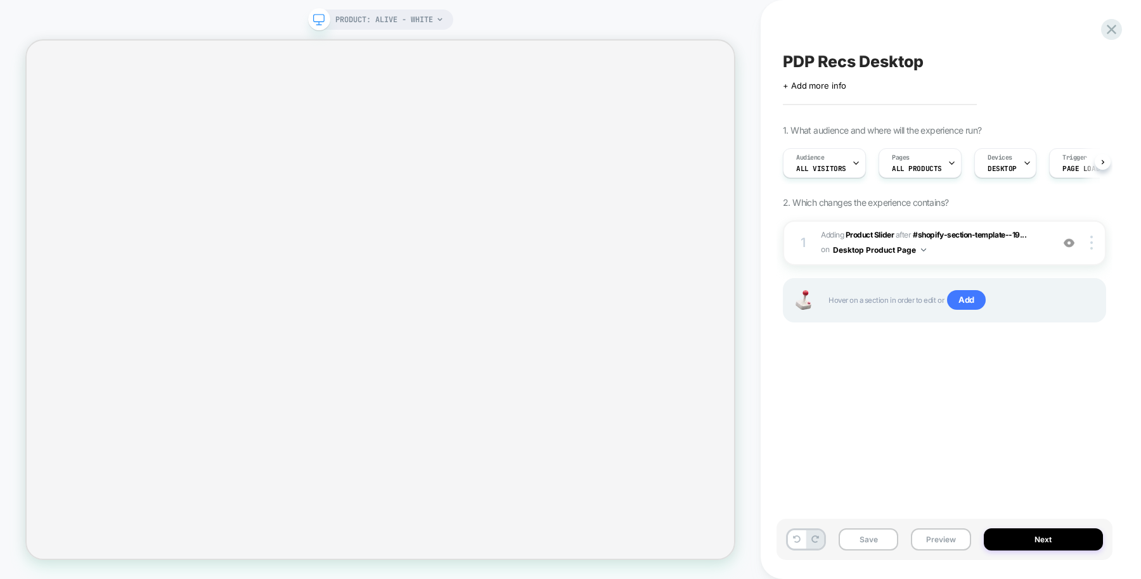
scroll to position [0, 2]
click at [874, 230] on b "Product Slider" at bounding box center [870, 235] width 48 height 10
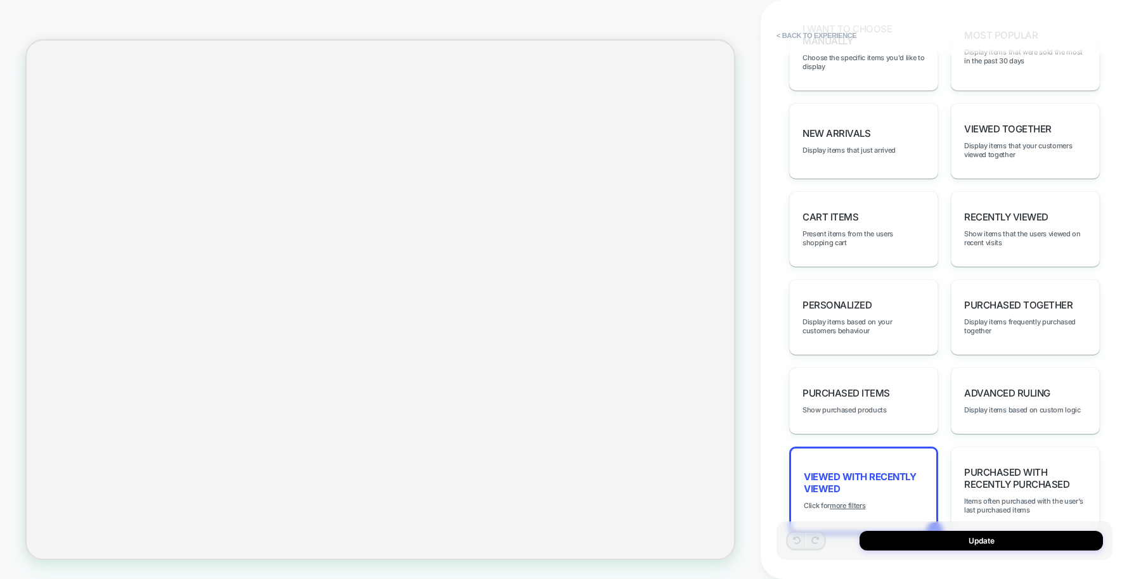
scroll to position [667, 0]
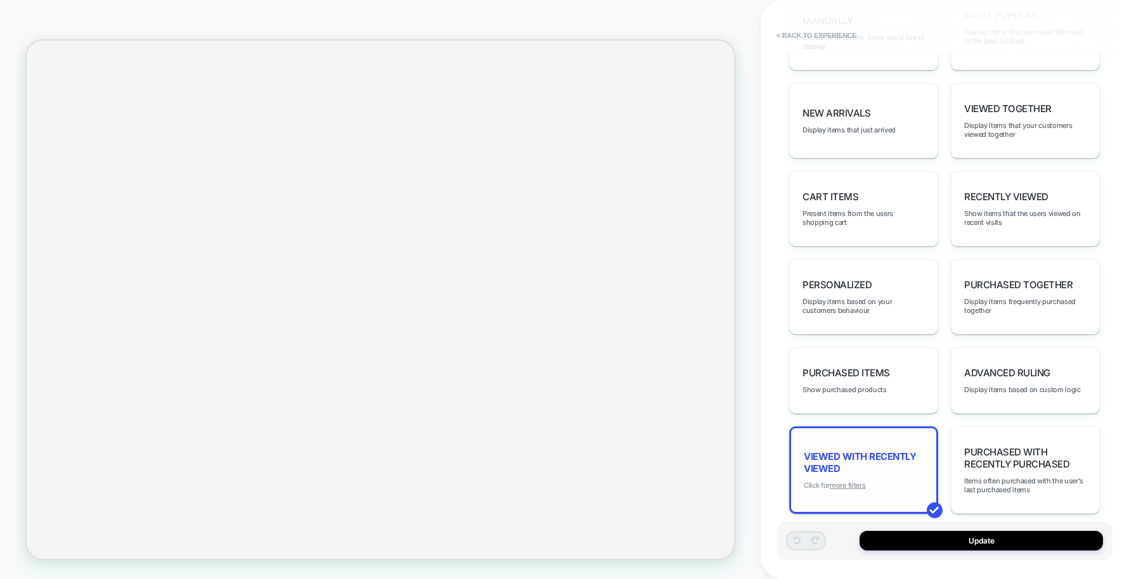
click at [845, 481] on u "more filters" at bounding box center [847, 485] width 35 height 9
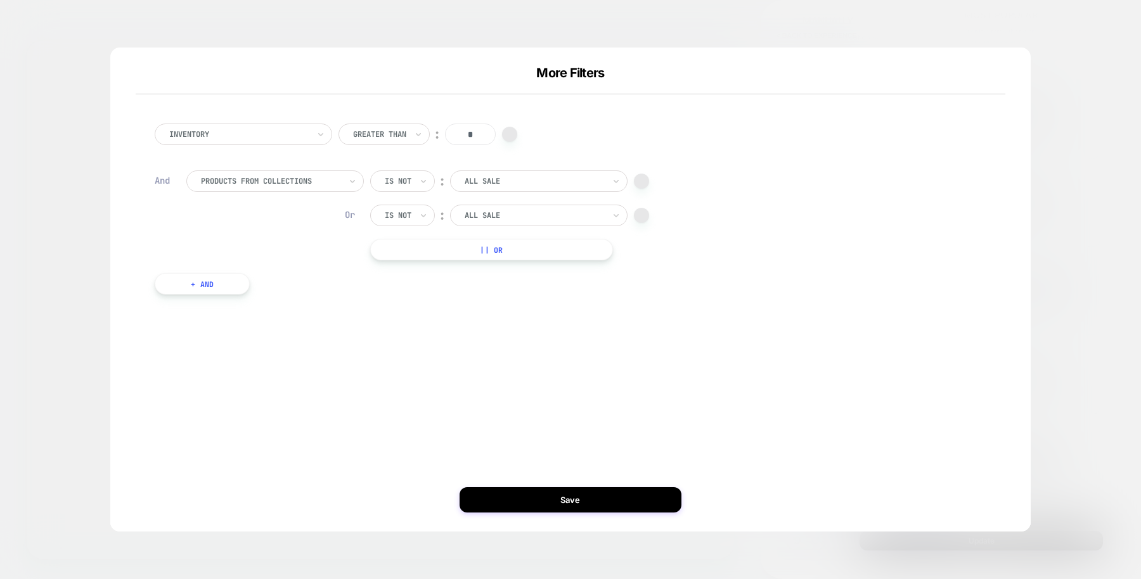
click at [226, 268] on div "Inventory Greater Than ︰ * And products from collections Is not ︰ All Sale Or I…" at bounding box center [564, 209] width 832 height 209
click at [229, 283] on button "+ And" at bounding box center [202, 284] width 95 height 22
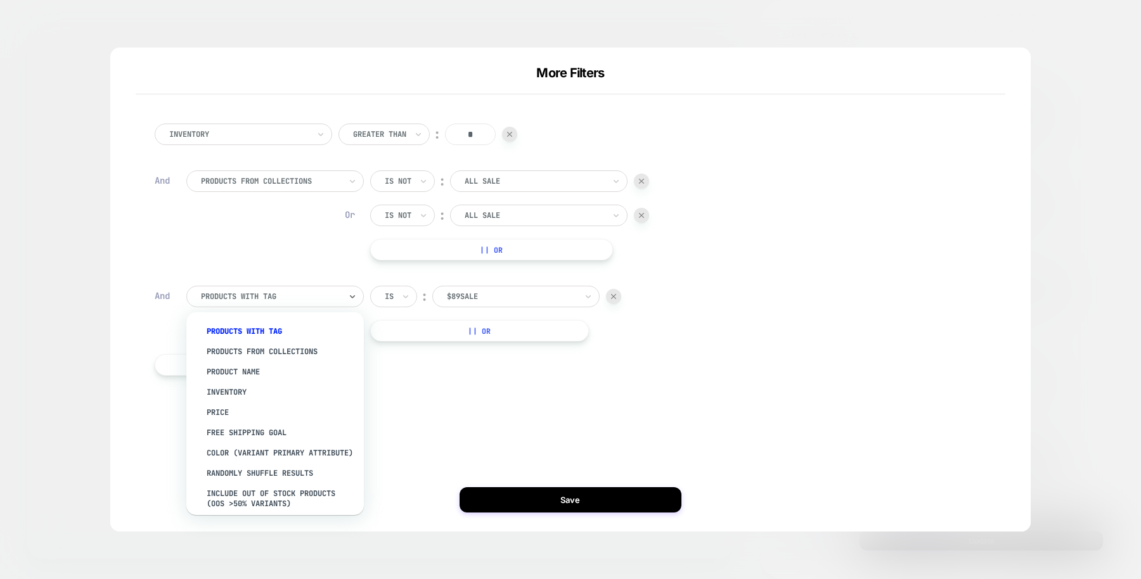
click at [261, 299] on div at bounding box center [270, 296] width 139 height 11
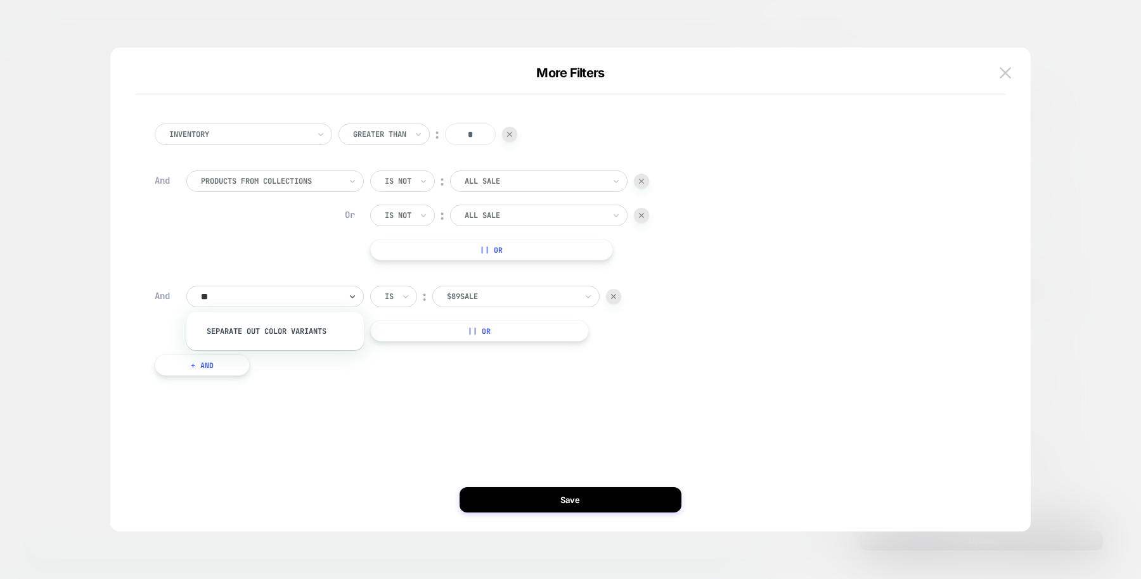
type input "*"
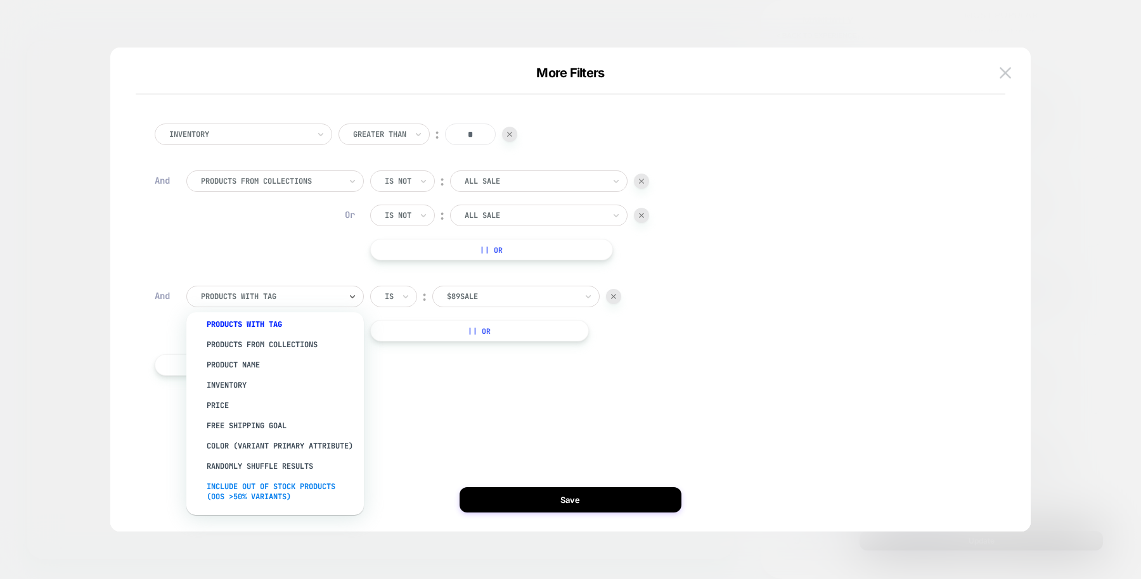
scroll to position [0, 0]
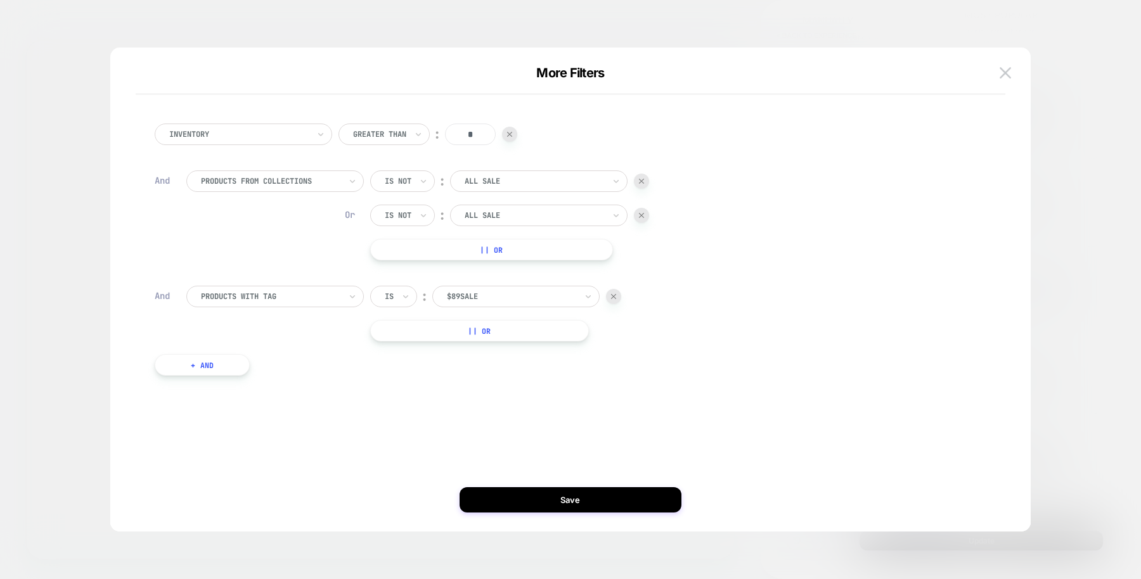
click at [439, 420] on div "Inventory Greater Than ︰ * And products from collections Is not ︰ All Sale Or I…" at bounding box center [564, 290] width 882 height 434
click at [618, 295] on div at bounding box center [613, 296] width 15 height 15
click at [219, 276] on button "+ And" at bounding box center [202, 284] width 95 height 22
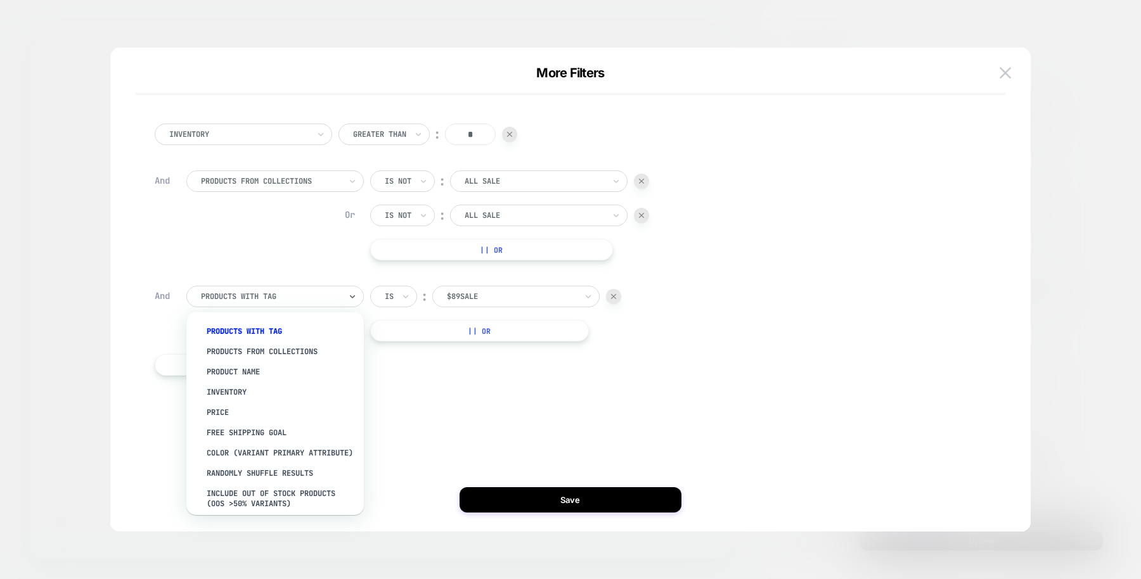
click at [307, 294] on div at bounding box center [270, 296] width 139 height 11
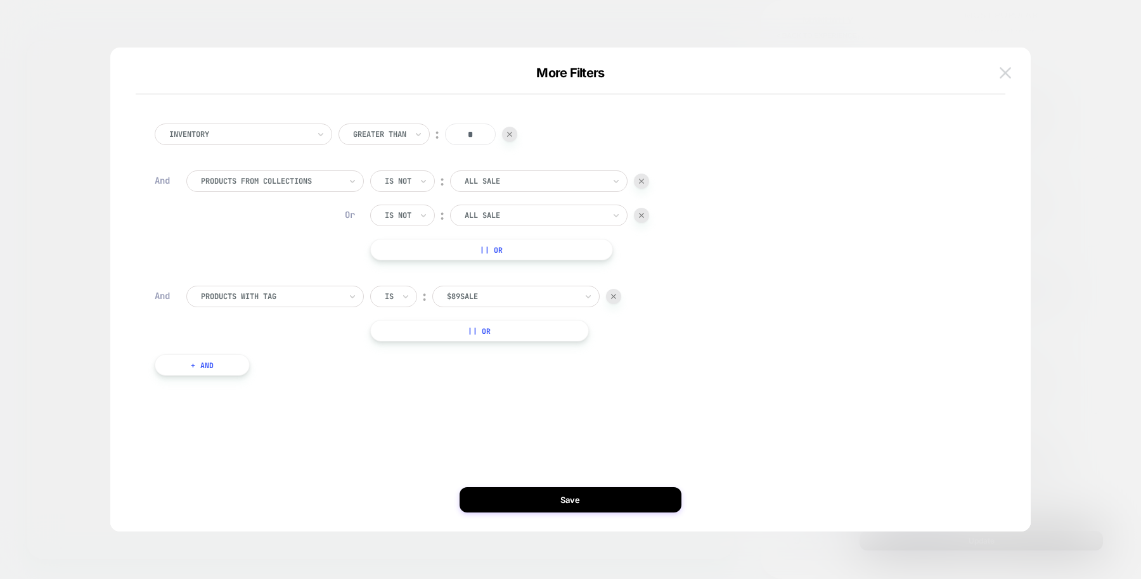
click at [1007, 72] on img at bounding box center [1005, 72] width 11 height 11
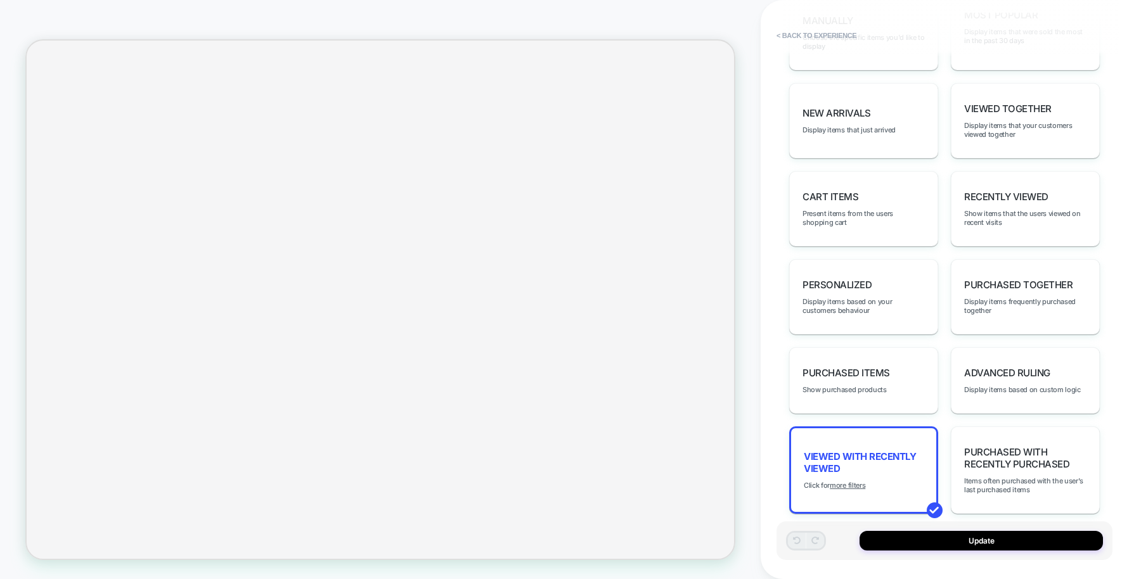
click at [773, 364] on div "**********" at bounding box center [951, 289] width 380 height 579
